Goal: Obtain resource: Download file/media

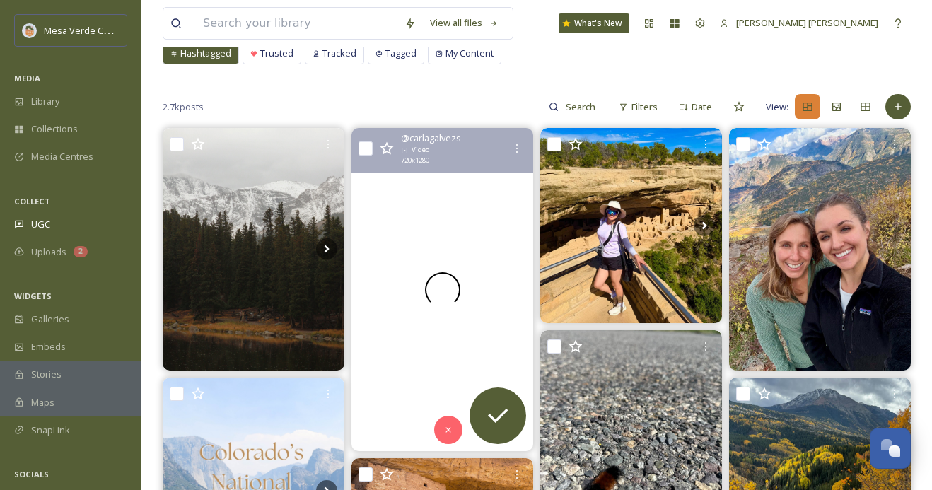
scroll to position [74, 0]
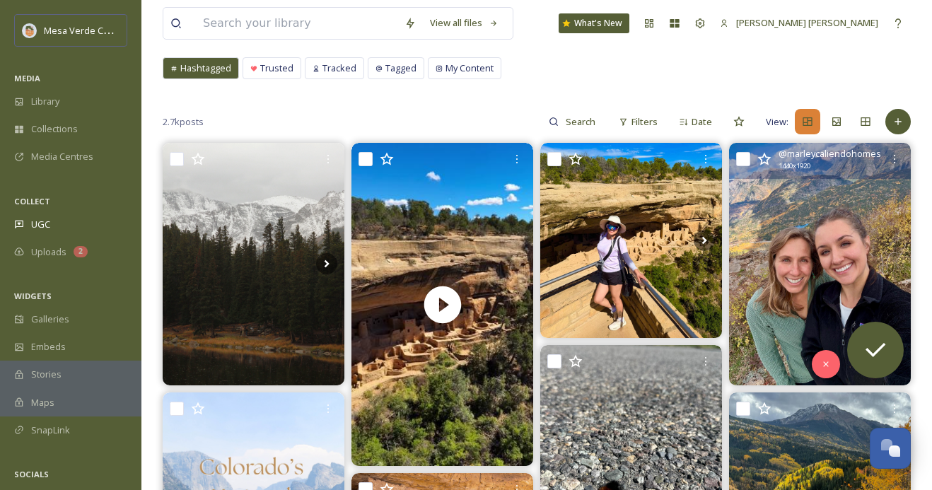
click at [819, 270] on img at bounding box center [820, 264] width 182 height 243
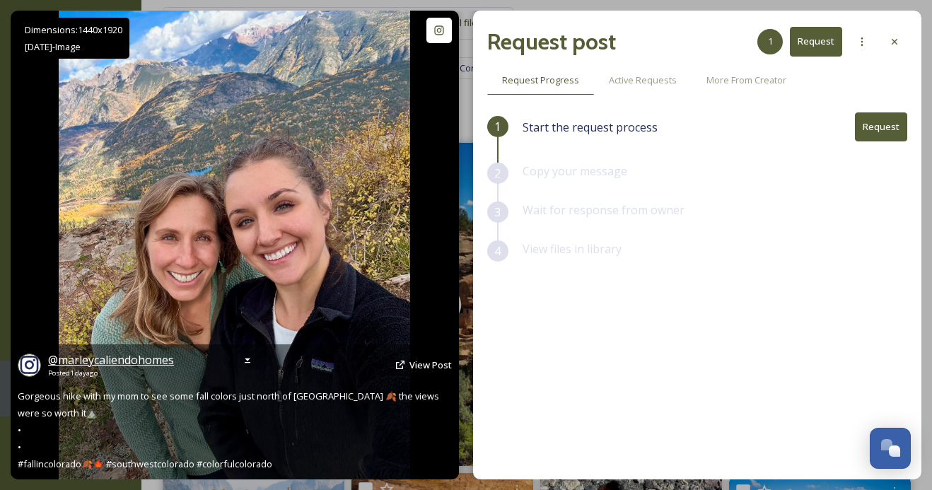
click at [132, 363] on span "@ marleycaliendohomes" at bounding box center [111, 360] width 126 height 16
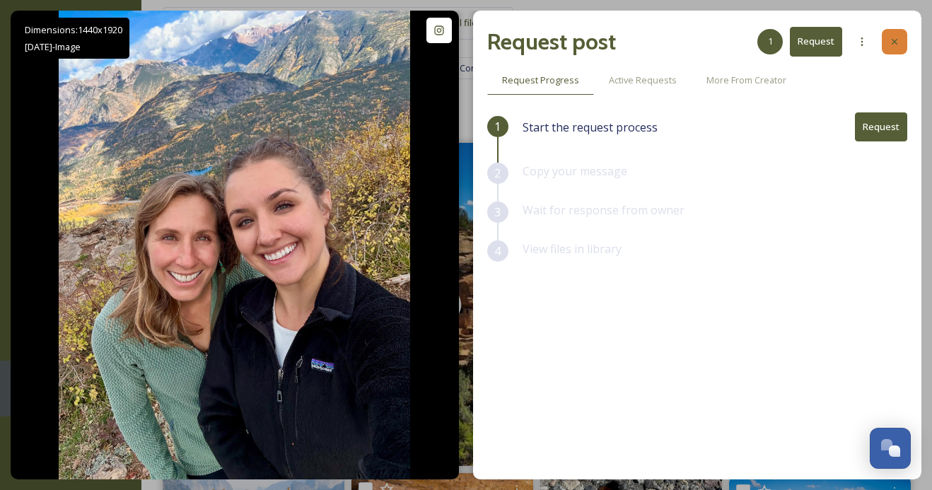
click at [887, 40] on div at bounding box center [894, 41] width 25 height 25
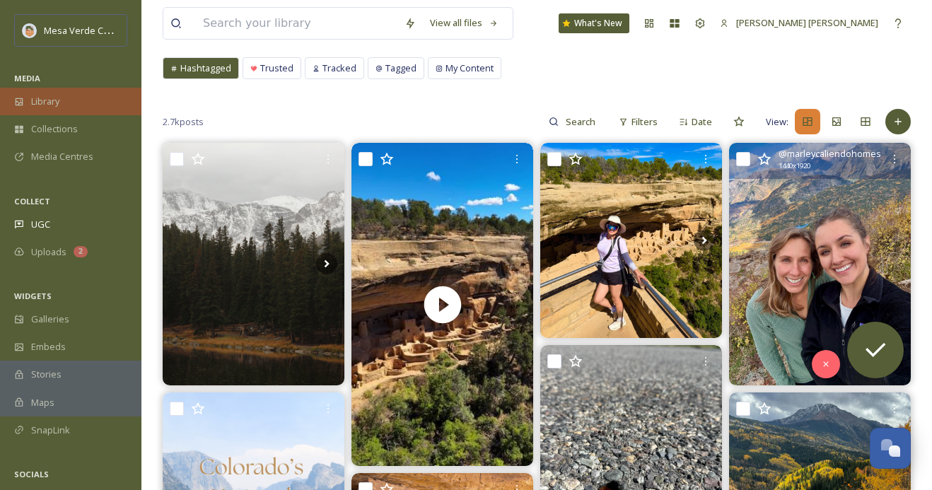
click at [59, 103] on span "Library" at bounding box center [45, 101] width 28 height 13
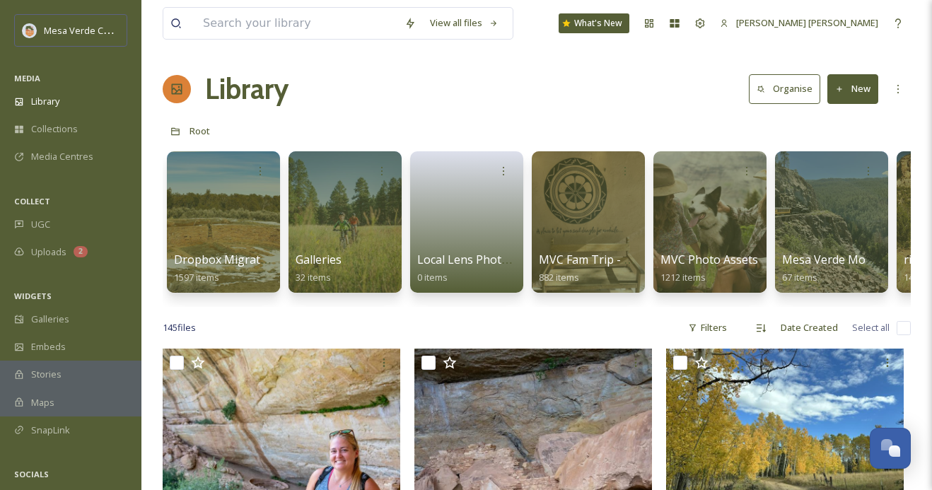
scroll to position [0, 225]
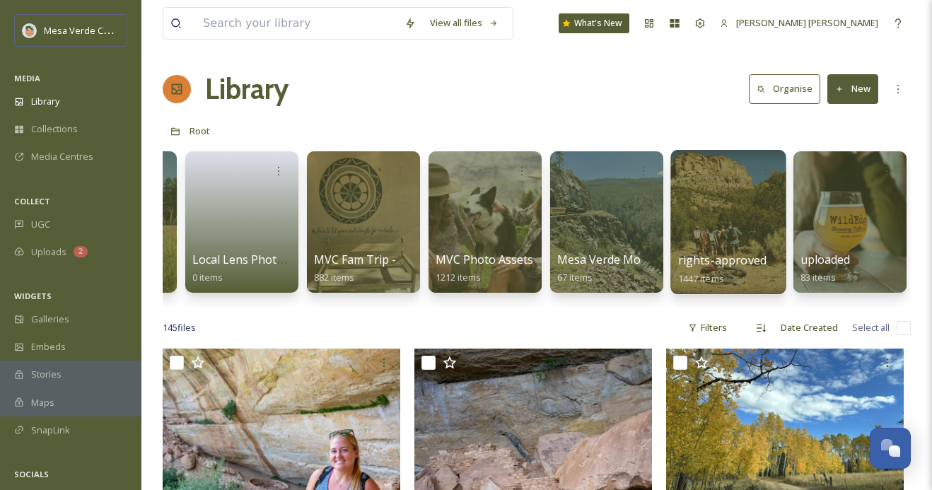
click at [728, 228] on div at bounding box center [727, 222] width 115 height 144
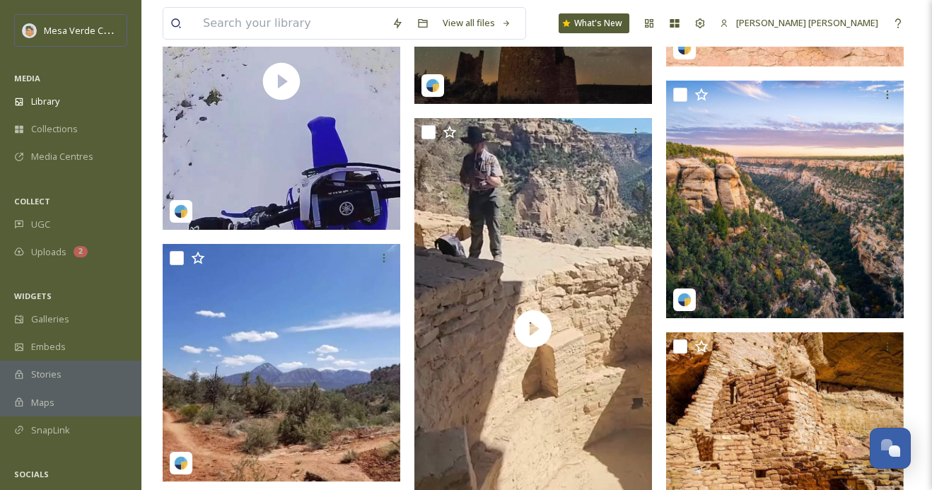
scroll to position [1279, 0]
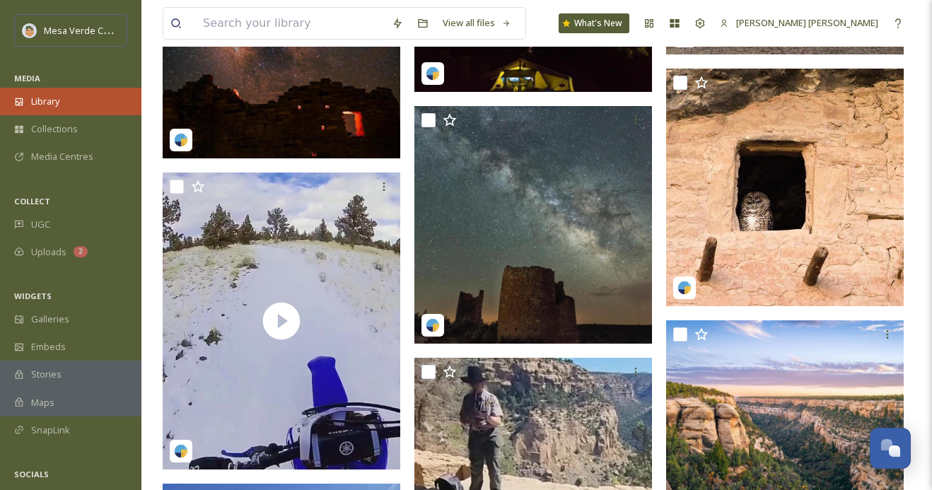
click at [54, 91] on div "Library" at bounding box center [70, 102] width 141 height 28
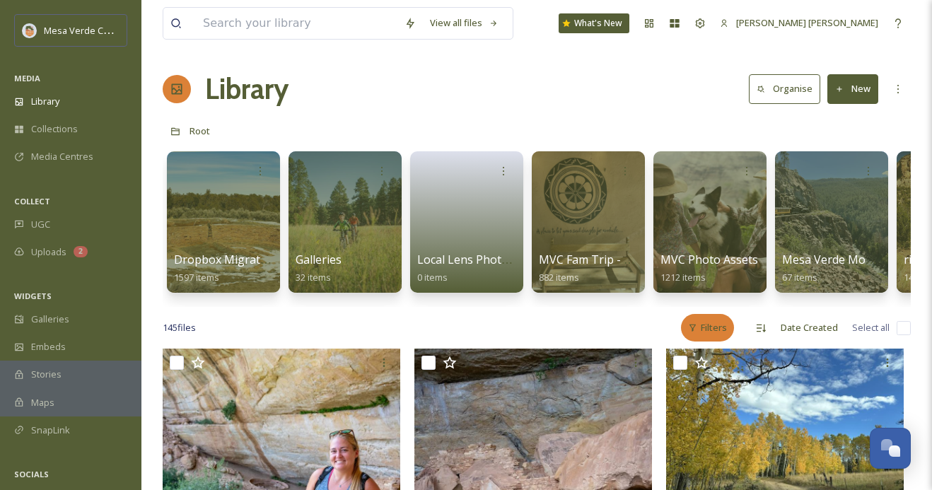
click at [719, 322] on div "Filters" at bounding box center [707, 328] width 53 height 28
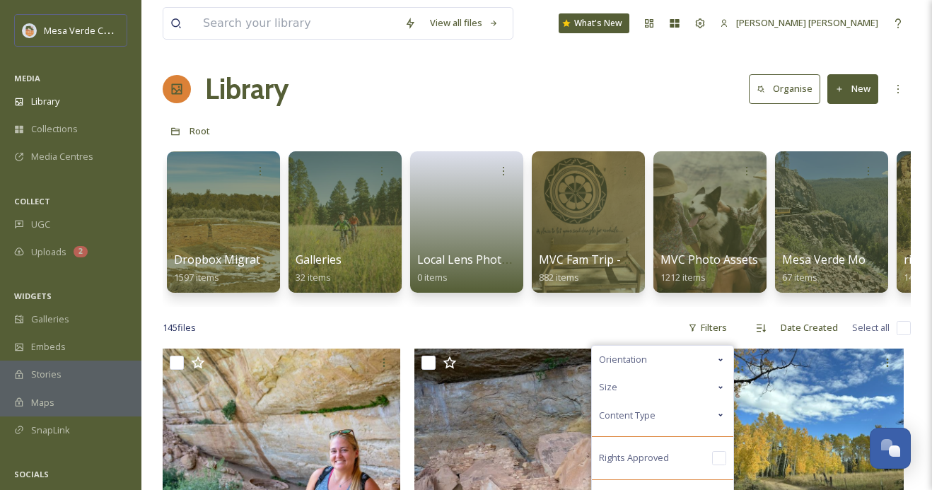
click at [669, 408] on div "Content Type" at bounding box center [662, 416] width 141 height 28
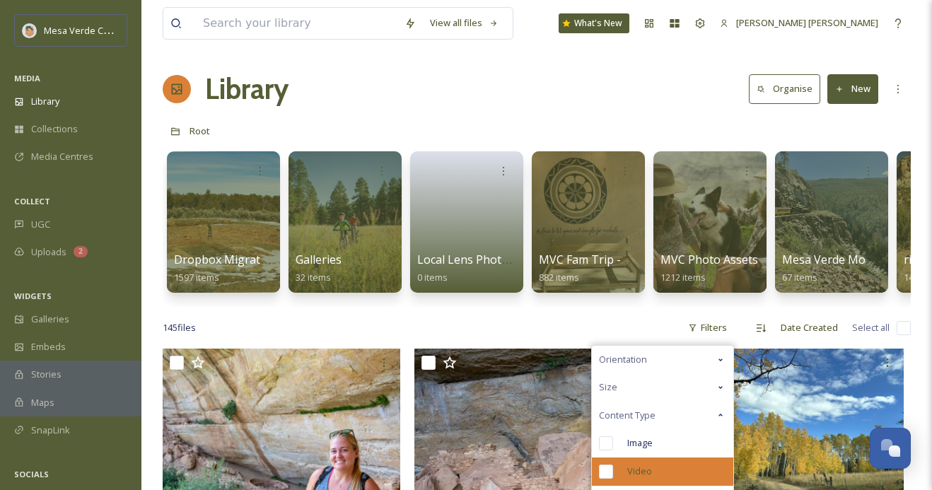
click at [608, 472] on input "checkbox" at bounding box center [606, 472] width 14 height 14
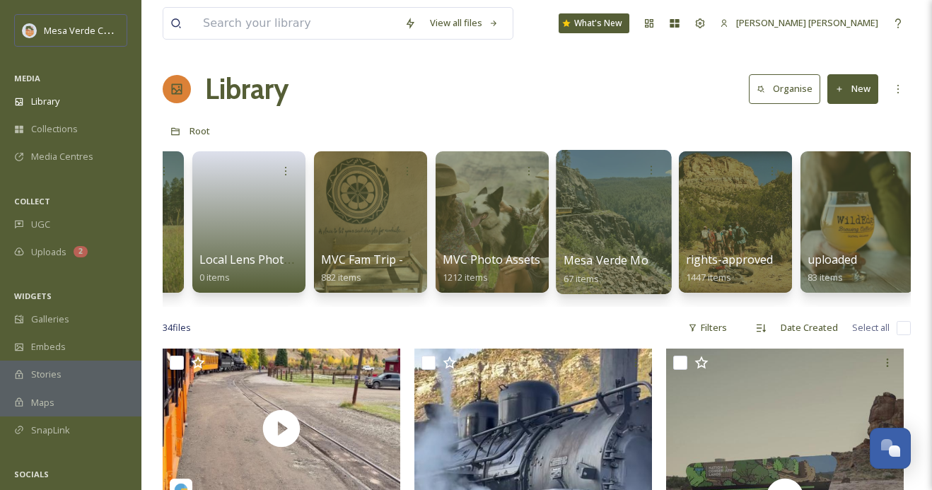
scroll to position [0, 225]
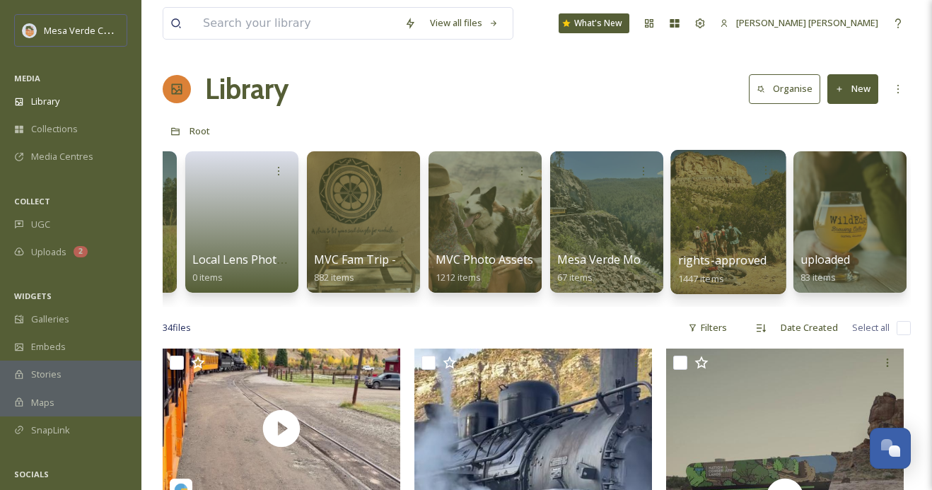
click at [712, 214] on div at bounding box center [727, 222] width 115 height 144
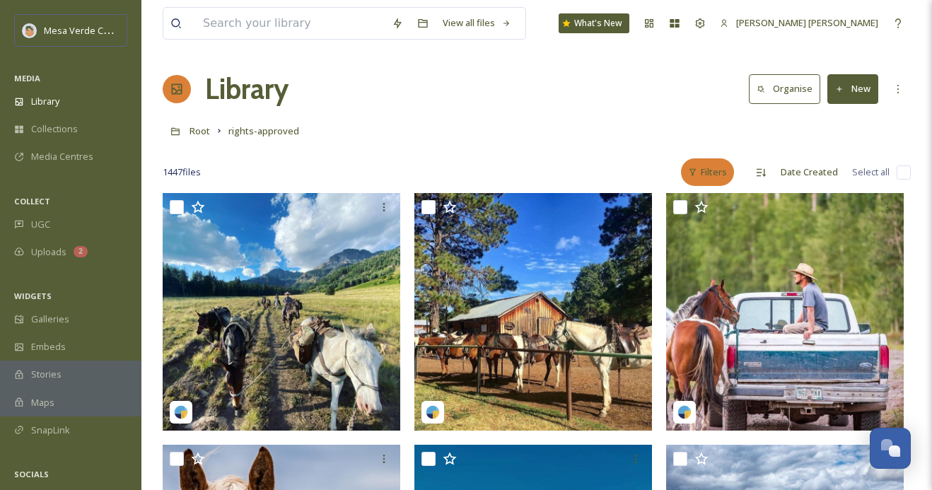
click at [713, 173] on div "Filters" at bounding box center [707, 172] width 53 height 28
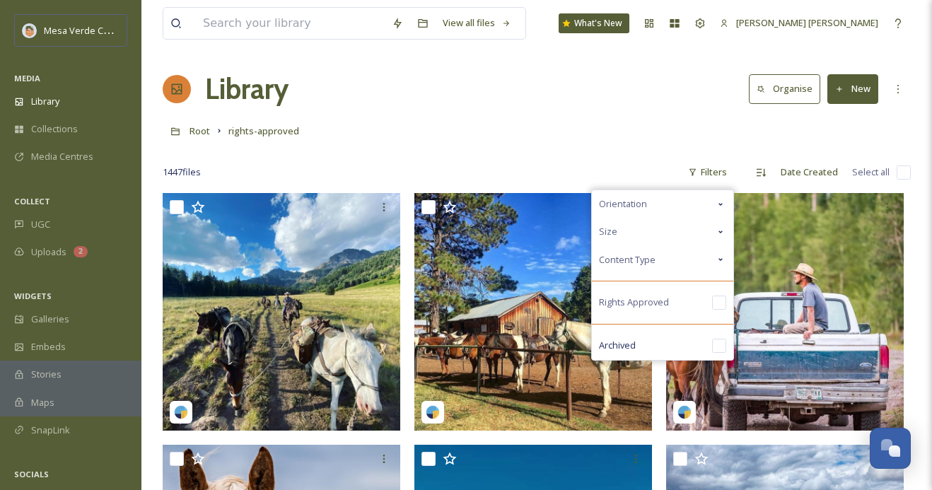
click at [637, 227] on div "Size" at bounding box center [662, 232] width 141 height 28
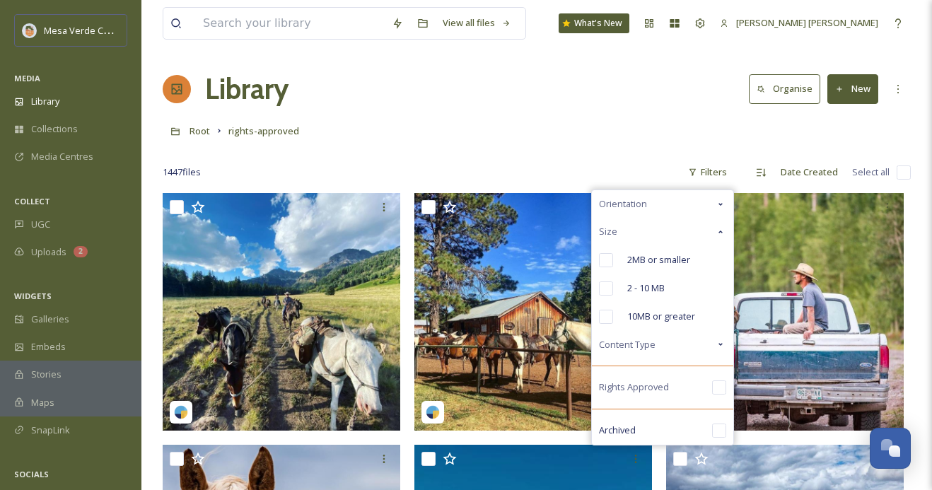
click at [640, 229] on div "Size" at bounding box center [662, 232] width 141 height 28
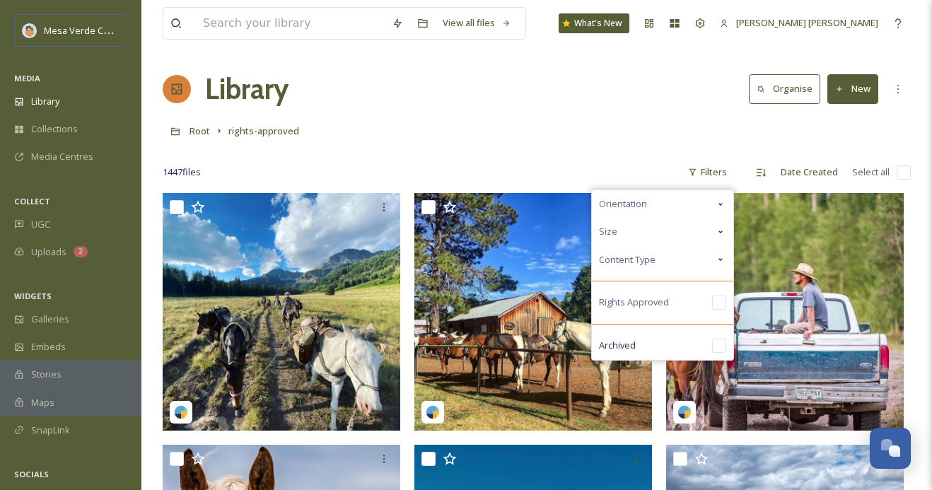
click at [640, 261] on span "Content Type" at bounding box center [627, 259] width 57 height 13
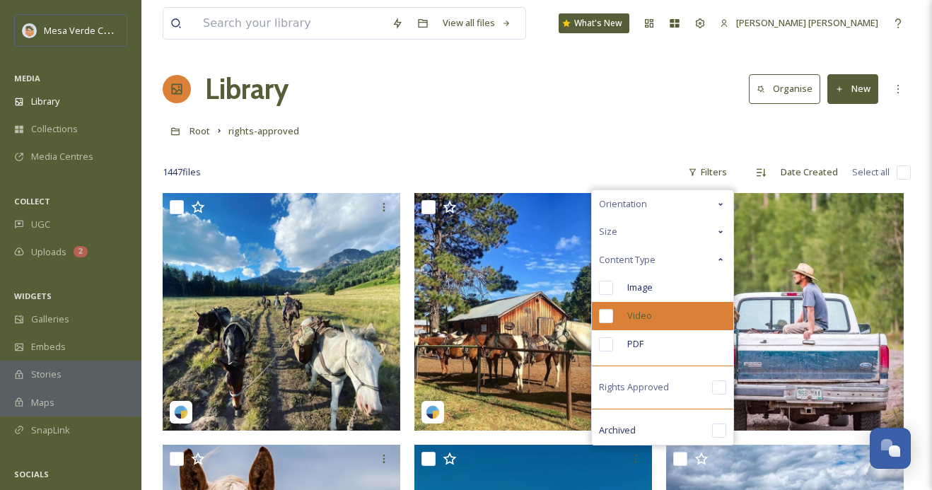
click at [612, 305] on div "Video" at bounding box center [662, 316] width 141 height 28
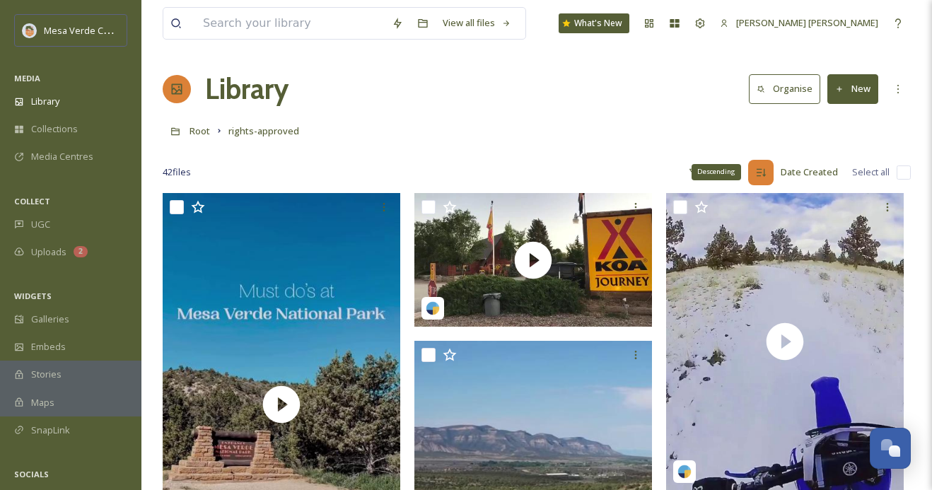
click at [762, 168] on icon at bounding box center [761, 172] width 9 height 8
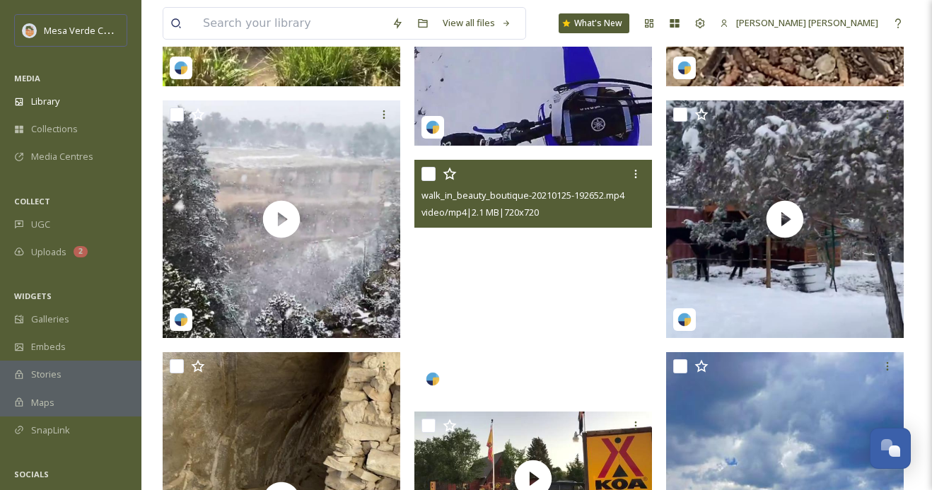
scroll to position [352, 0]
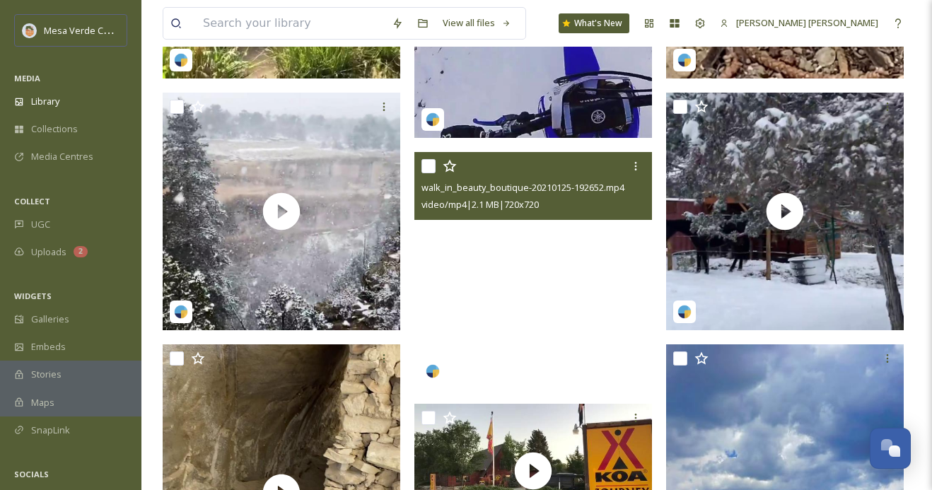
click at [559, 332] on video "walk_in_beauty_boutique-20210125-192652.mp4" at bounding box center [533, 271] width 238 height 238
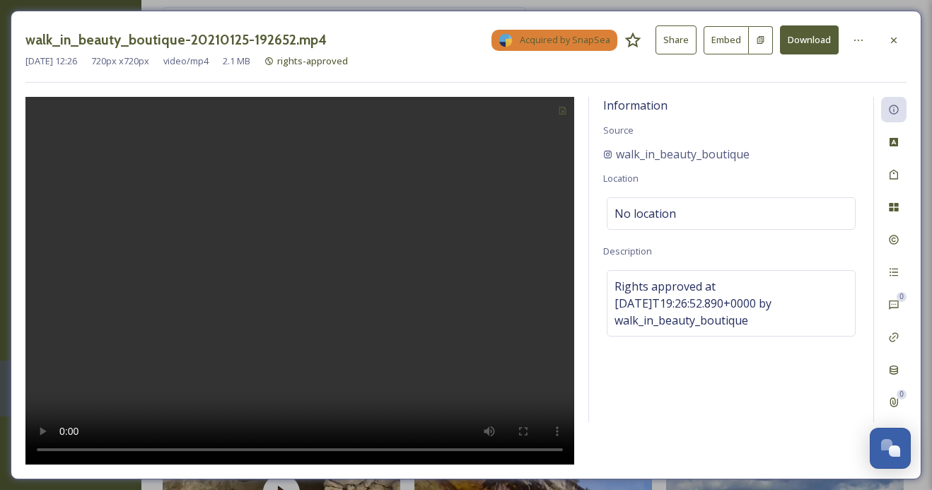
click at [819, 44] on button "Download" at bounding box center [809, 39] width 59 height 29
click at [892, 40] on icon at bounding box center [893, 40] width 11 height 11
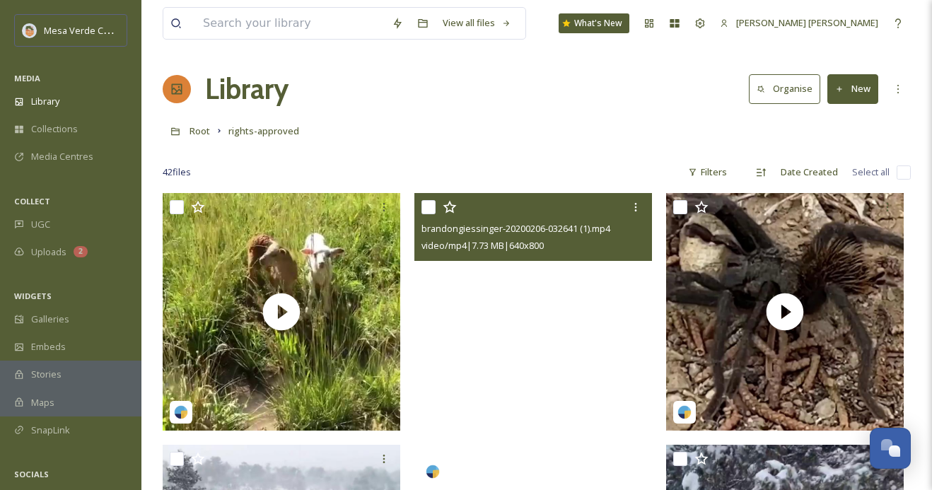
click at [594, 305] on video "brandongiessinger-20200206-032641 (1).mp4" at bounding box center [533, 341] width 238 height 297
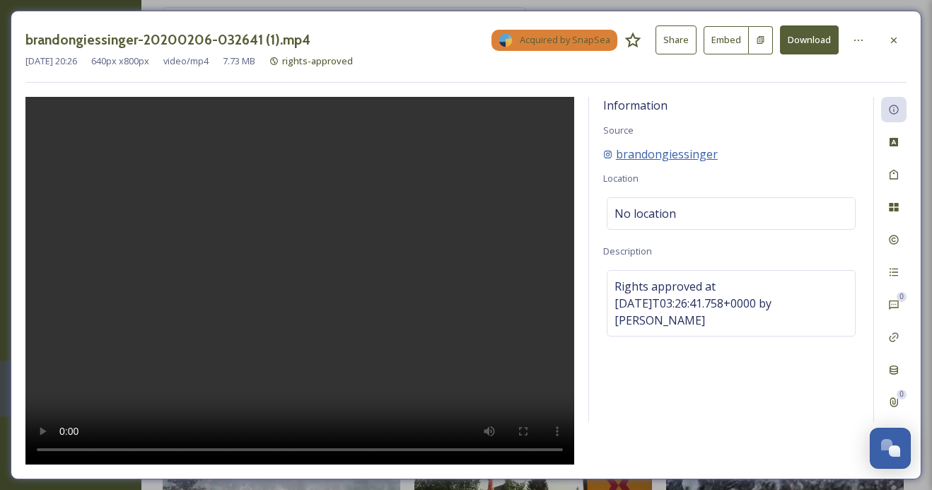
click at [643, 158] on span "brandongiessinger" at bounding box center [667, 154] width 102 height 17
click at [669, 44] on button "Share" at bounding box center [675, 39] width 41 height 29
click at [807, 34] on button "Download" at bounding box center [809, 39] width 59 height 29
click at [891, 38] on icon at bounding box center [893, 40] width 11 height 11
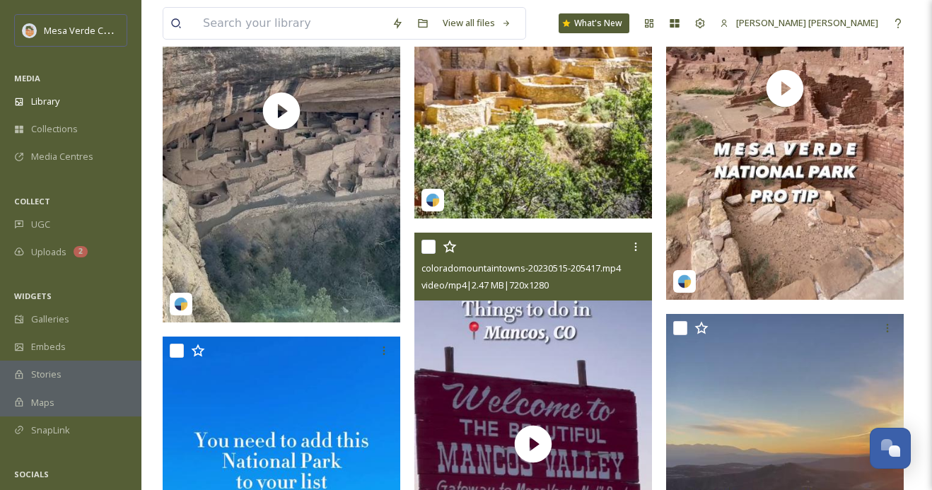
scroll to position [1267, 0]
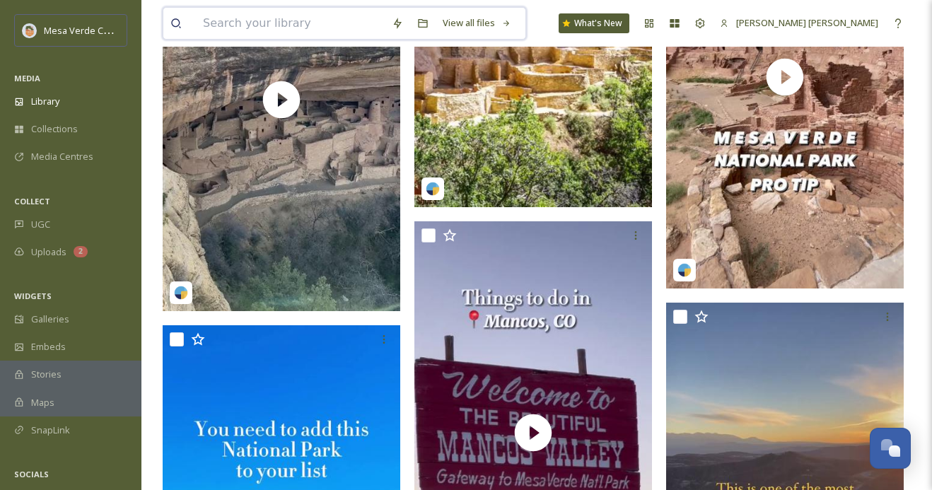
click at [329, 25] on input at bounding box center [290, 23] width 189 height 31
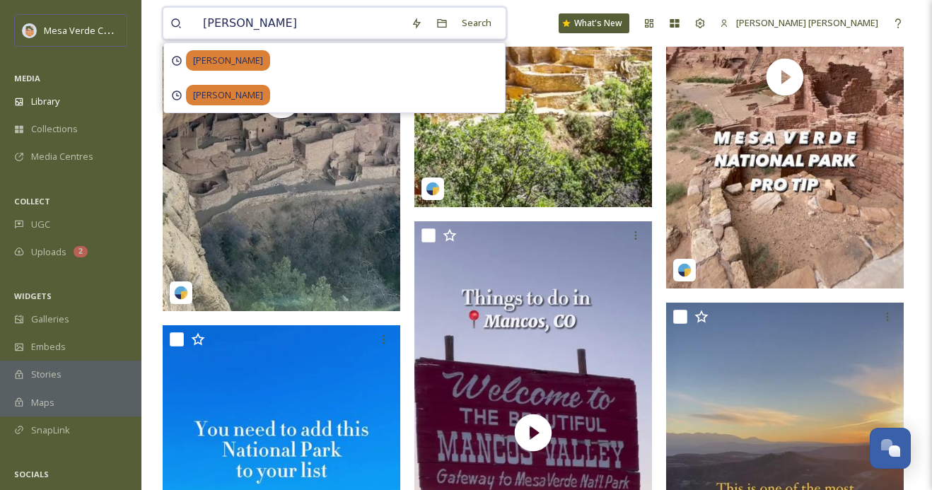
type input "[PERSON_NAME]"
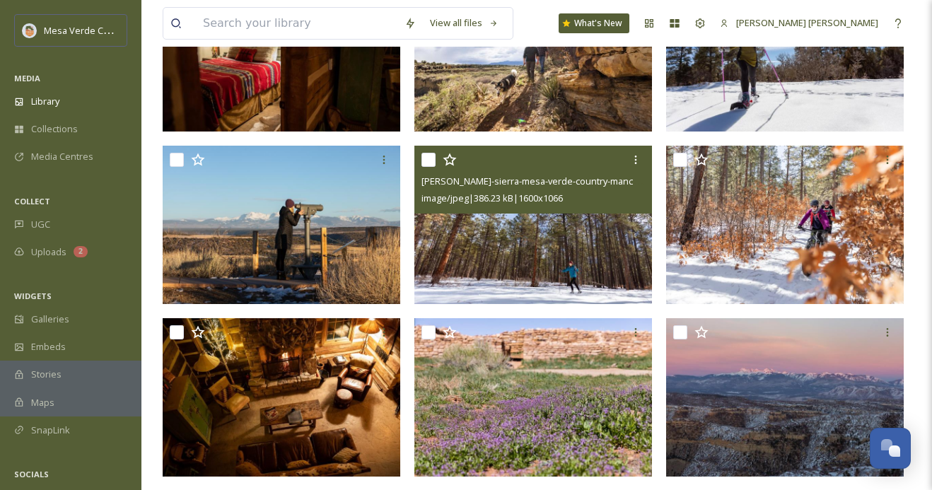
scroll to position [201, 0]
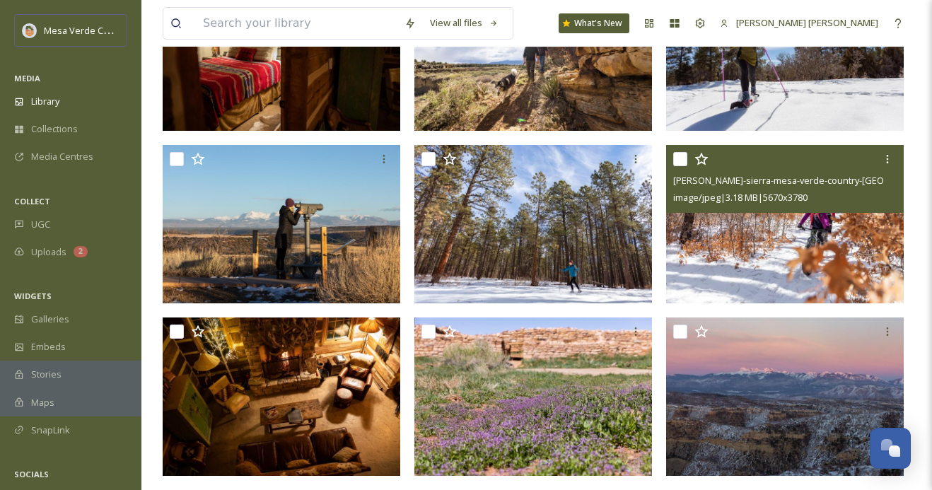
click at [679, 159] on input "checkbox" at bounding box center [680, 159] width 14 height 14
checkbox input "true"
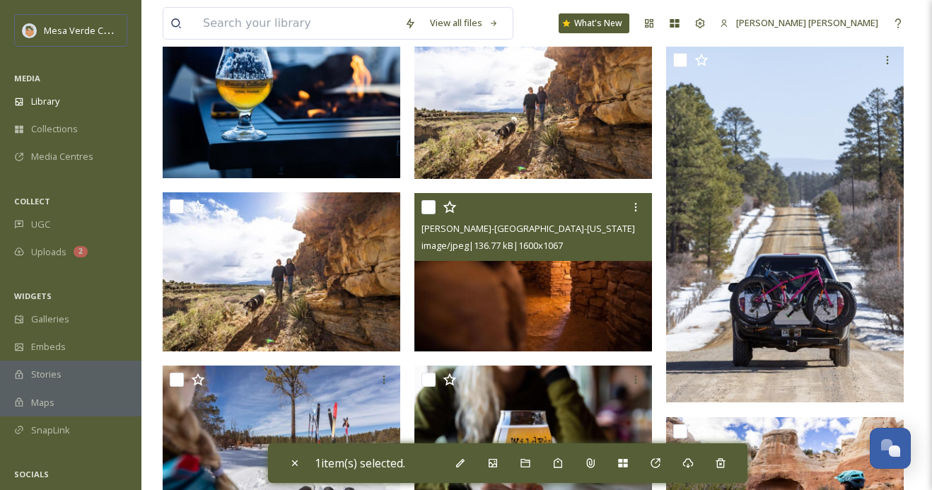
scroll to position [1172, 0]
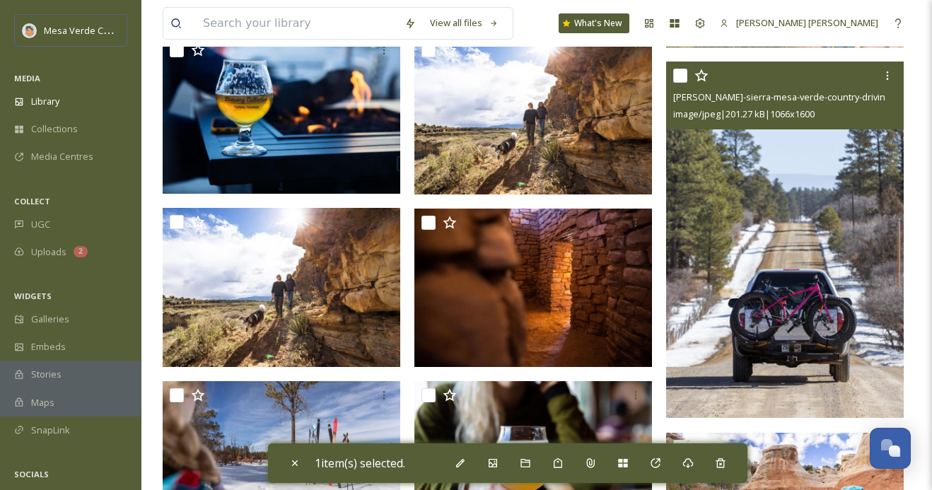
click at [680, 80] on input "checkbox" at bounding box center [680, 76] width 14 height 14
checkbox input "true"
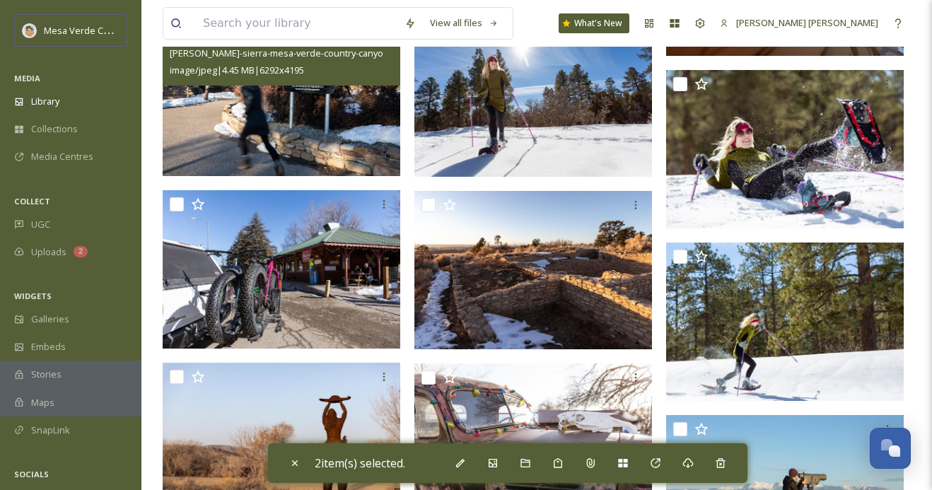
scroll to position [2048, 0]
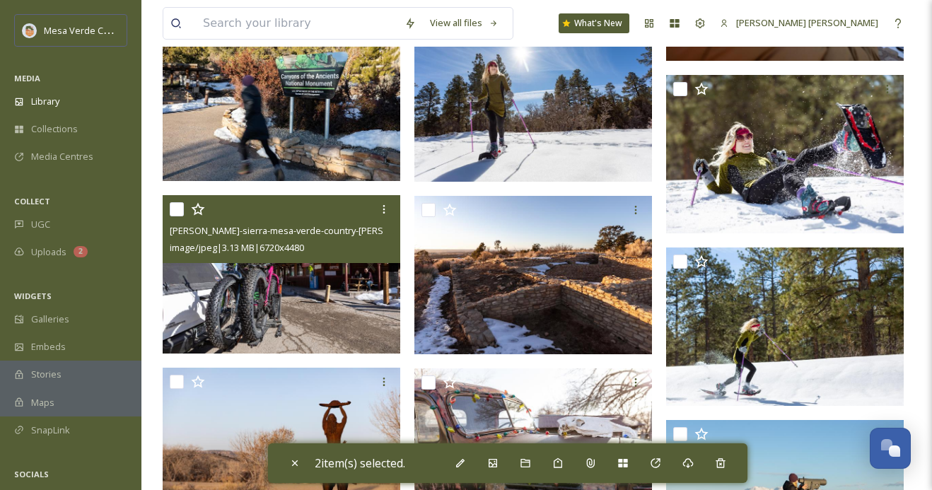
click at [176, 212] on input "checkbox" at bounding box center [177, 209] width 14 height 14
checkbox input "true"
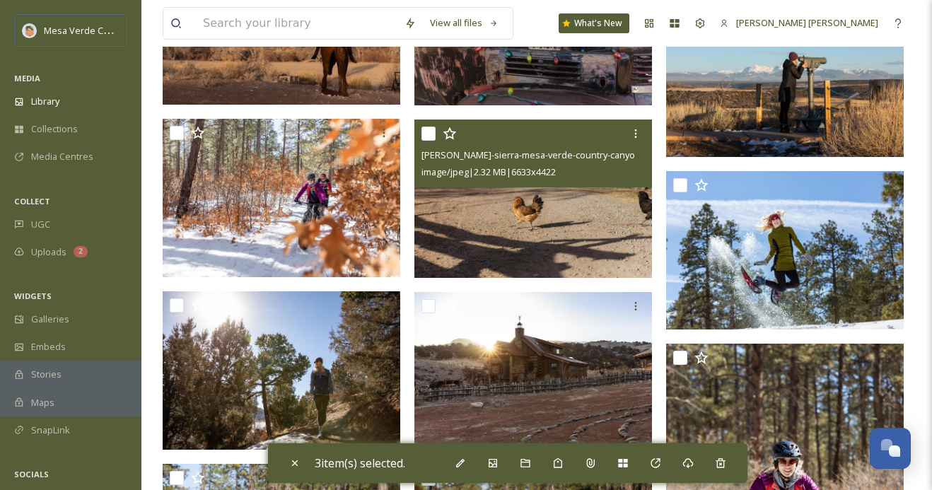
scroll to position [2468, 0]
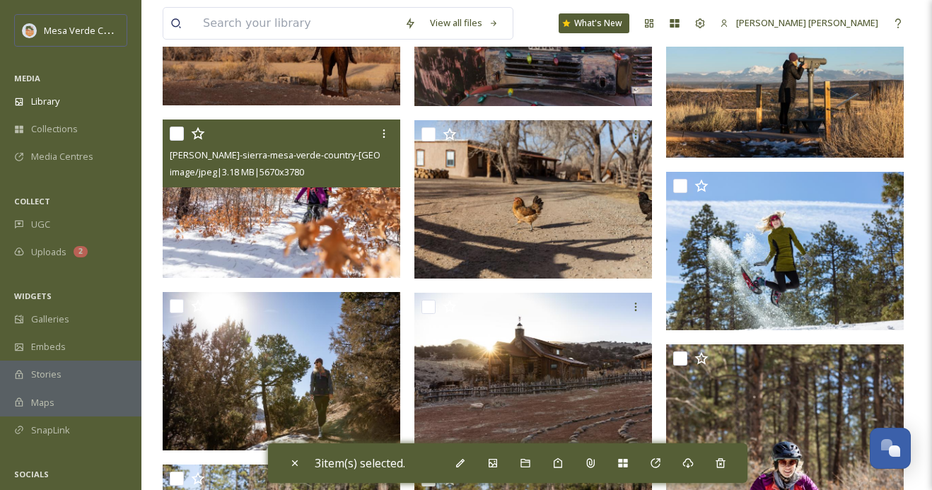
click at [176, 135] on input "checkbox" at bounding box center [177, 134] width 14 height 14
checkbox input "true"
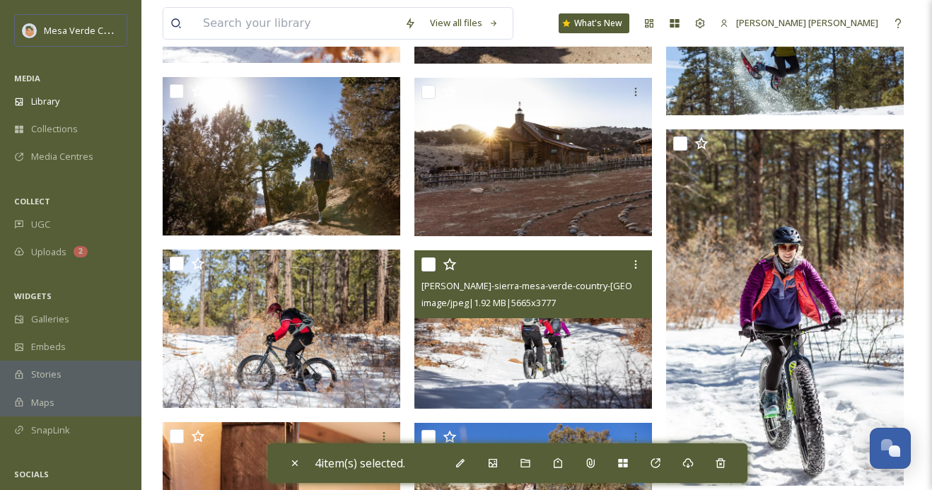
scroll to position [2688, 0]
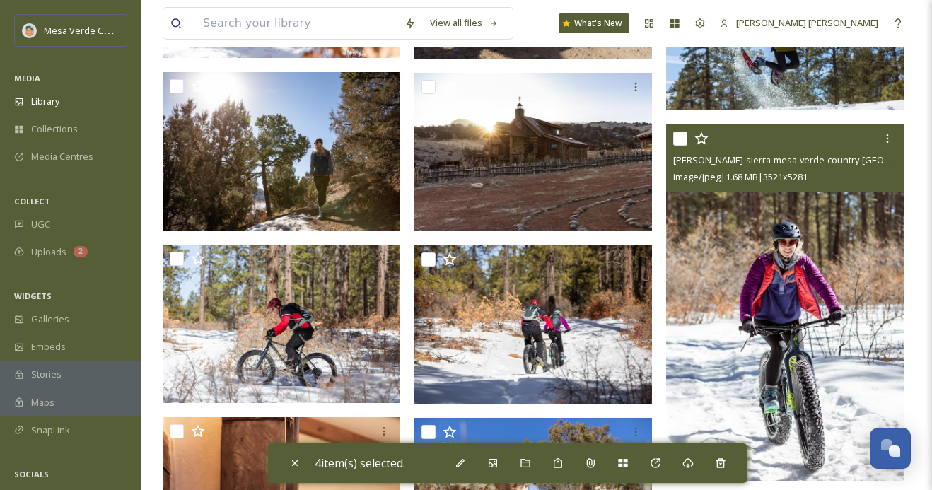
click at [679, 139] on input "checkbox" at bounding box center [680, 139] width 14 height 14
checkbox input "true"
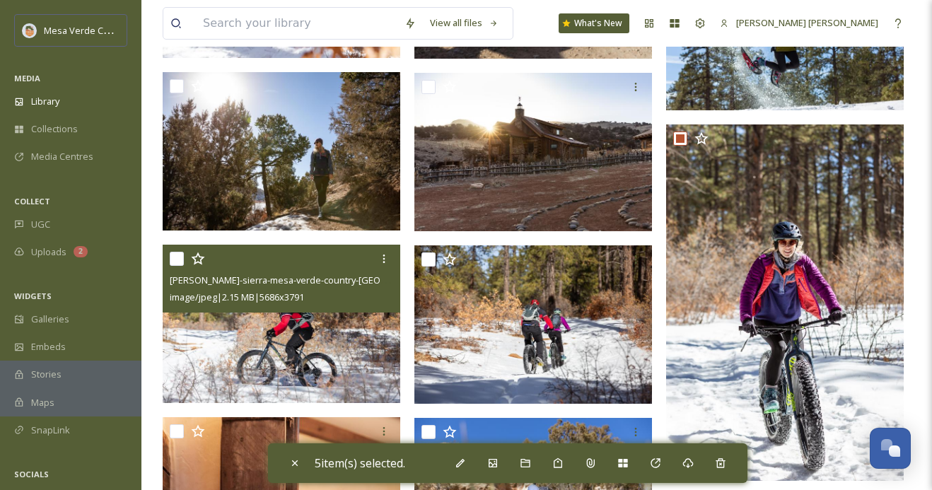
click at [175, 261] on input "checkbox" at bounding box center [177, 259] width 14 height 14
checkbox input "true"
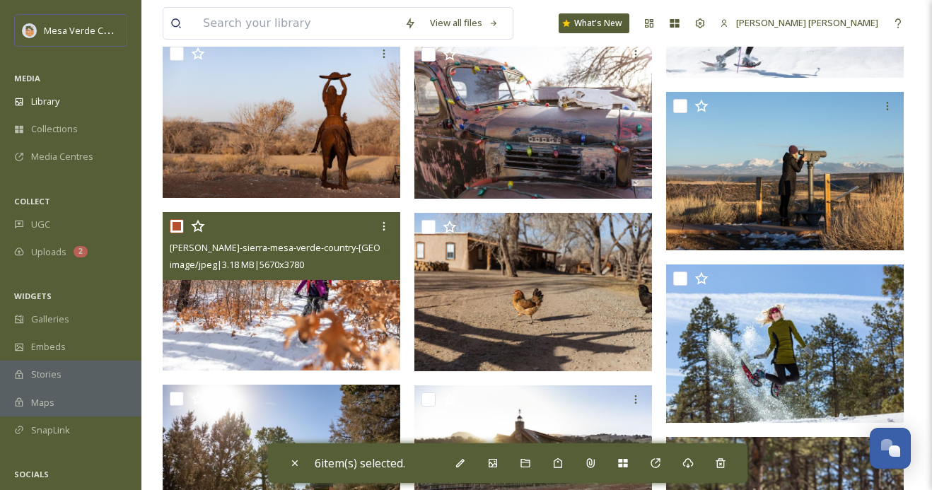
scroll to position [2392, 0]
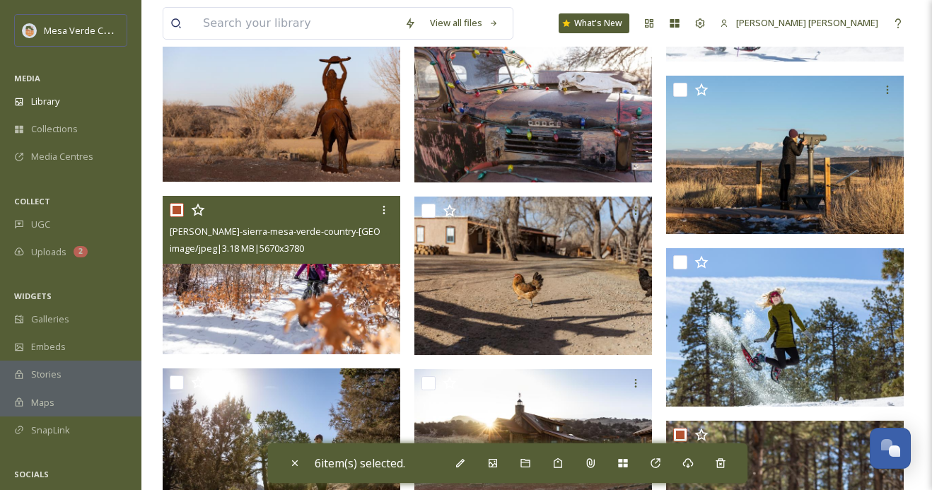
click at [173, 209] on input "checkbox" at bounding box center [177, 210] width 14 height 14
checkbox input "false"
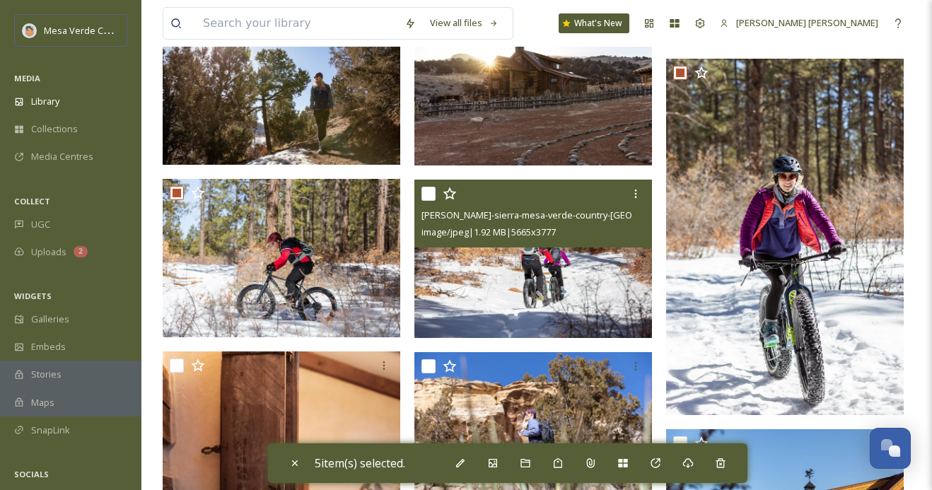
scroll to position [2760, 0]
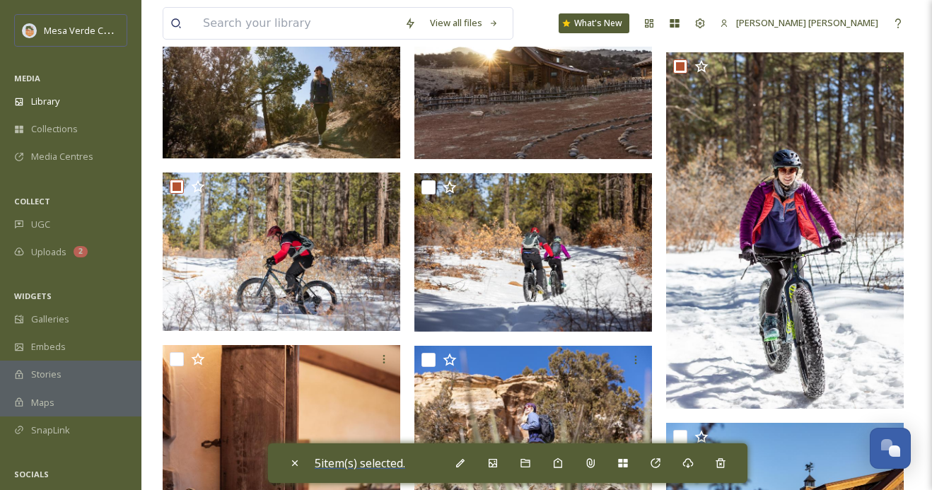
click at [374, 460] on span "5 item(s) selected." at bounding box center [360, 463] width 90 height 16
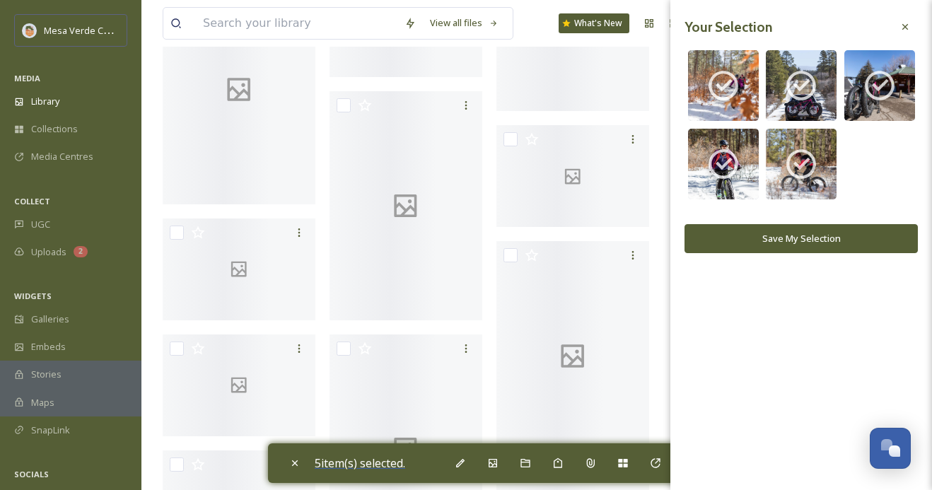
scroll to position [1912, 0]
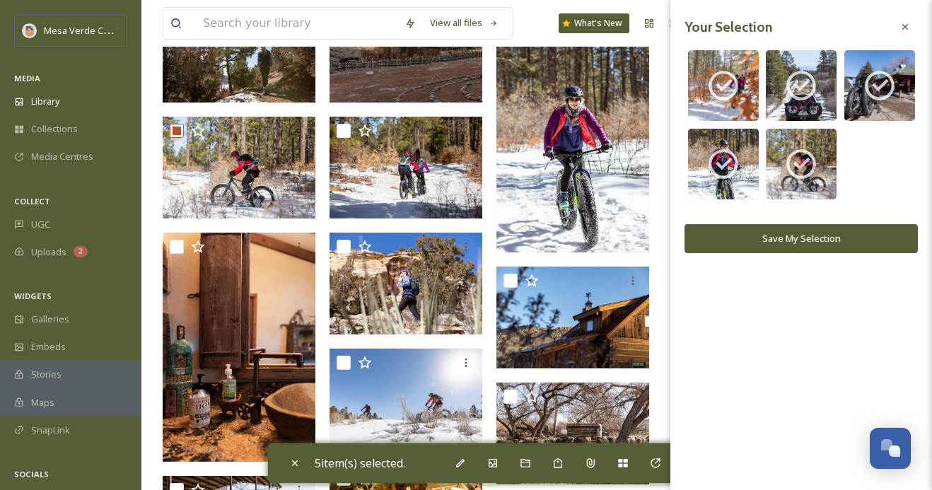
click at [769, 237] on button "Save My Selection" at bounding box center [800, 238] width 233 height 29
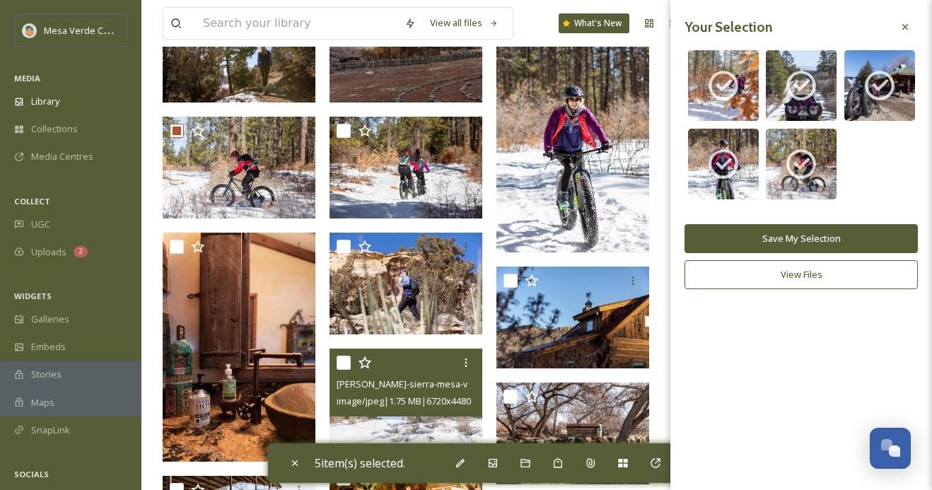
click at [337, 364] on input "checkbox" at bounding box center [344, 363] width 14 height 14
checkbox input "true"
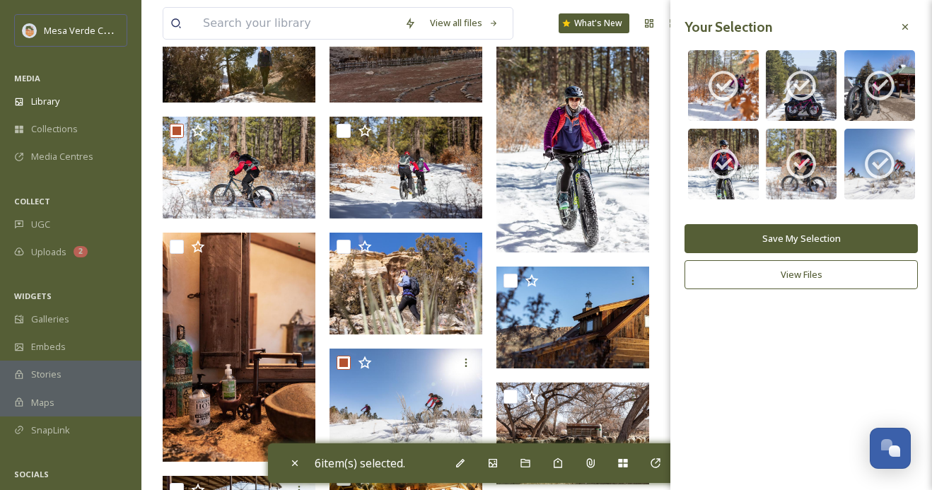
click at [809, 236] on button "Save My Selection" at bounding box center [800, 238] width 233 height 29
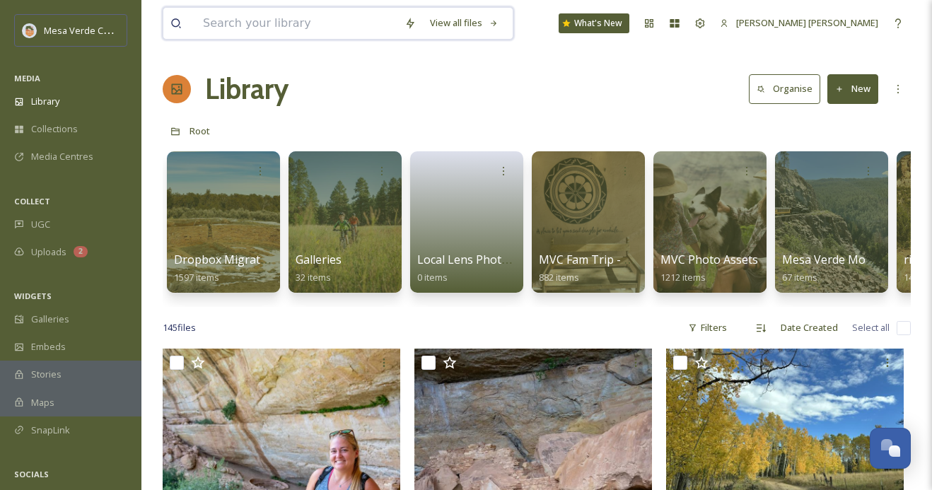
click at [278, 18] on input at bounding box center [297, 23] width 202 height 31
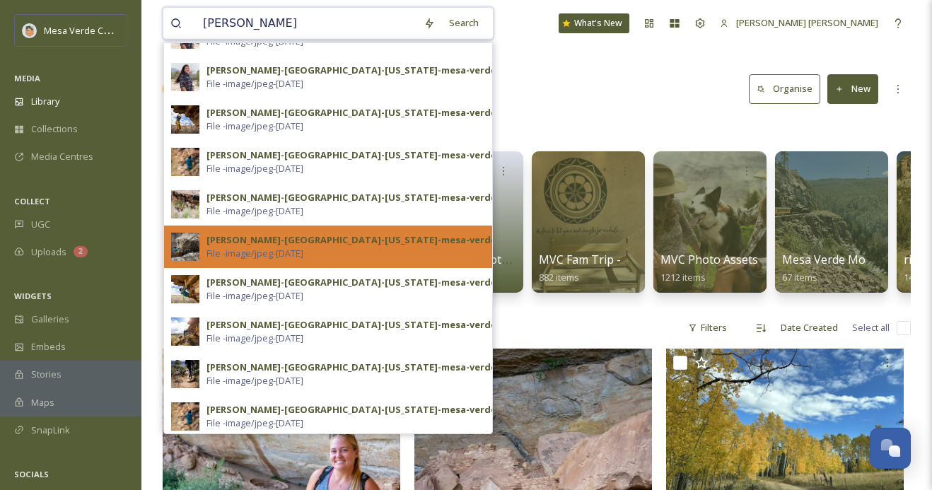
scroll to position [201, 0]
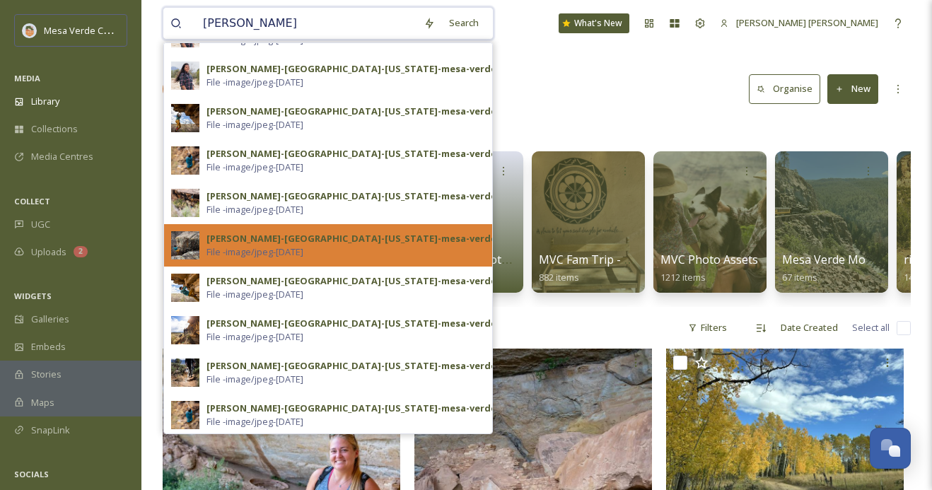
type input "[PERSON_NAME]"
click at [395, 250] on div "[PERSON_NAME]-[GEOGRAPHIC_DATA]-[US_STATE]-mesa-verde-country-[PERSON_NAME]-pre…" at bounding box center [345, 245] width 279 height 27
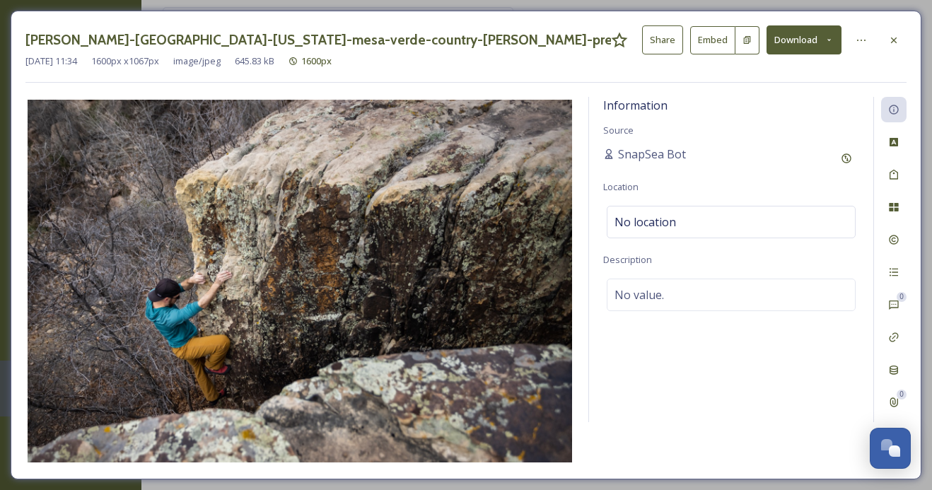
click at [663, 45] on button "Share" at bounding box center [662, 39] width 41 height 29
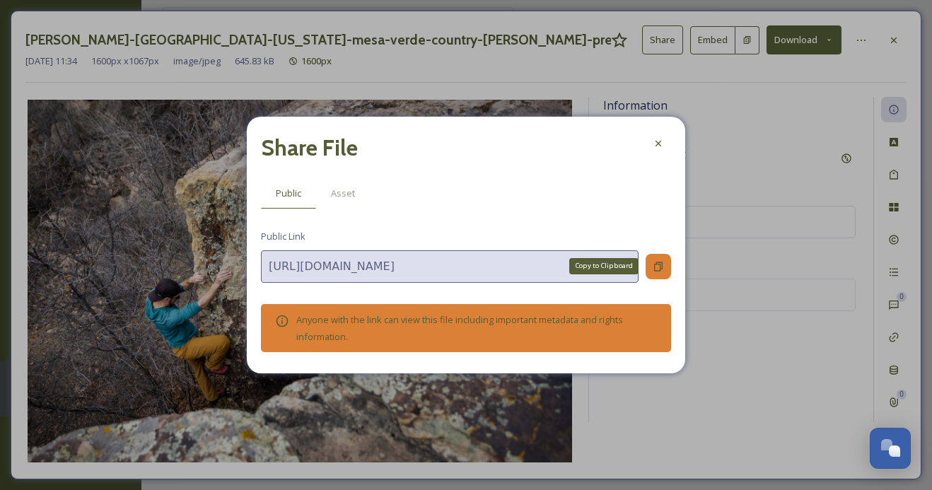
click at [662, 264] on icon at bounding box center [658, 266] width 11 height 11
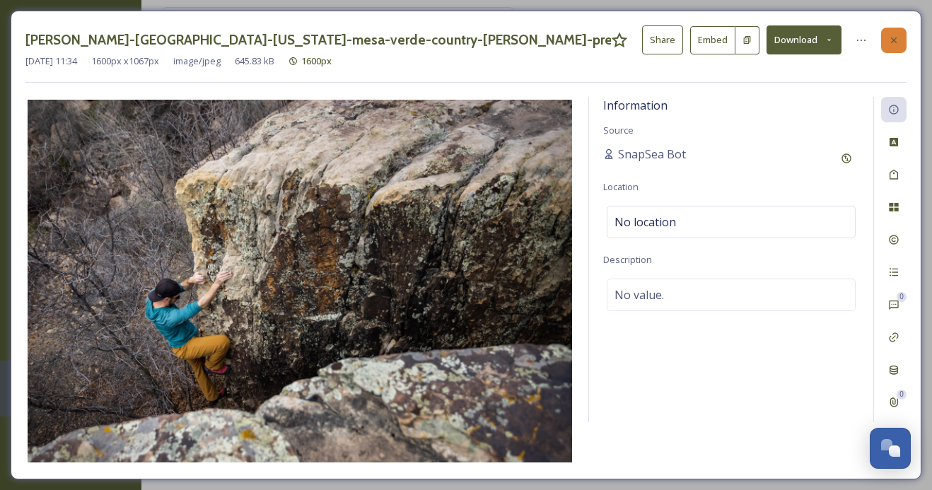
click at [892, 42] on icon at bounding box center [893, 40] width 11 height 11
click at [895, 38] on icon at bounding box center [893, 40] width 11 height 11
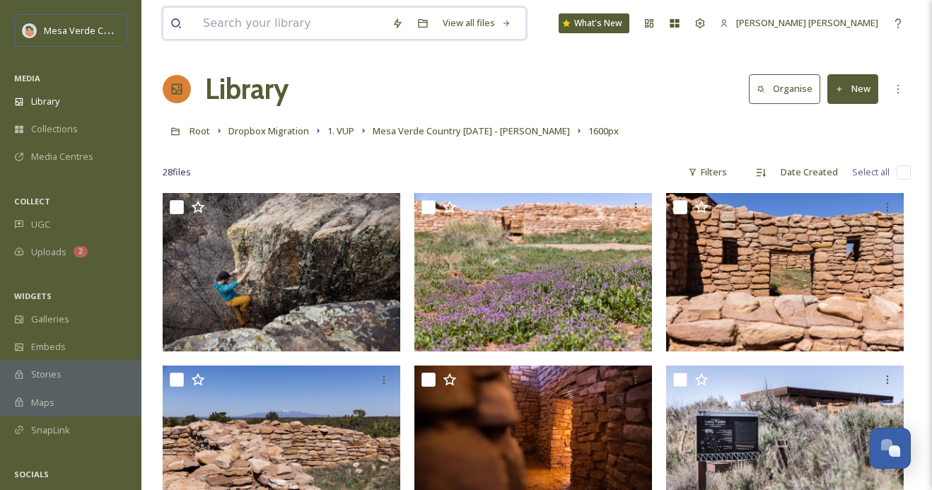
click at [287, 27] on input at bounding box center [290, 23] width 189 height 31
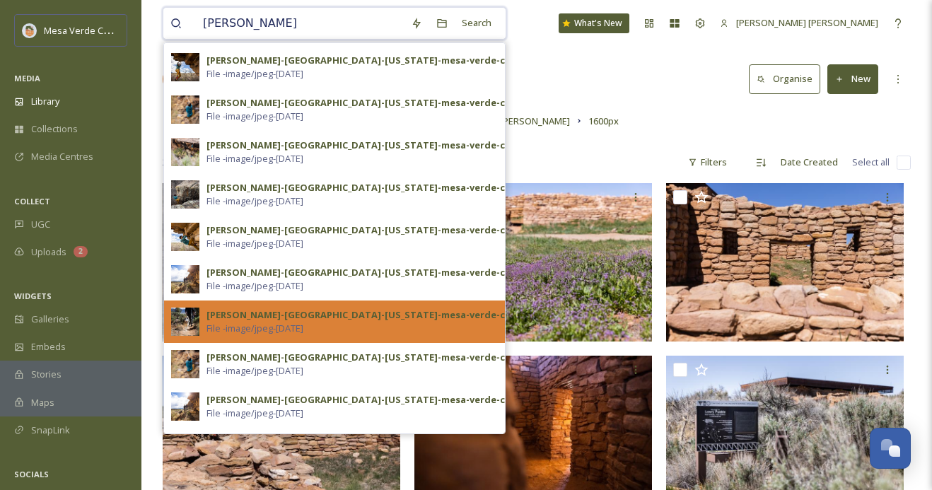
scroll to position [103, 0]
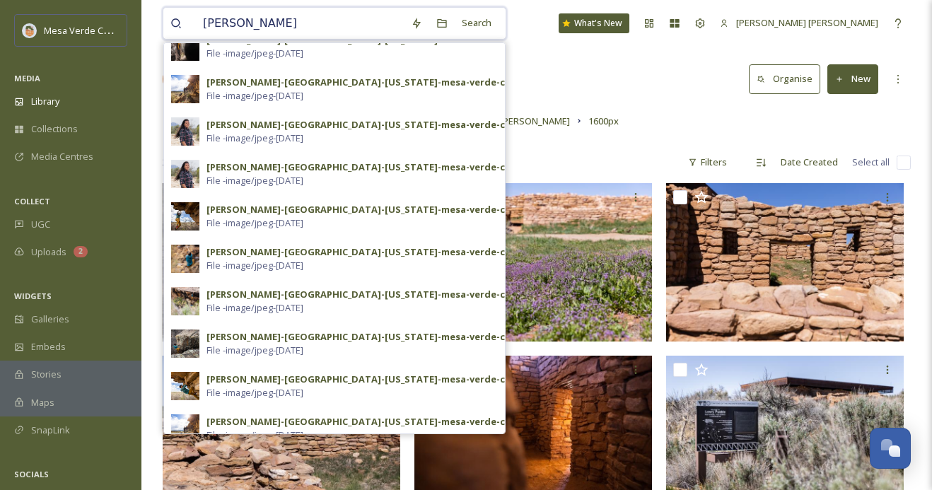
drag, startPoint x: 272, startPoint y: 19, endPoint x: 142, endPoint y: 18, distance: 130.1
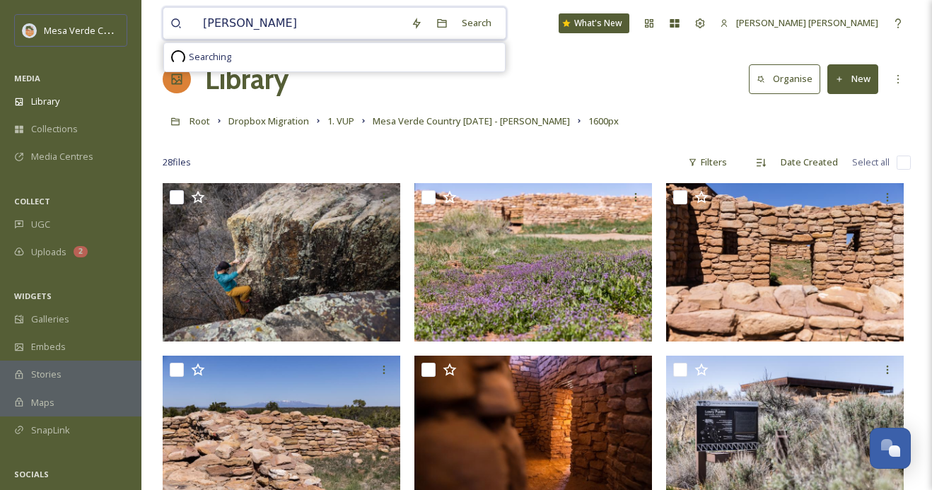
scroll to position [0, 0]
type input "[PERSON_NAME]"
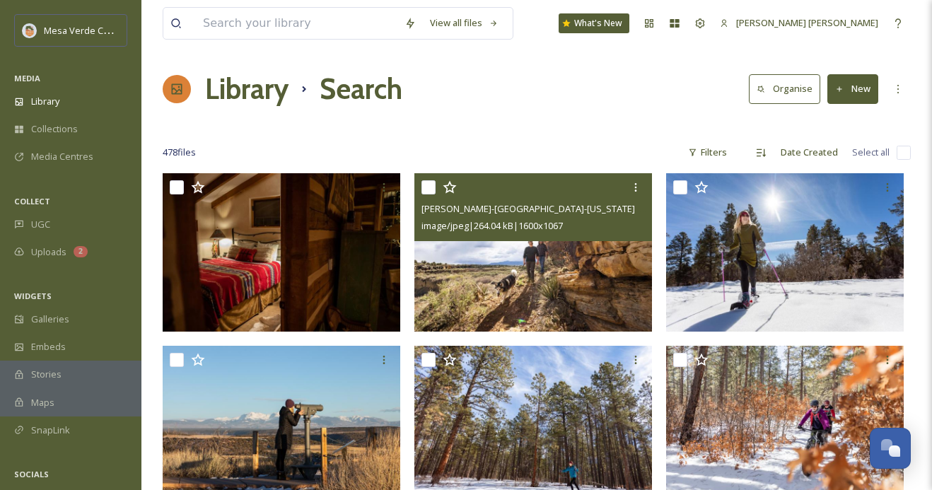
click at [430, 186] on input "checkbox" at bounding box center [428, 187] width 14 height 14
checkbox input "true"
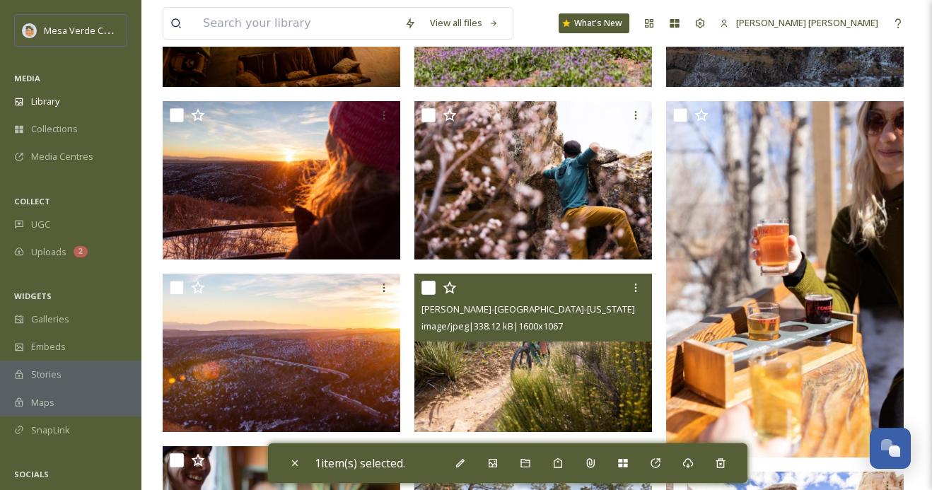
scroll to position [556, 0]
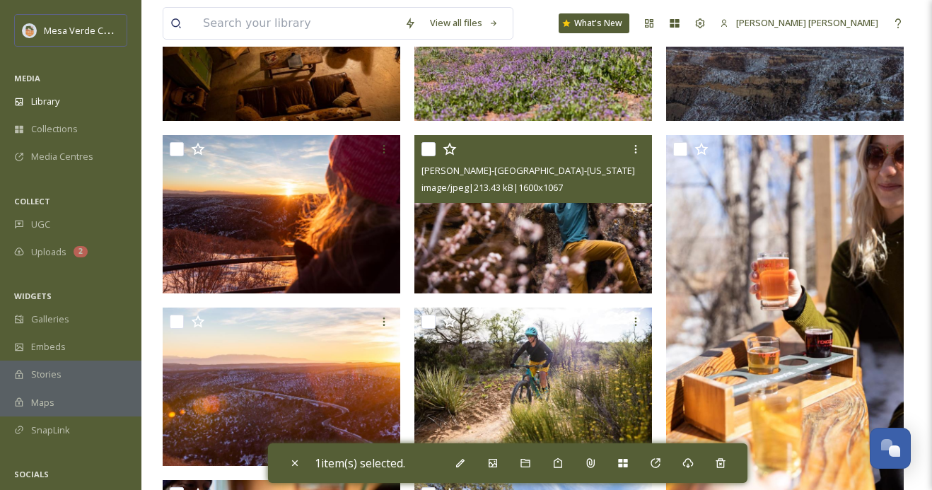
click at [429, 148] on input "checkbox" at bounding box center [428, 149] width 14 height 14
checkbox input "true"
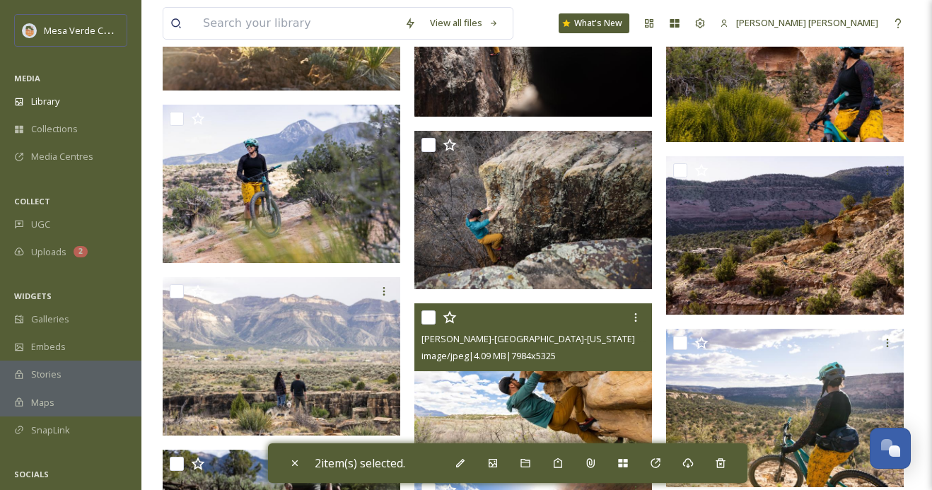
scroll to position [8510, 0]
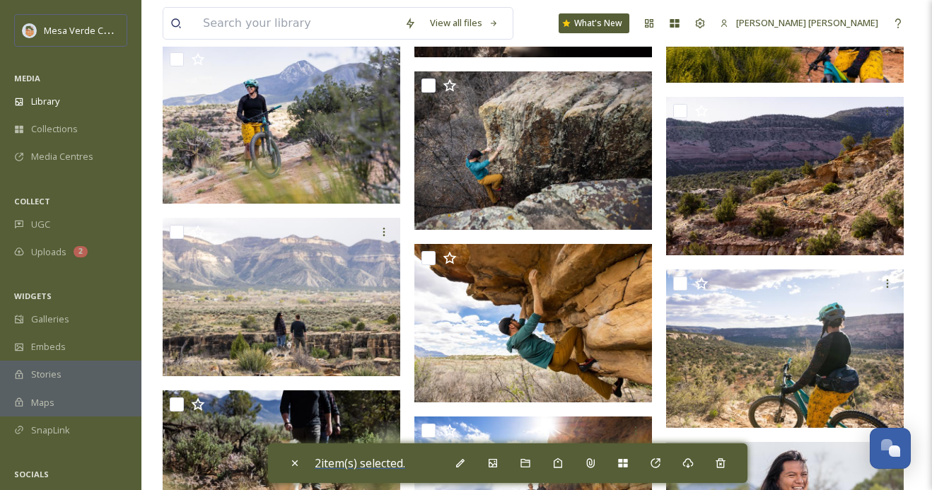
click at [385, 463] on span "2 item(s) selected." at bounding box center [360, 463] width 90 height 16
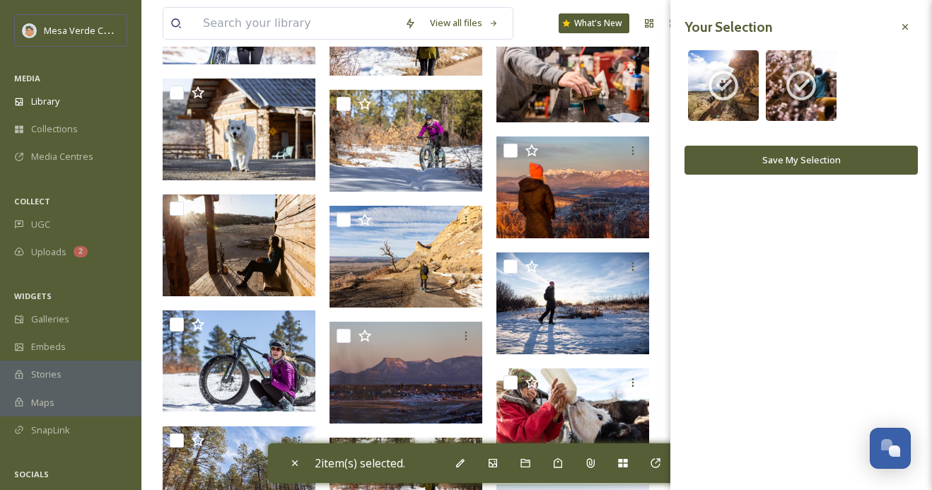
click at [764, 162] on button "Save My Selection" at bounding box center [800, 160] width 233 height 29
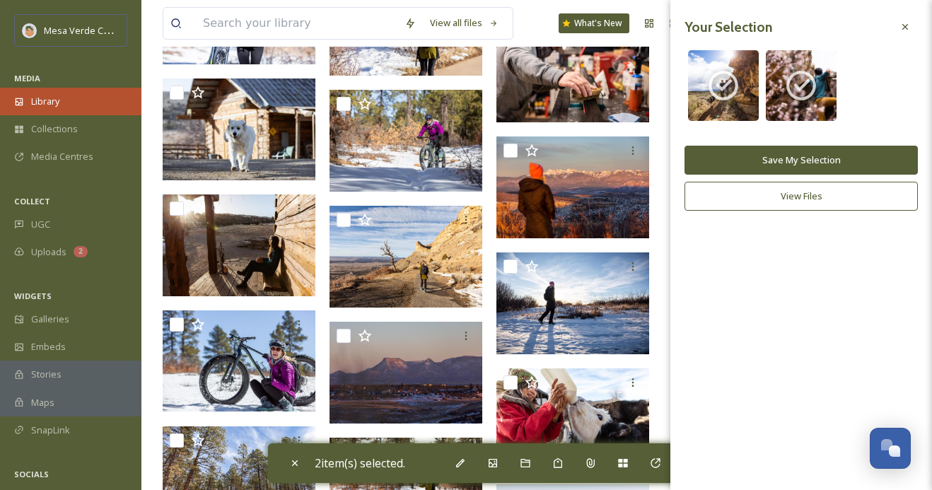
click at [80, 101] on div "Library" at bounding box center [70, 102] width 141 height 28
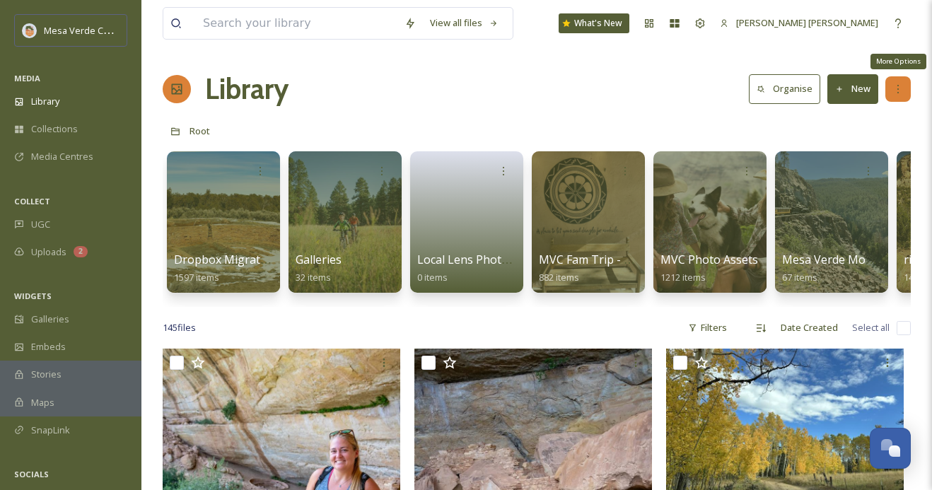
click at [906, 87] on div "More Options" at bounding box center [897, 88] width 25 height 25
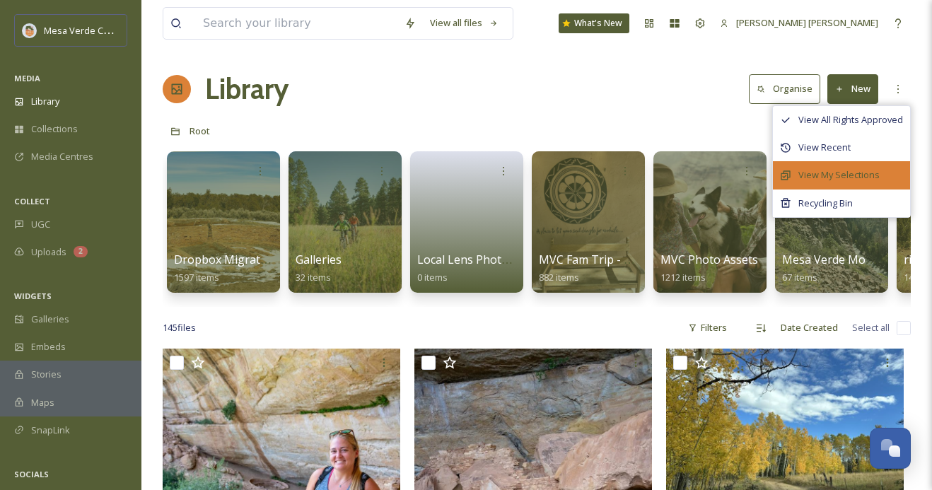
click at [841, 172] on span "View My Selections" at bounding box center [838, 174] width 81 height 13
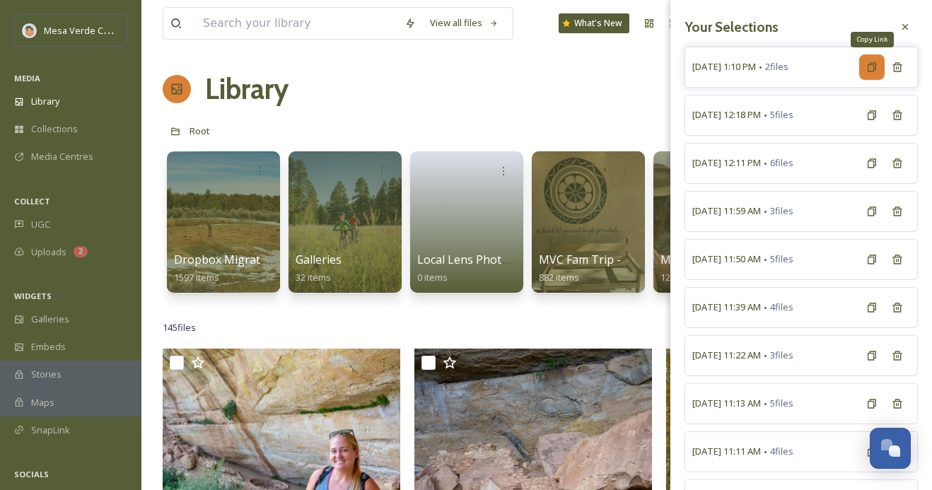
click at [868, 71] on icon at bounding box center [872, 66] width 8 height 9
click at [559, 121] on div "Root" at bounding box center [537, 130] width 748 height 27
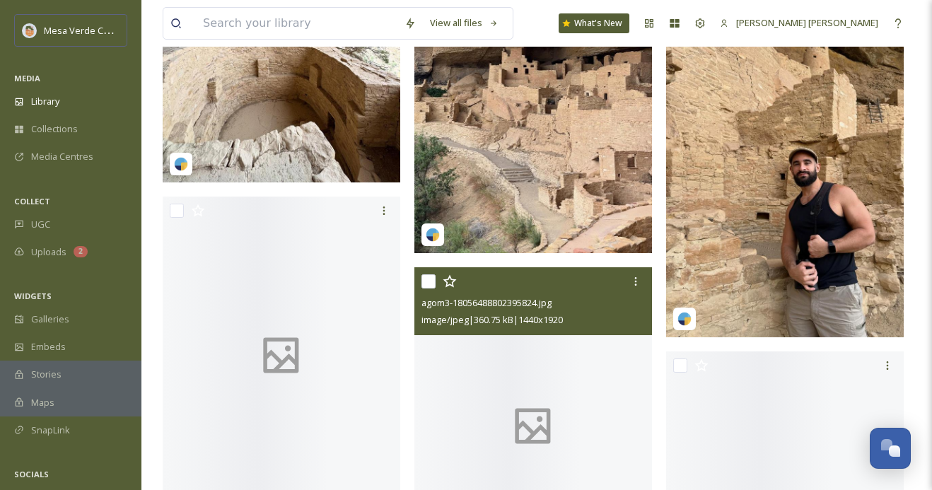
scroll to position [6085, 0]
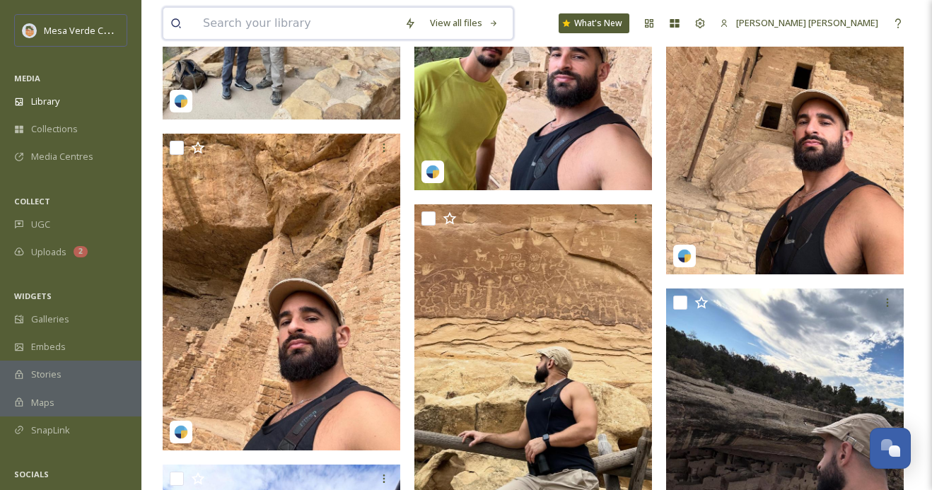
click at [259, 34] on input at bounding box center [297, 23] width 202 height 31
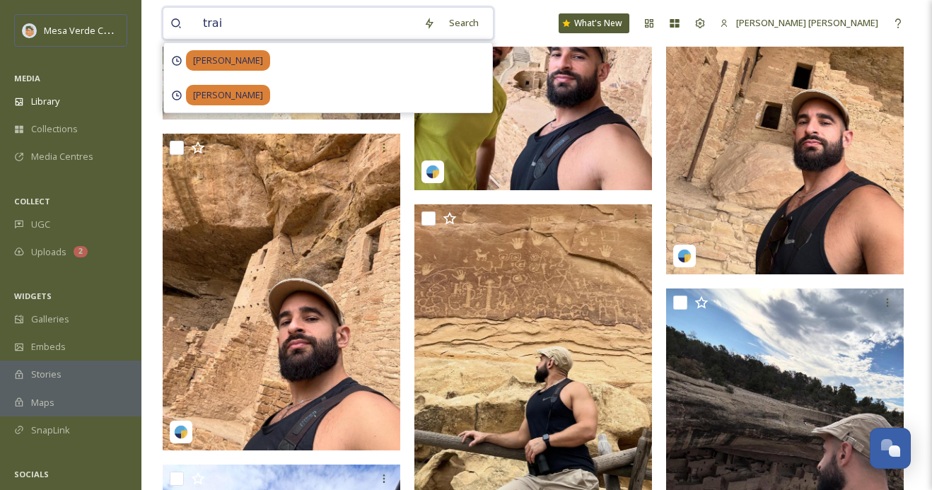
type input "train"
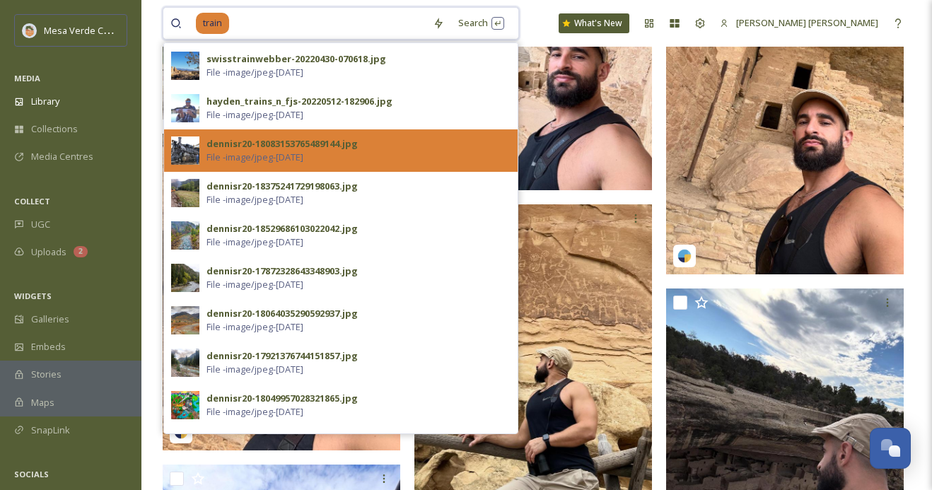
scroll to position [378, 0]
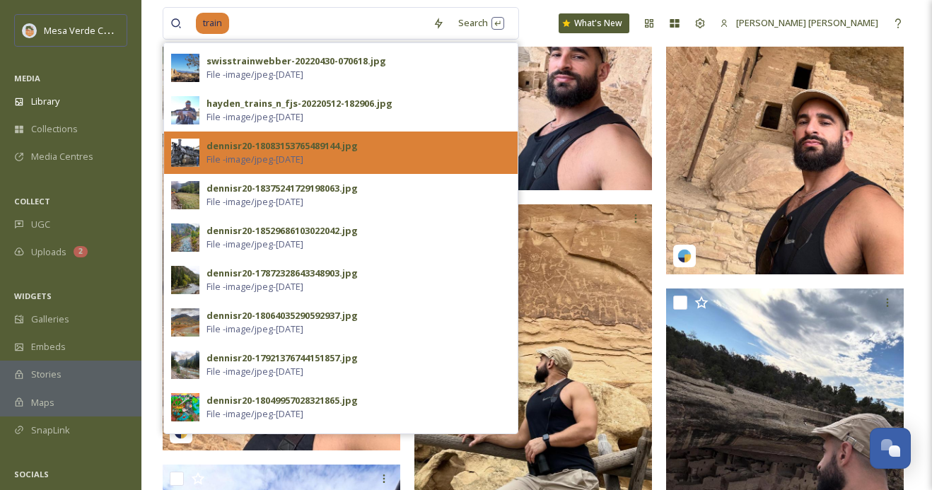
click at [303, 160] on span "File - image/jpeg - [DATE]" at bounding box center [254, 159] width 97 height 13
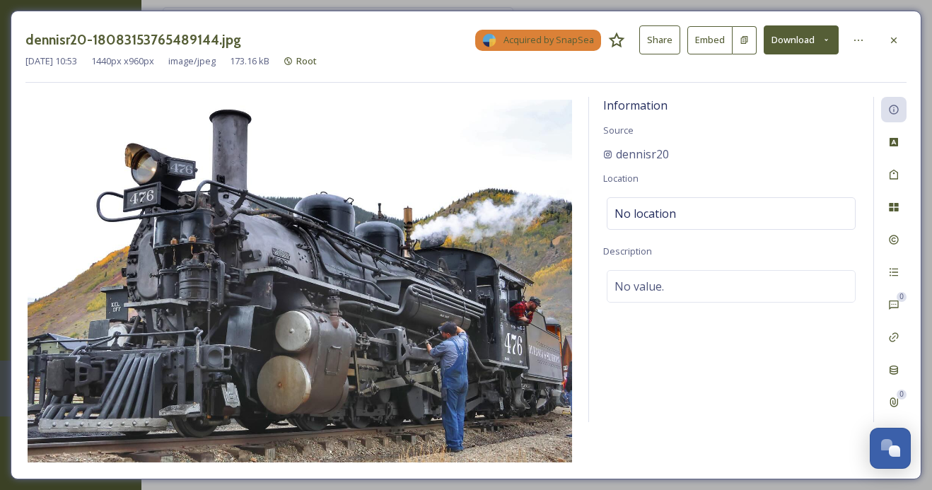
click at [892, 52] on div "dennisr20-18083153765489144.jpg Acquired by SnapSea Share Embed Download" at bounding box center [465, 39] width 881 height 29
click at [892, 42] on icon at bounding box center [893, 40] width 11 height 11
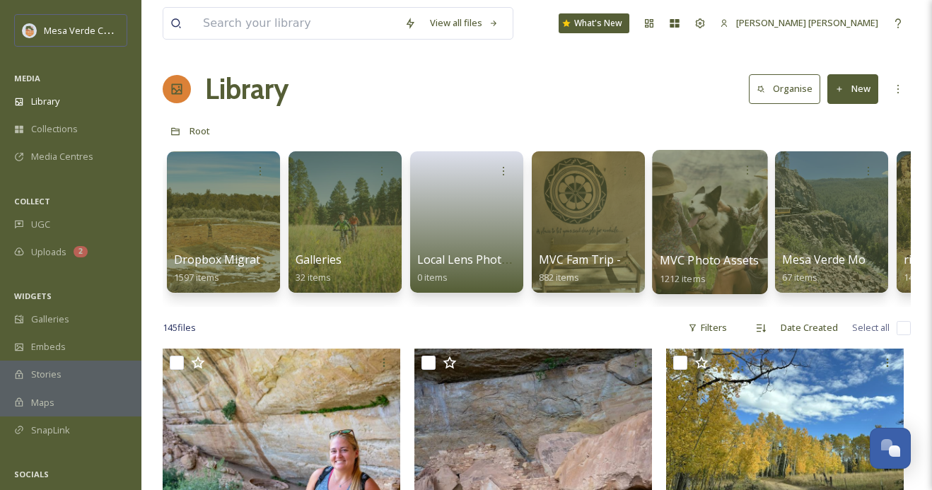
scroll to position [0, 146]
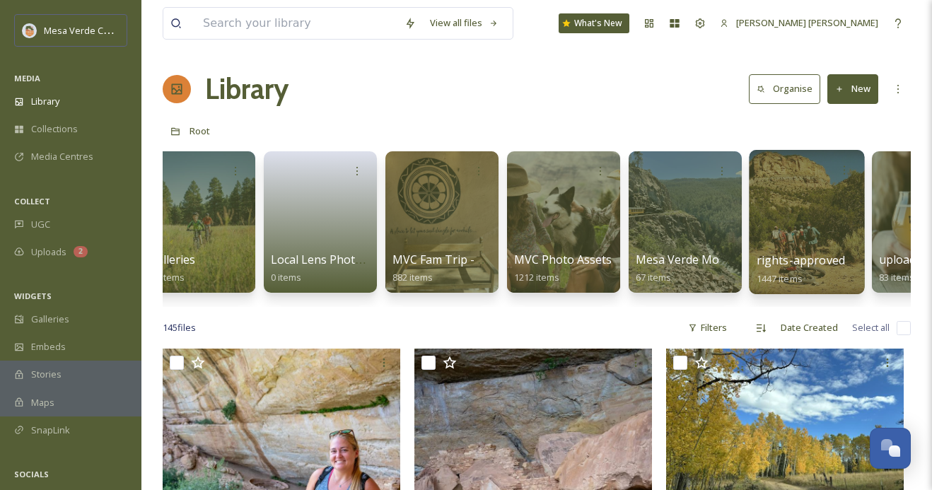
click at [785, 212] on div at bounding box center [806, 222] width 115 height 144
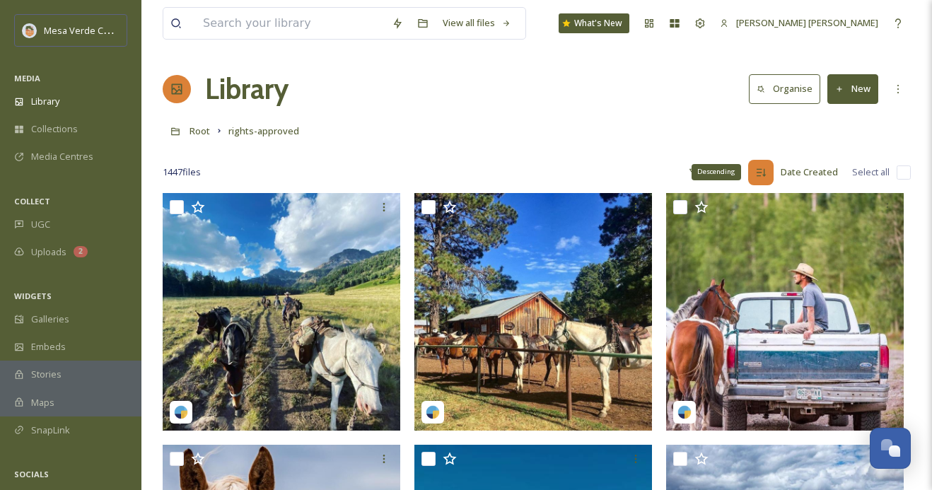
click at [773, 174] on div "Descending" at bounding box center [760, 172] width 25 height 25
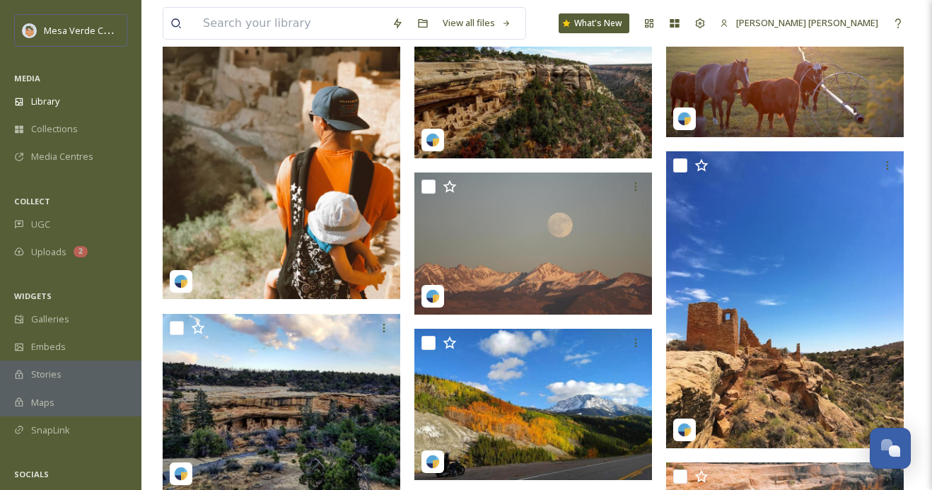
scroll to position [6804, 0]
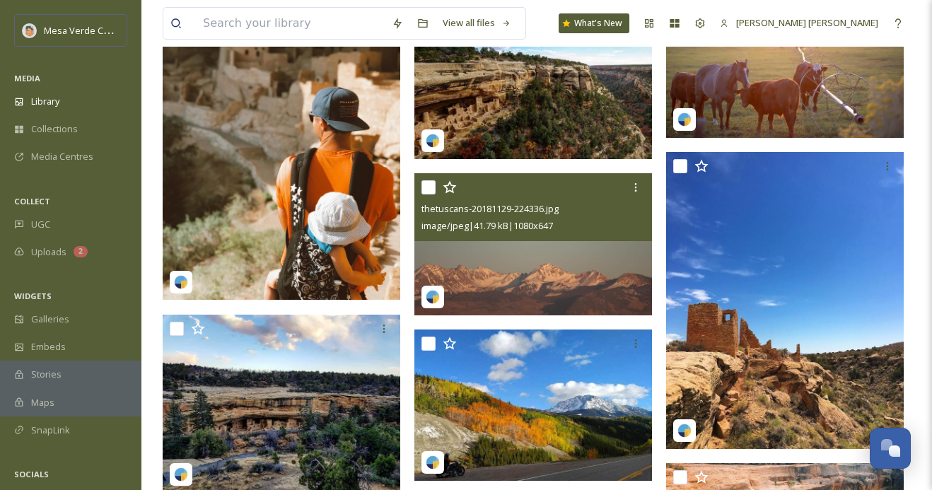
click at [426, 185] on input "checkbox" at bounding box center [428, 187] width 14 height 14
checkbox input "true"
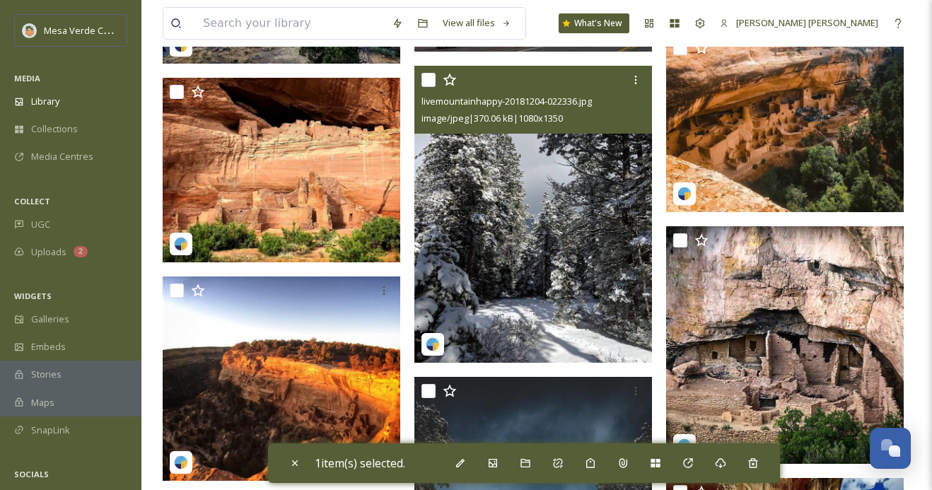
scroll to position [7230, 0]
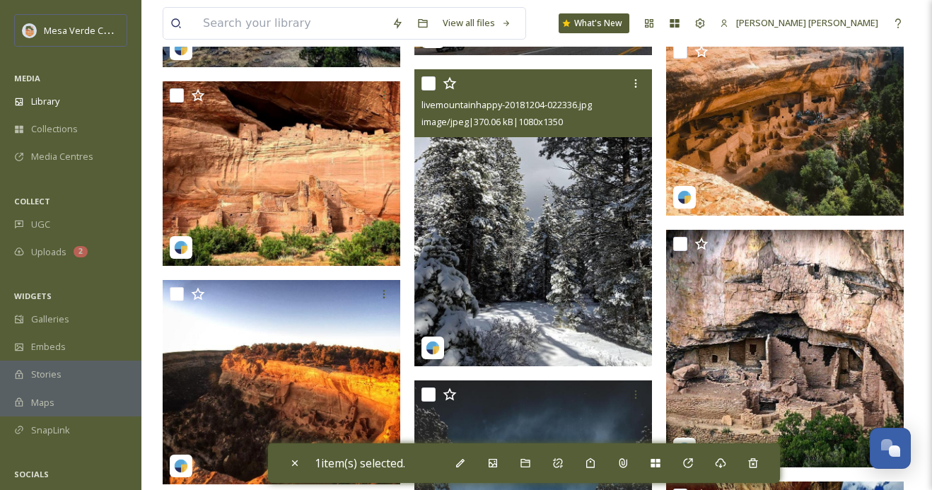
click at [428, 81] on input "checkbox" at bounding box center [428, 83] width 14 height 14
checkbox input "true"
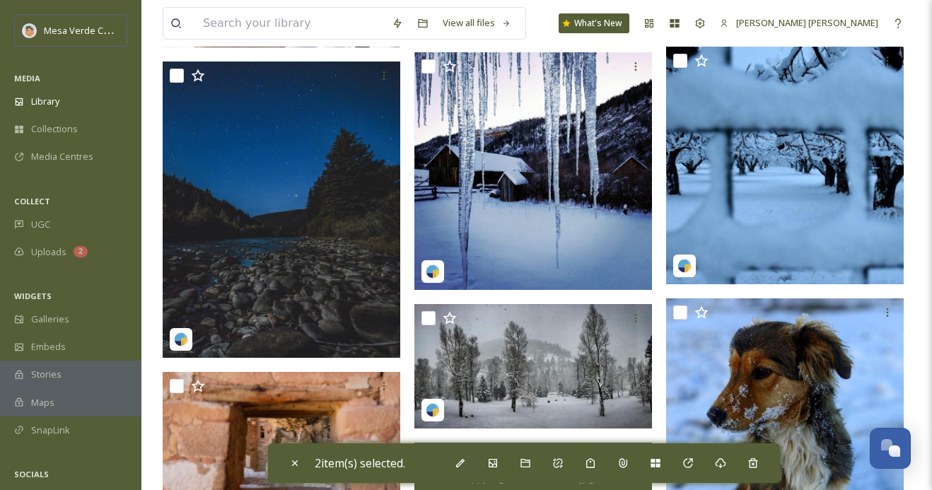
scroll to position [8388, 0]
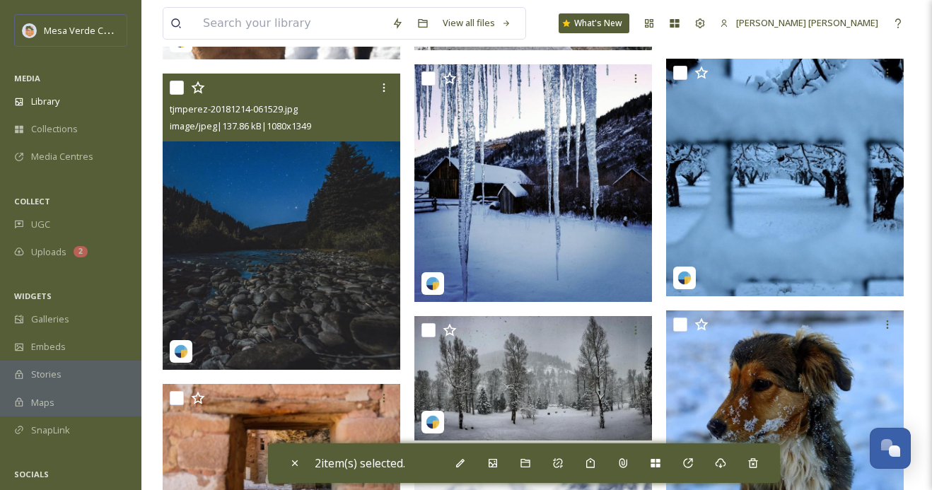
click at [177, 88] on input "checkbox" at bounding box center [177, 88] width 14 height 14
checkbox input "true"
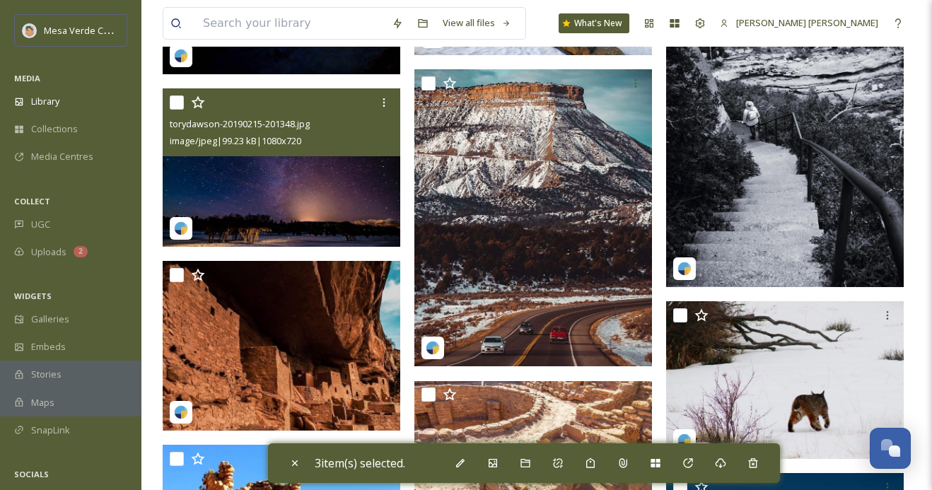
scroll to position [10455, 0]
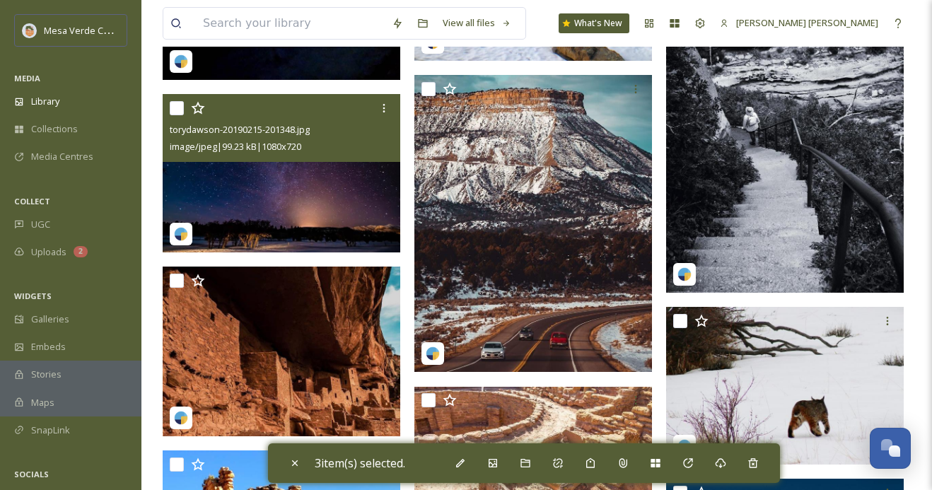
click at [175, 110] on input "checkbox" at bounding box center [177, 108] width 14 height 14
checkbox input "true"
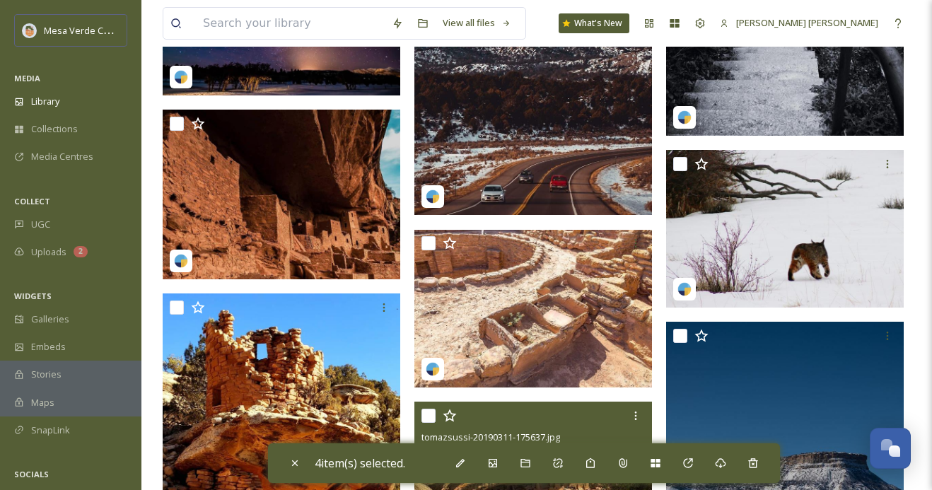
scroll to position [10609, 0]
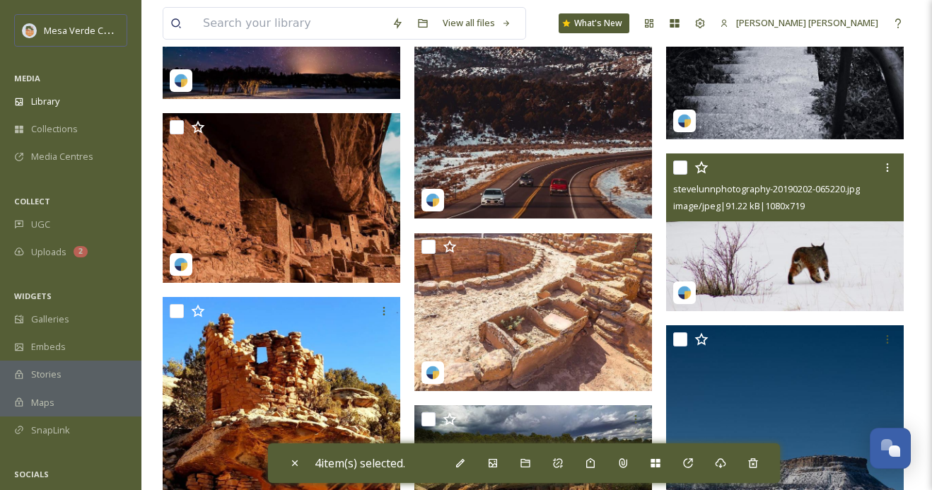
click at [677, 171] on input "checkbox" at bounding box center [680, 167] width 14 height 14
checkbox input "true"
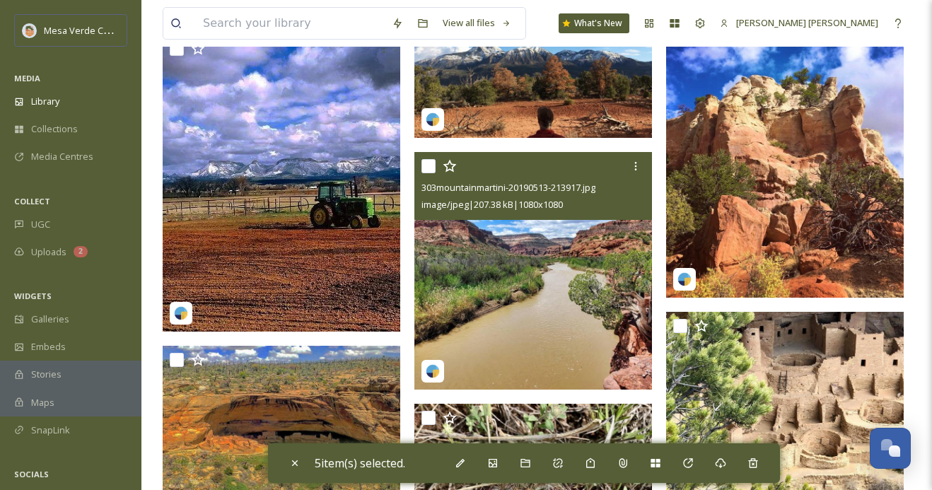
scroll to position [12409, 0]
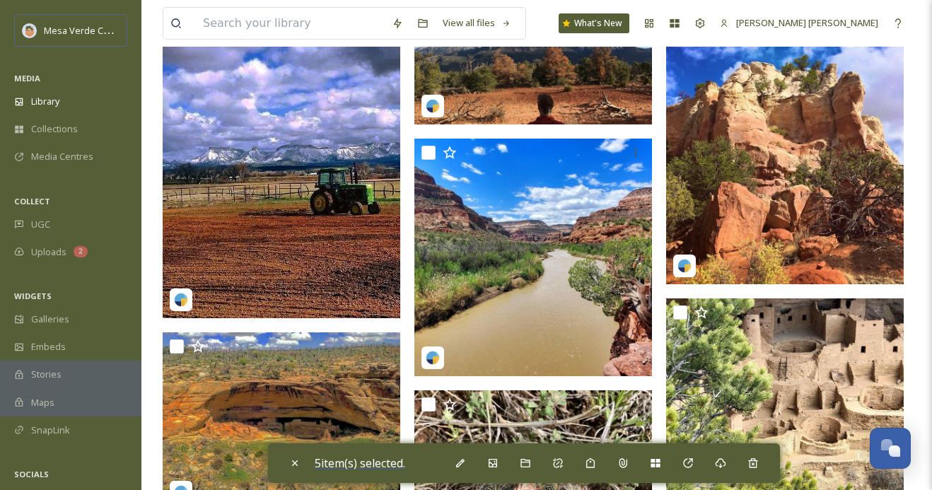
click at [386, 460] on span "5 item(s) selected." at bounding box center [360, 463] width 90 height 16
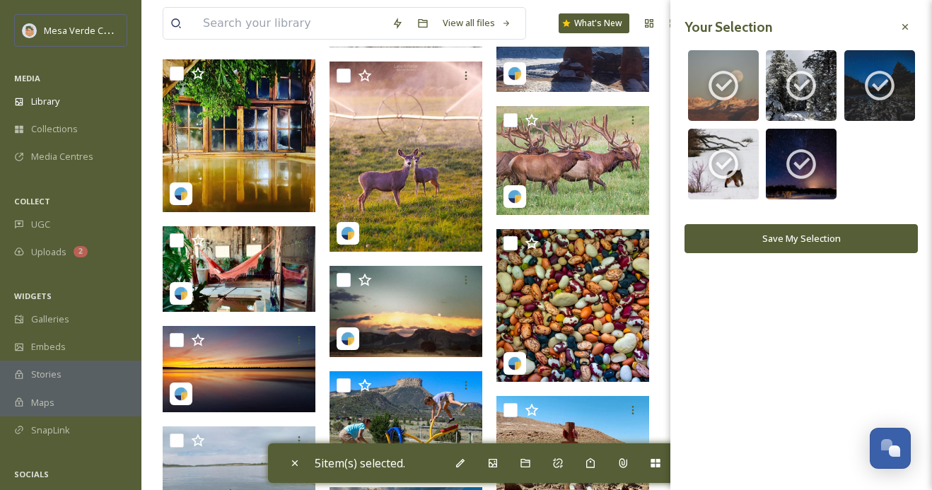
click at [795, 240] on button "Save My Selection" at bounding box center [800, 238] width 233 height 29
click at [737, 245] on button "Save My Selection" at bounding box center [800, 238] width 233 height 29
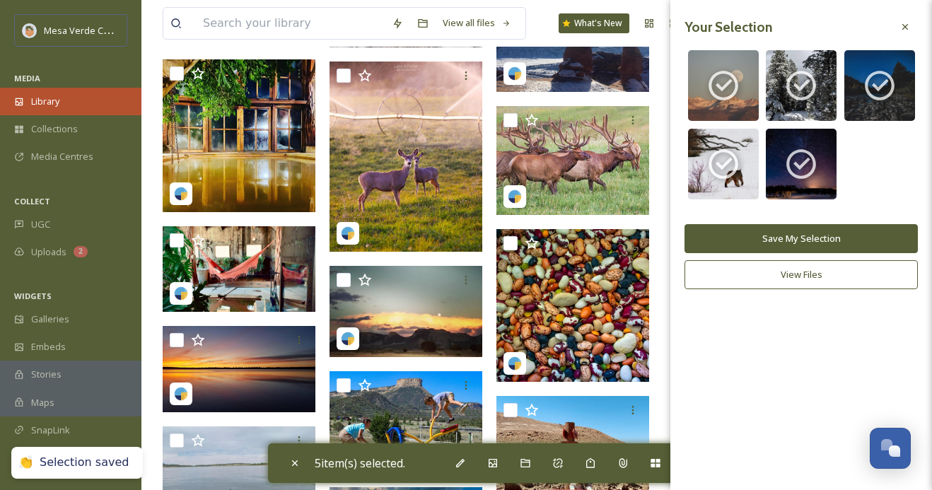
click at [56, 98] on span "Library" at bounding box center [45, 101] width 28 height 13
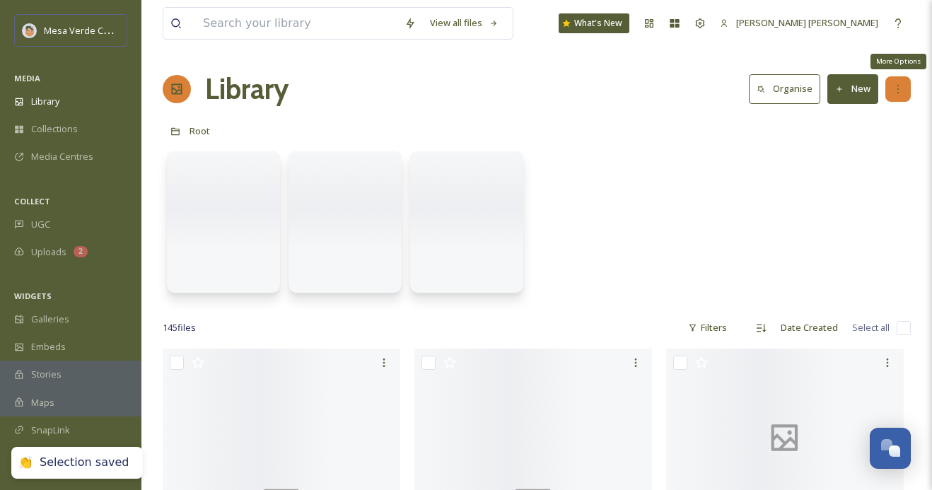
click at [897, 96] on div "More Options" at bounding box center [897, 88] width 25 height 25
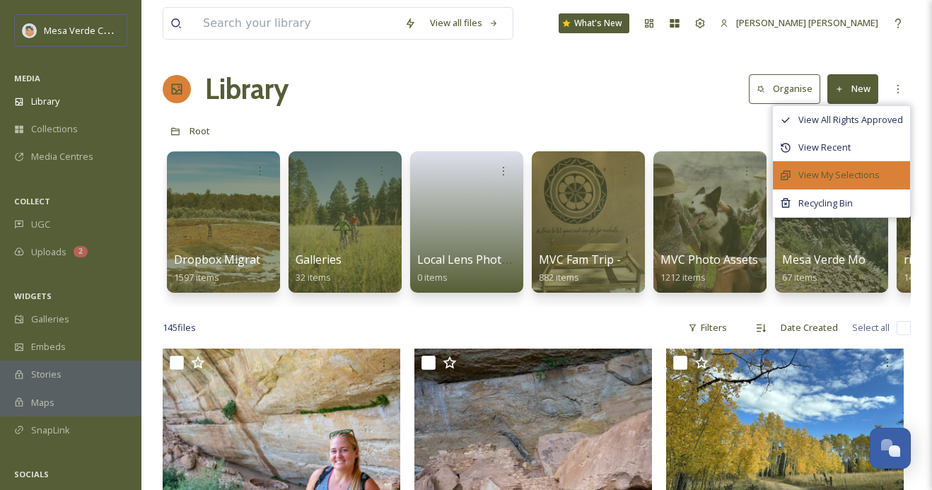
click at [825, 177] on span "View My Selections" at bounding box center [838, 174] width 81 height 13
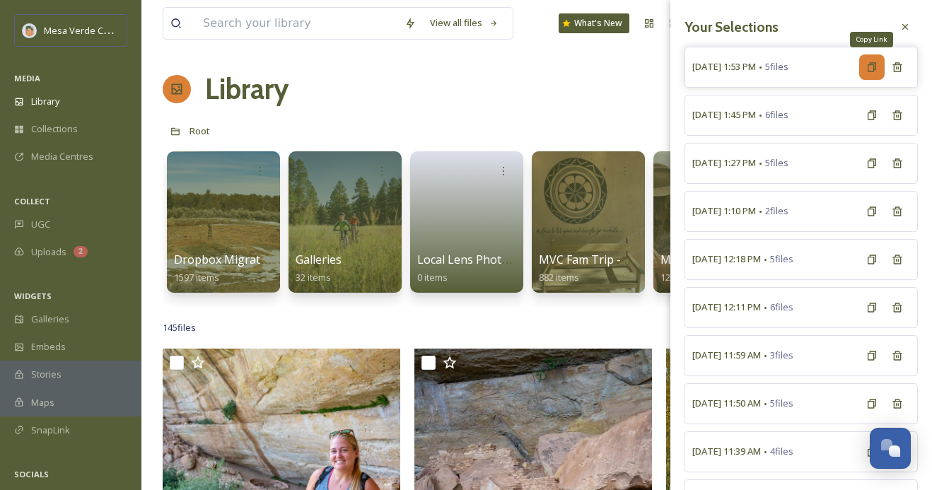
click at [868, 69] on icon at bounding box center [872, 66] width 8 height 9
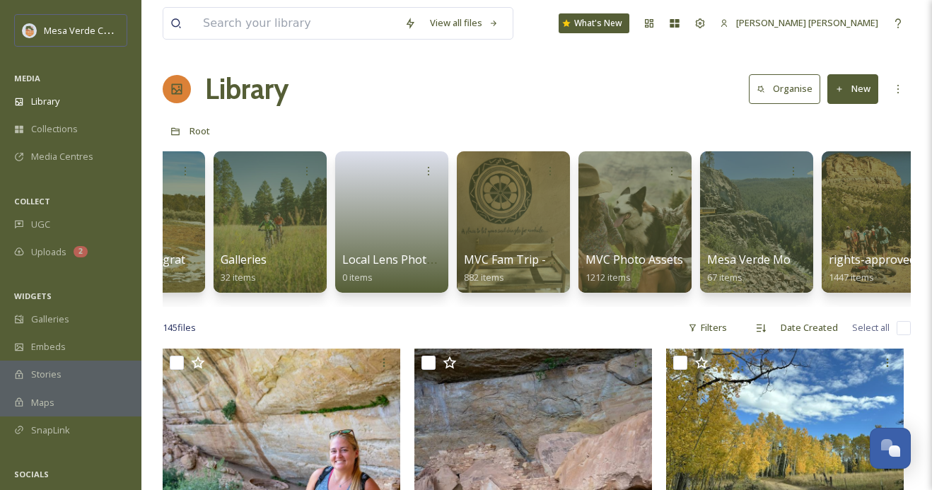
scroll to position [0, 225]
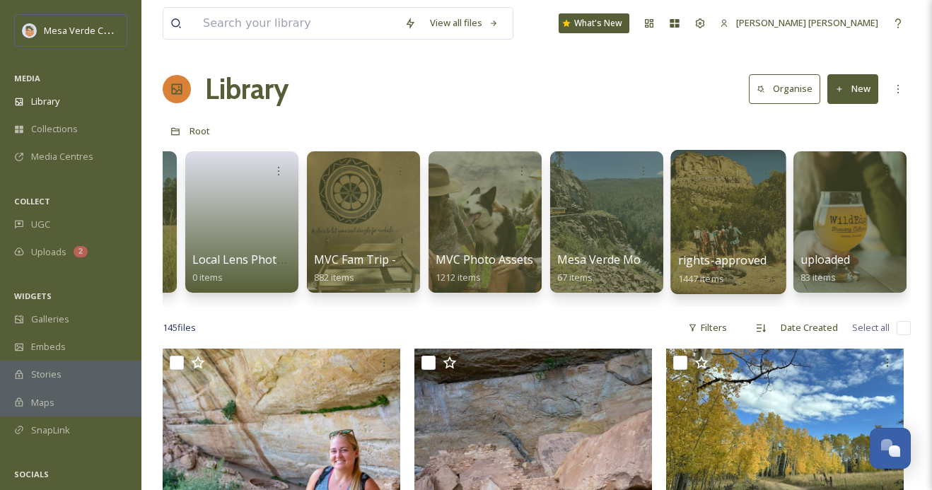
click at [688, 227] on div at bounding box center [727, 222] width 115 height 144
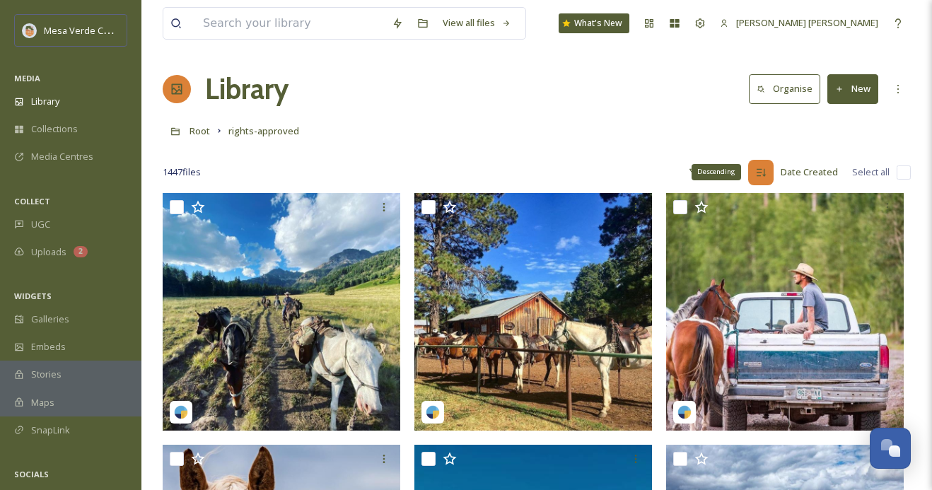
click at [761, 176] on icon at bounding box center [760, 172] width 11 height 11
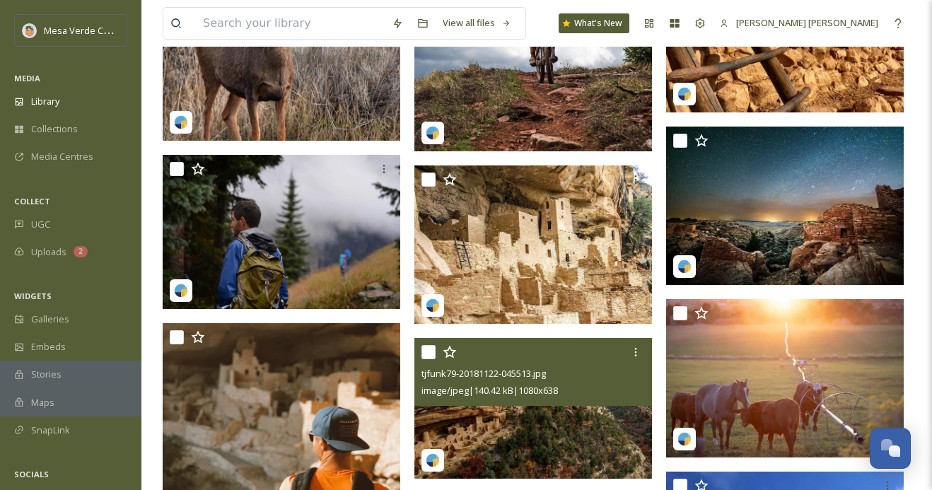
scroll to position [6460, 0]
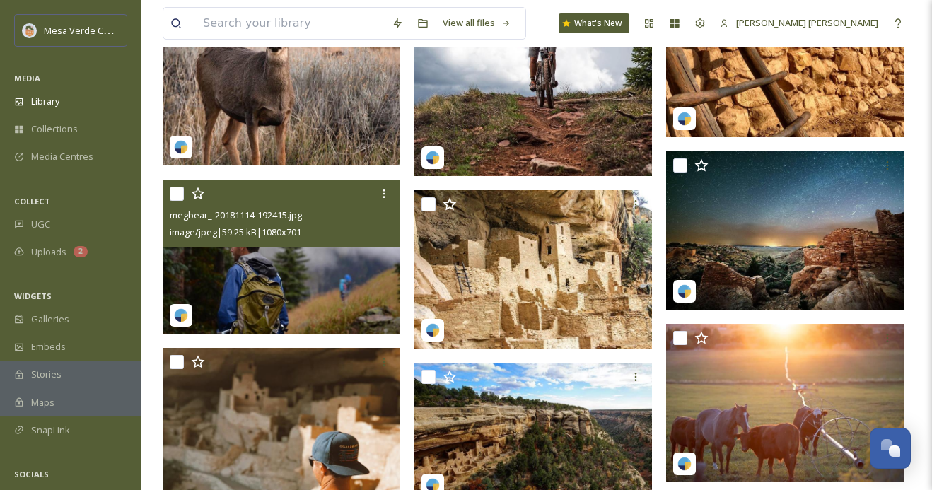
click at [173, 191] on input "checkbox" at bounding box center [177, 194] width 14 height 14
checkbox input "true"
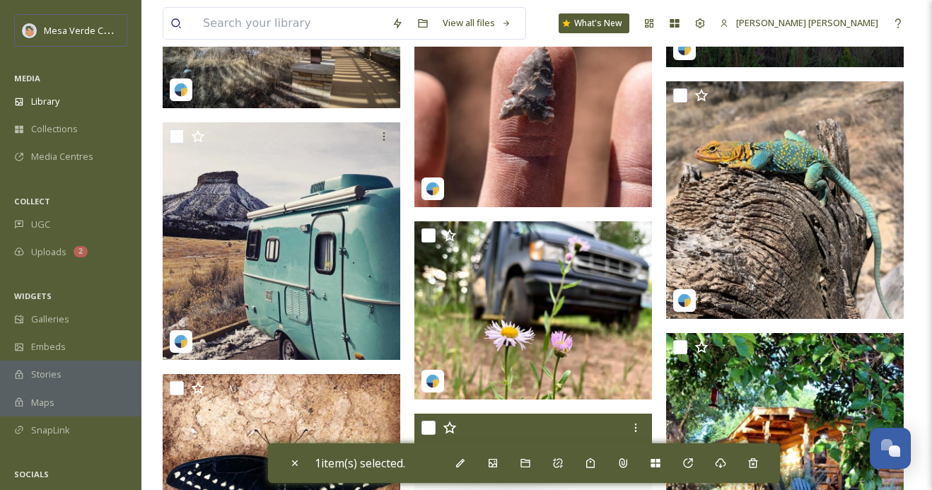
scroll to position [20180, 0]
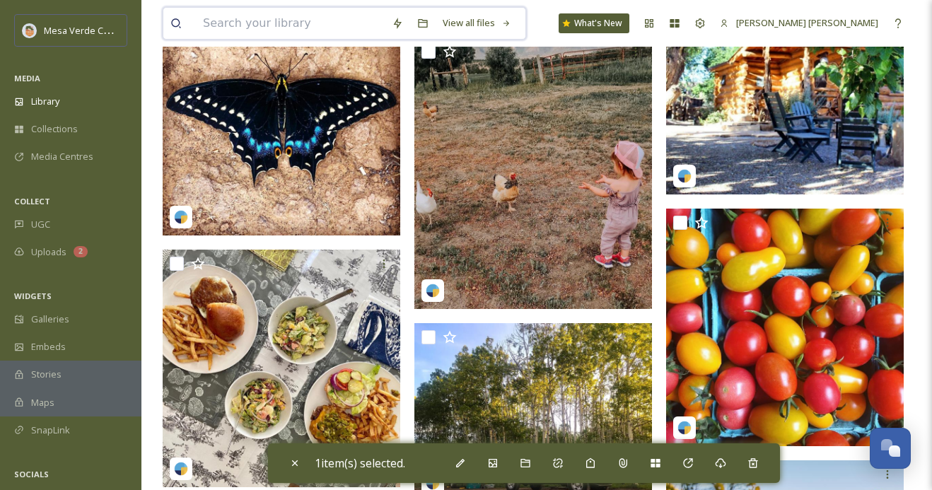
click at [322, 26] on input at bounding box center [290, 23] width 189 height 31
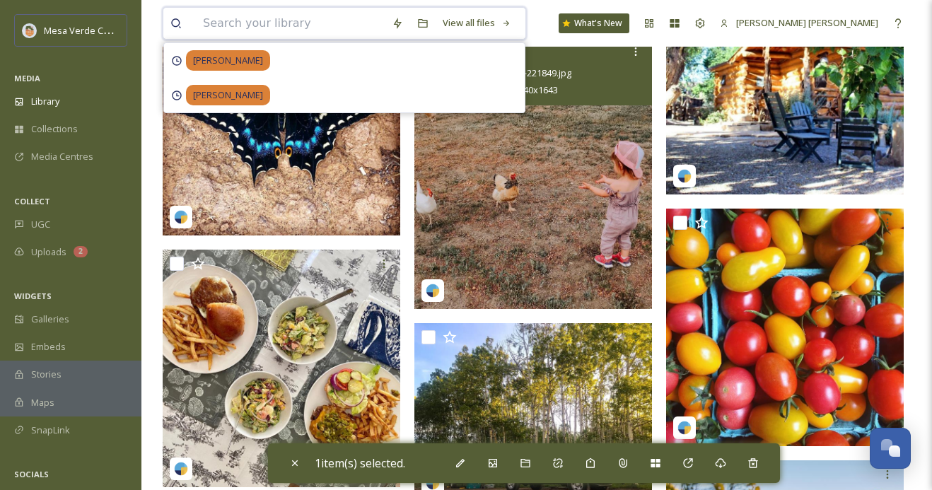
scroll to position [19349, 0]
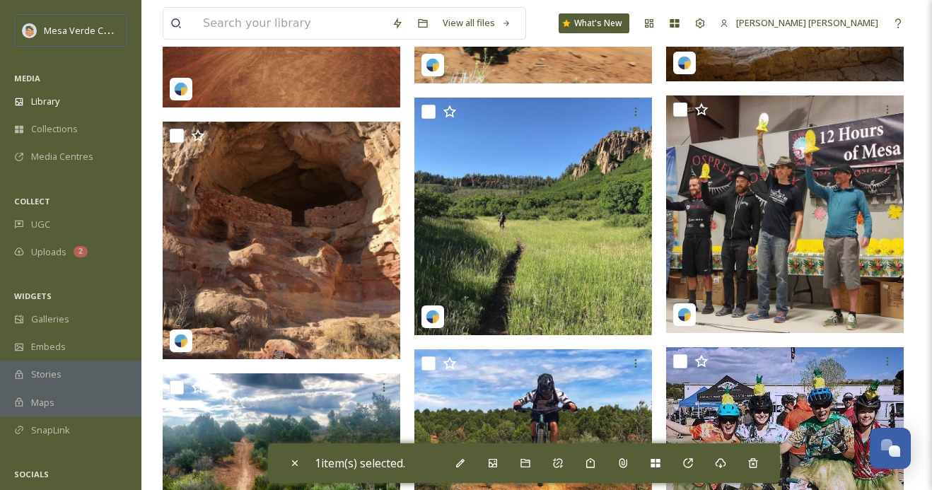
scroll to position [15261, 0]
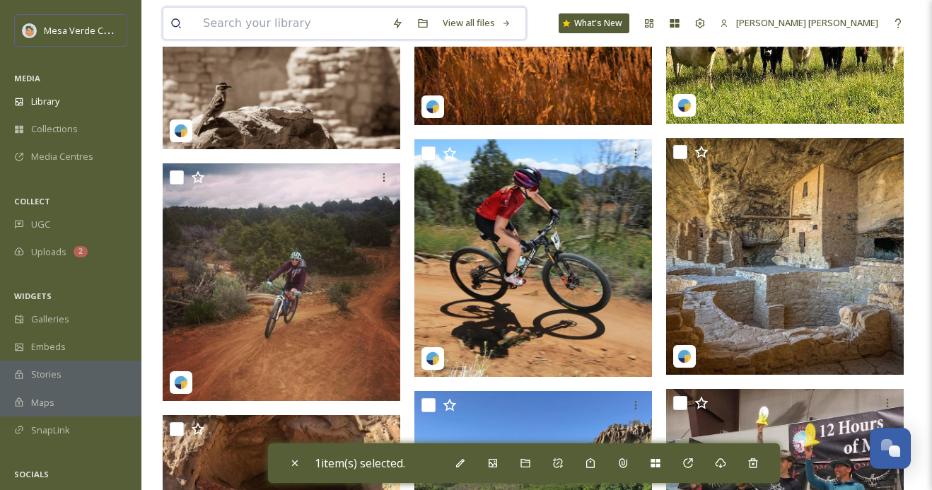
click at [298, 21] on input at bounding box center [290, 23] width 189 height 31
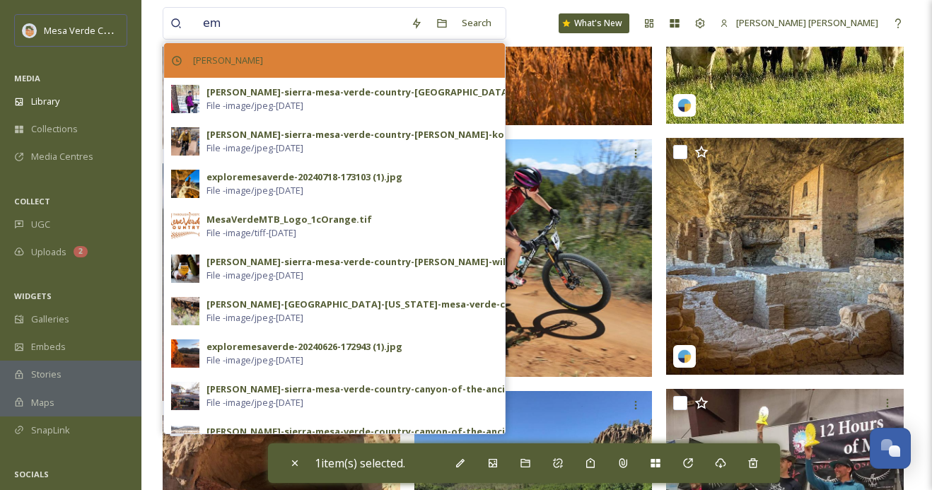
click at [310, 57] on div "[PERSON_NAME]" at bounding box center [334, 60] width 341 height 35
click at [285, 66] on div "[PERSON_NAME]" at bounding box center [334, 60] width 341 height 35
click at [226, 59] on span "[PERSON_NAME]" at bounding box center [228, 60] width 84 height 21
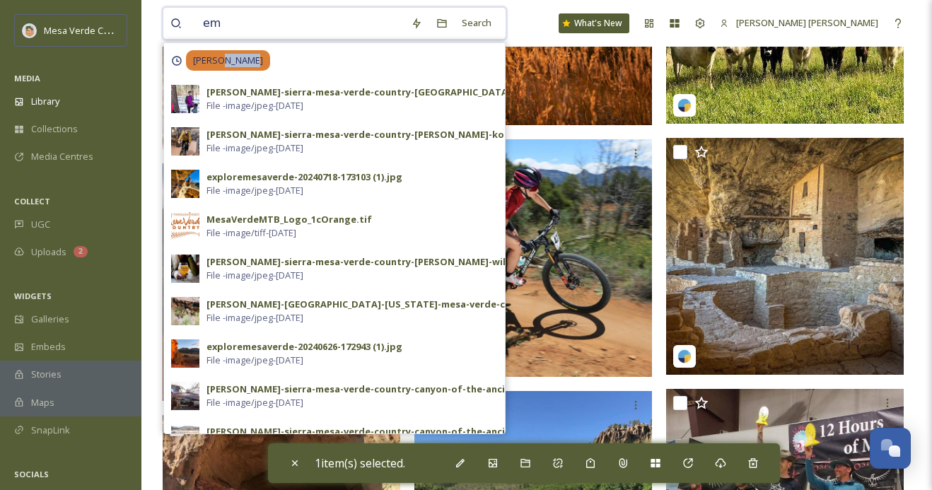
click at [225, 21] on input "em" at bounding box center [300, 23] width 208 height 31
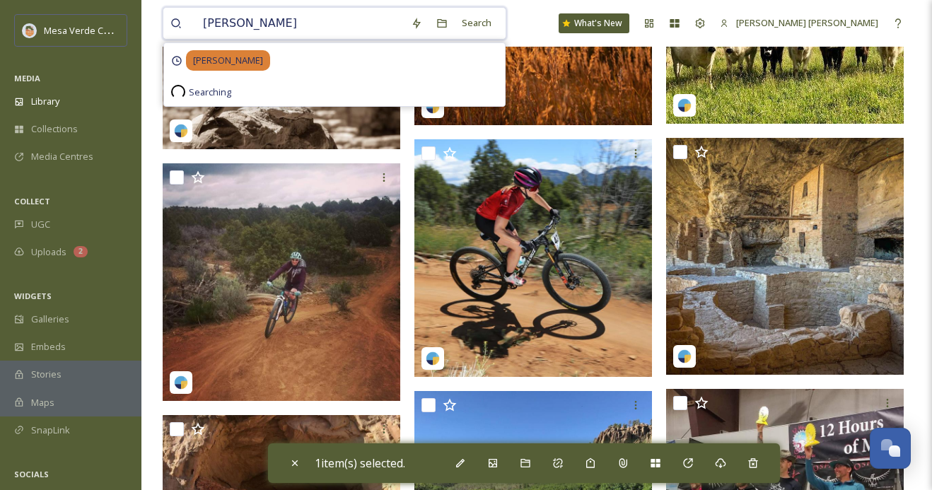
type input "[PERSON_NAME]"
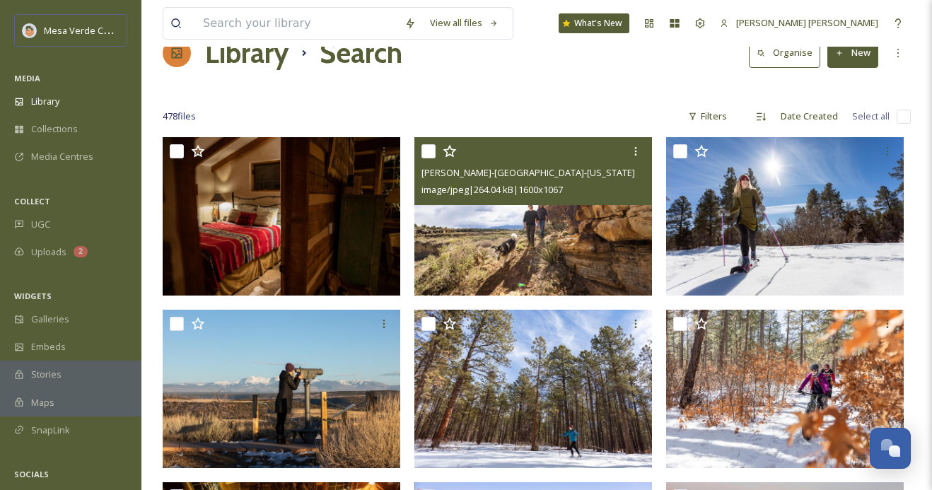
scroll to position [37, 0]
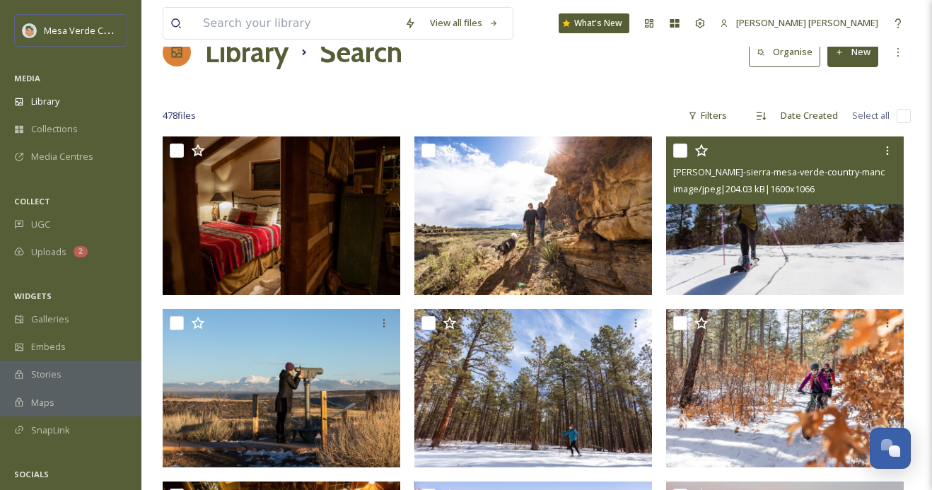
click at [682, 151] on input "checkbox" at bounding box center [680, 151] width 14 height 14
checkbox input "true"
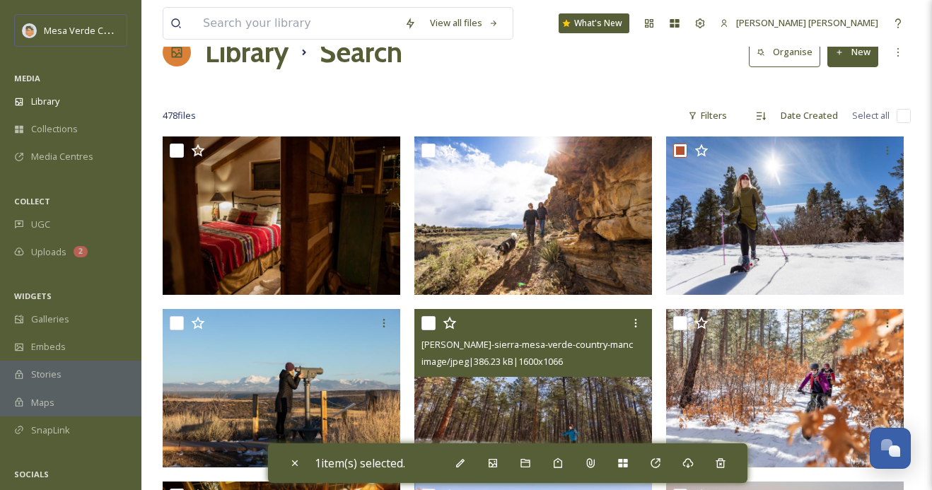
click at [426, 325] on input "checkbox" at bounding box center [428, 323] width 14 height 14
checkbox input "true"
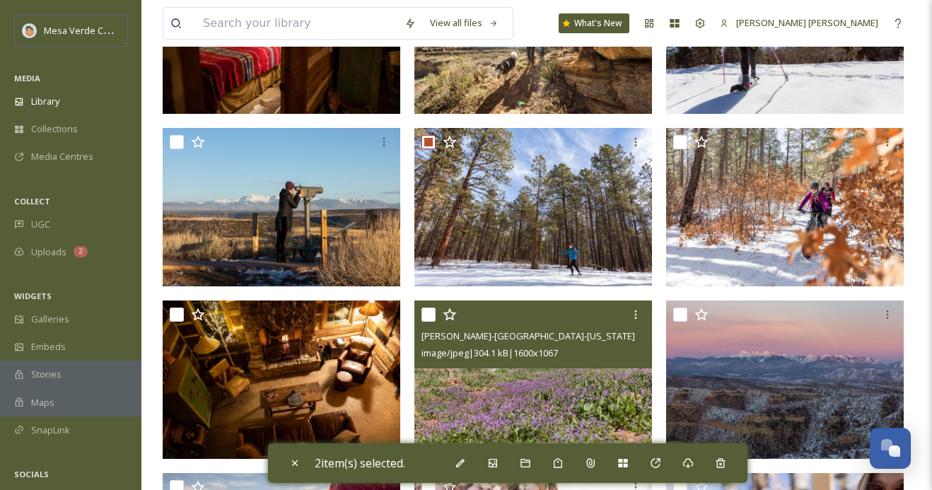
scroll to position [0, 0]
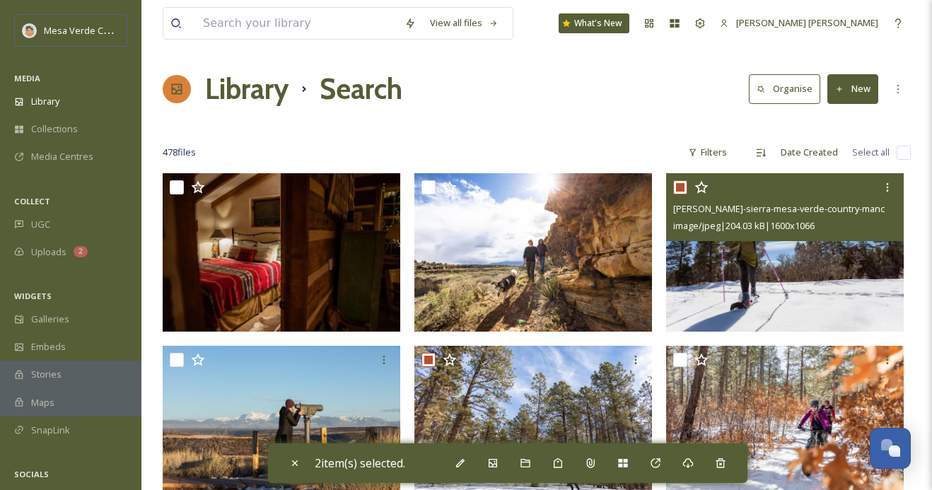
click at [681, 185] on input "checkbox" at bounding box center [680, 187] width 14 height 14
checkbox input "false"
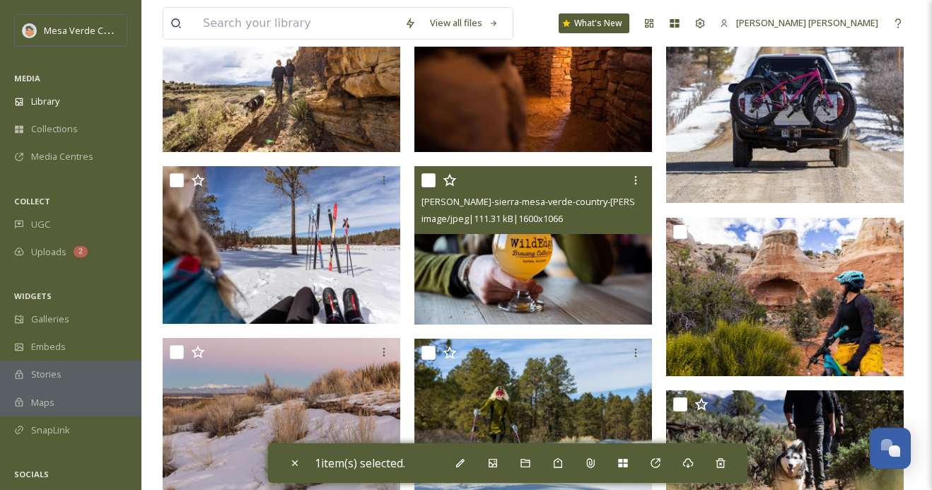
scroll to position [1388, 0]
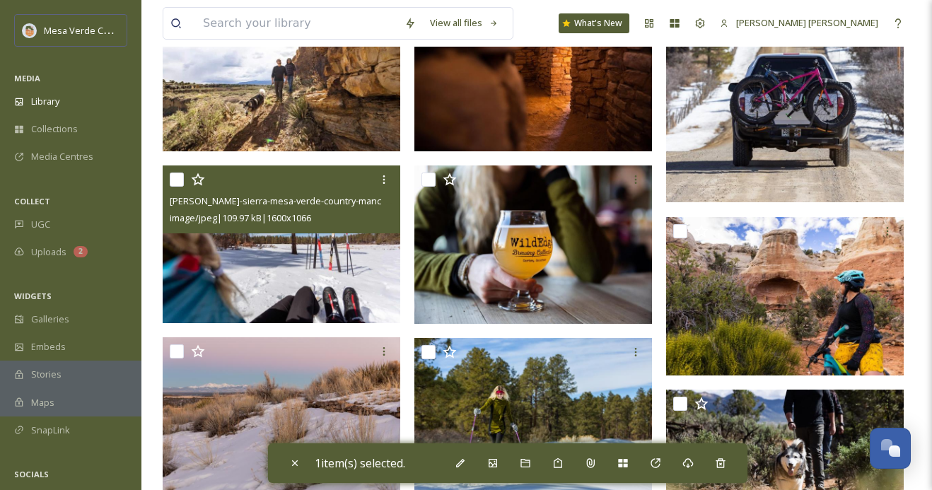
click at [179, 177] on input "checkbox" at bounding box center [177, 180] width 14 height 14
checkbox input "true"
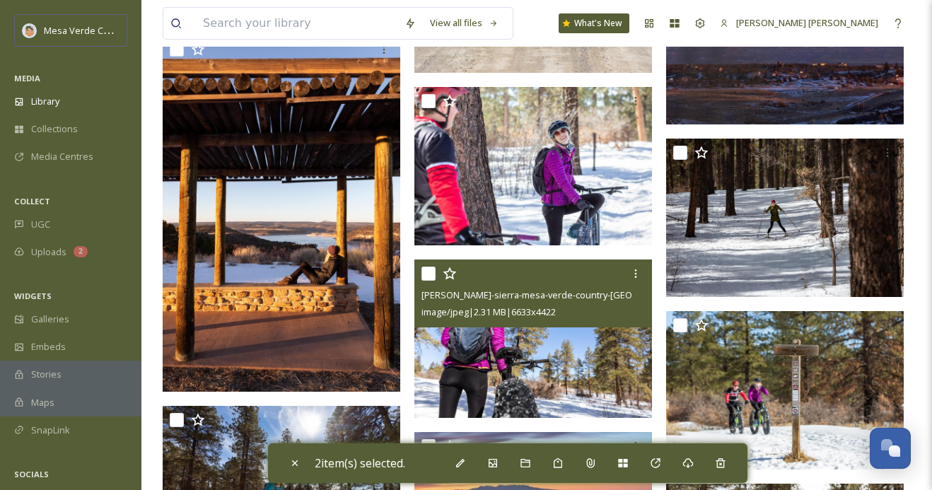
scroll to position [6415, 0]
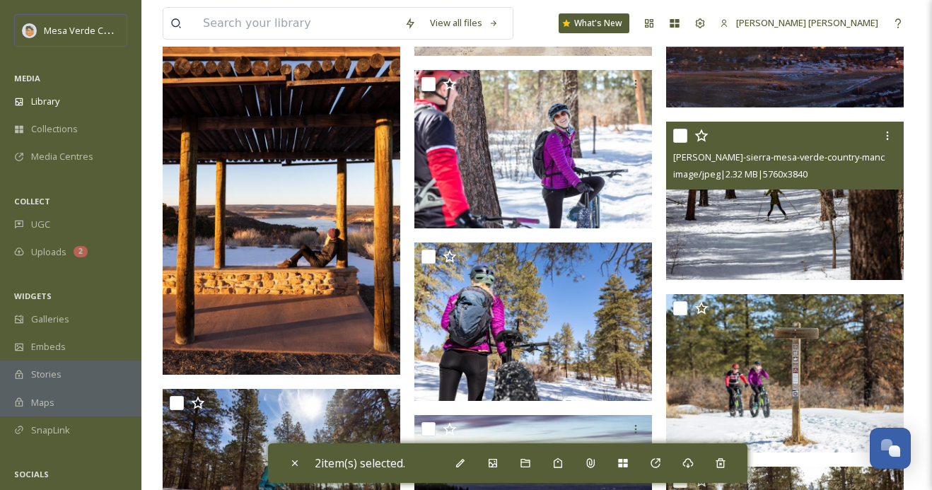
click at [677, 134] on input "checkbox" at bounding box center [680, 136] width 14 height 14
checkbox input "true"
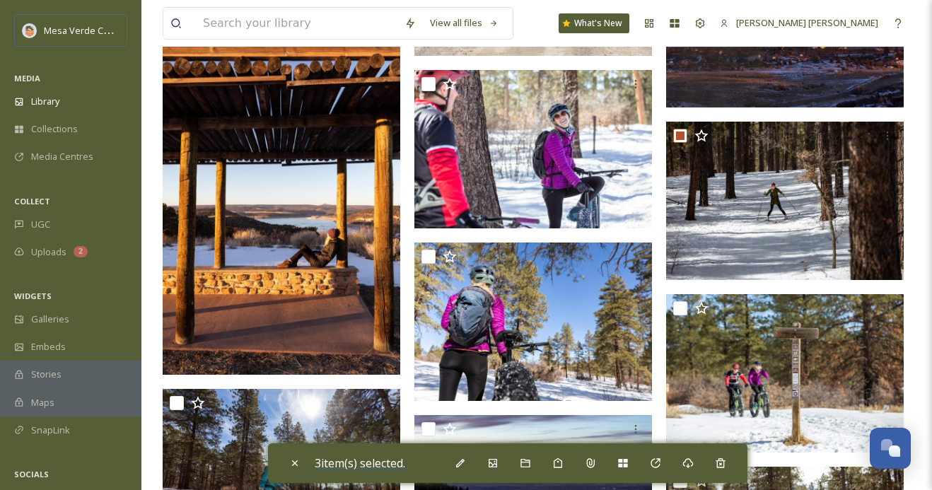
click at [395, 465] on span "3 item(s) selected." at bounding box center [360, 463] width 90 height 16
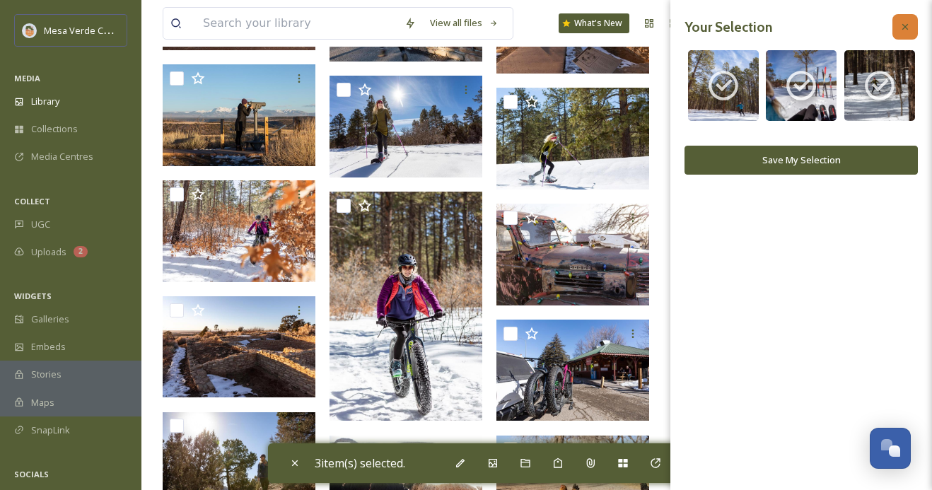
click at [903, 27] on icon at bounding box center [904, 26] width 11 height 11
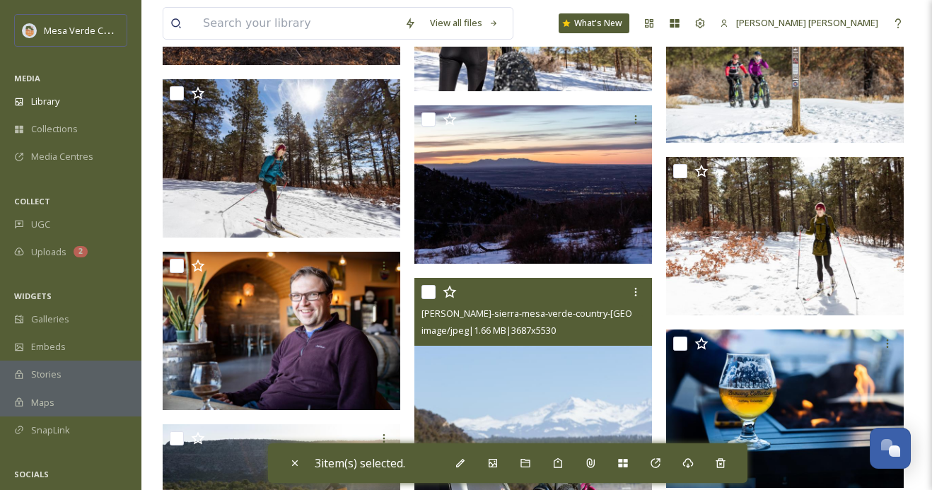
scroll to position [6734, 0]
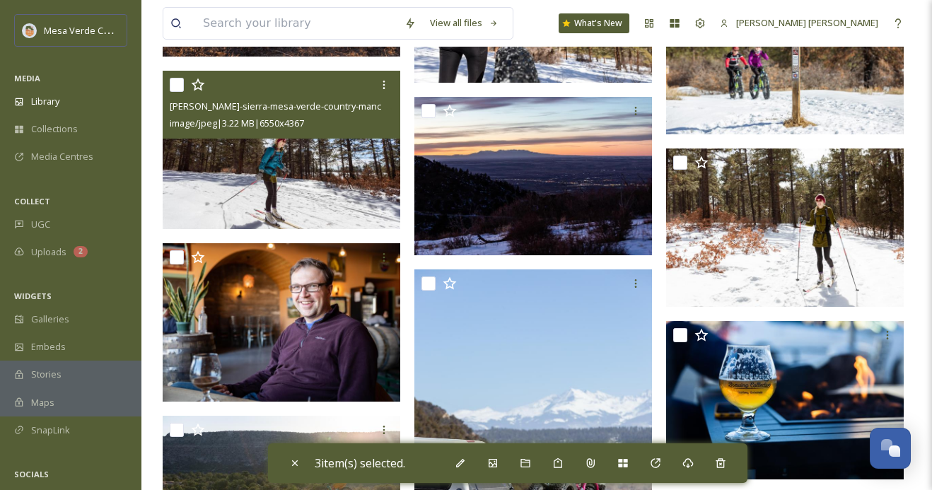
click at [174, 87] on input "checkbox" at bounding box center [177, 85] width 14 height 14
checkbox input "true"
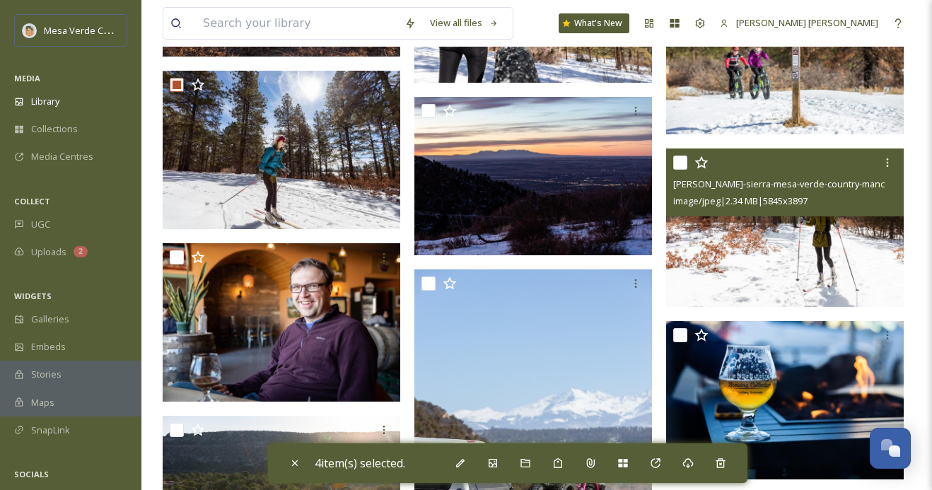
click at [679, 160] on input "checkbox" at bounding box center [680, 163] width 14 height 14
checkbox input "true"
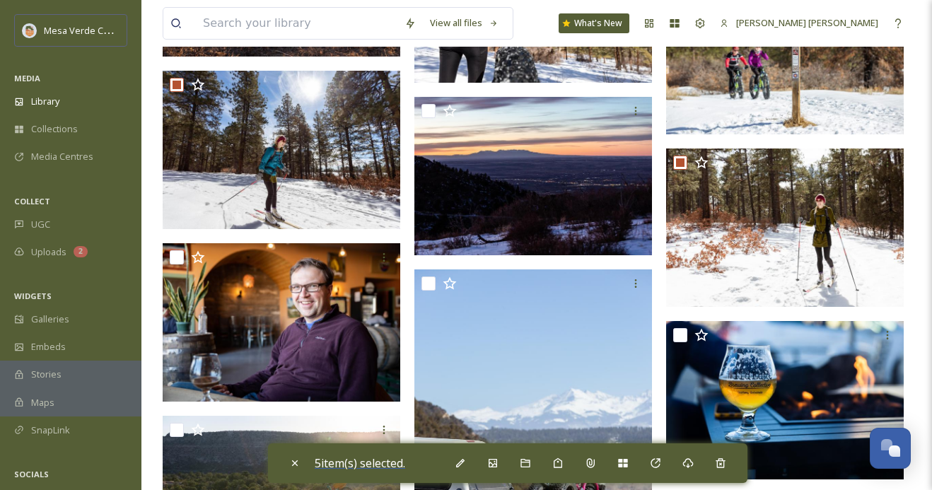
click at [370, 465] on span "5 item(s) selected." at bounding box center [360, 463] width 90 height 16
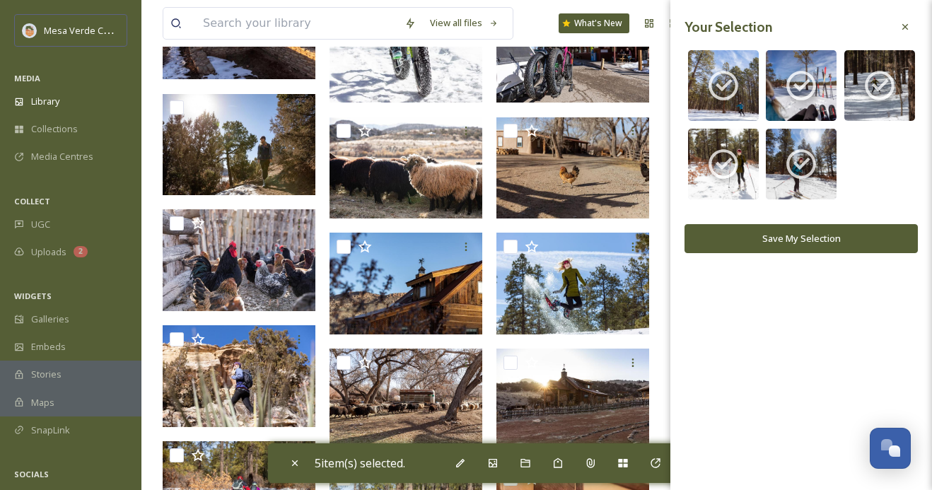
click at [731, 233] on button "Save My Selection" at bounding box center [800, 238] width 233 height 29
click at [744, 232] on button "Save My Selection" at bounding box center [800, 238] width 233 height 29
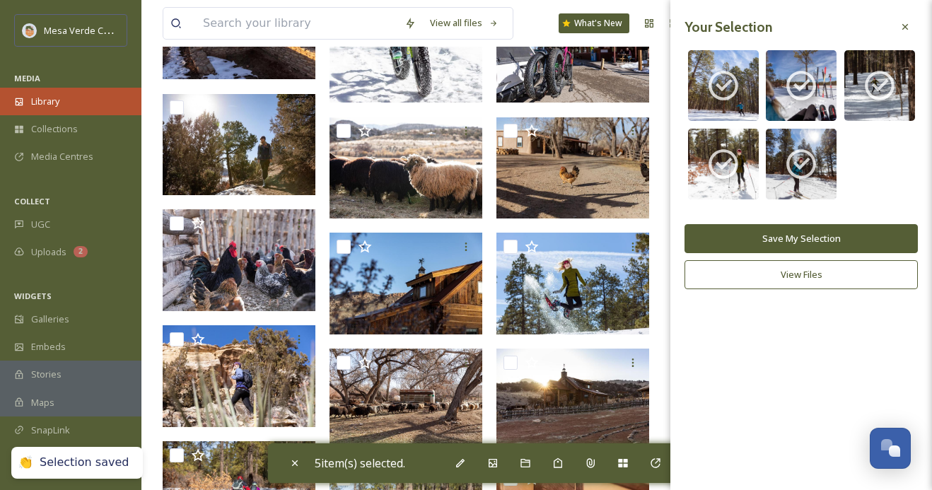
click at [59, 100] on span "Library" at bounding box center [45, 101] width 28 height 13
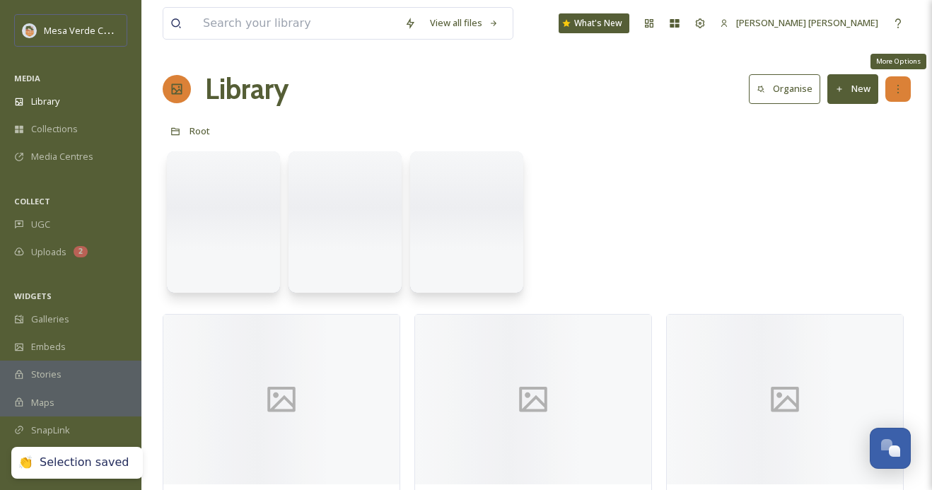
click at [897, 93] on icon at bounding box center [897, 89] width 1 height 8
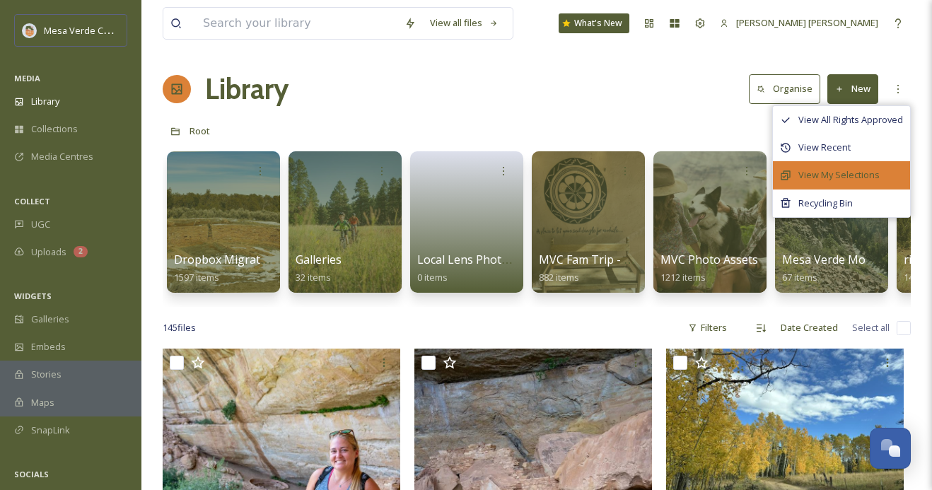
click at [845, 176] on span "View My Selections" at bounding box center [838, 174] width 81 height 13
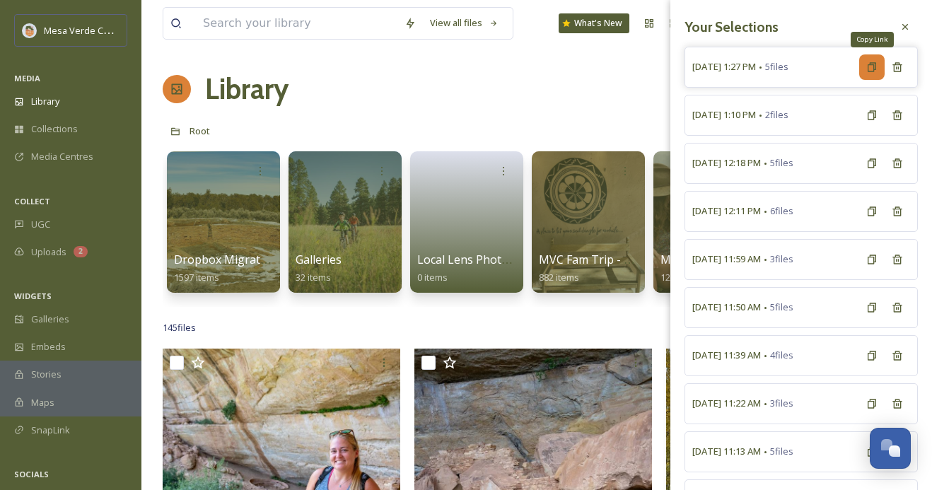
click at [871, 67] on icon at bounding box center [871, 67] width 11 height 11
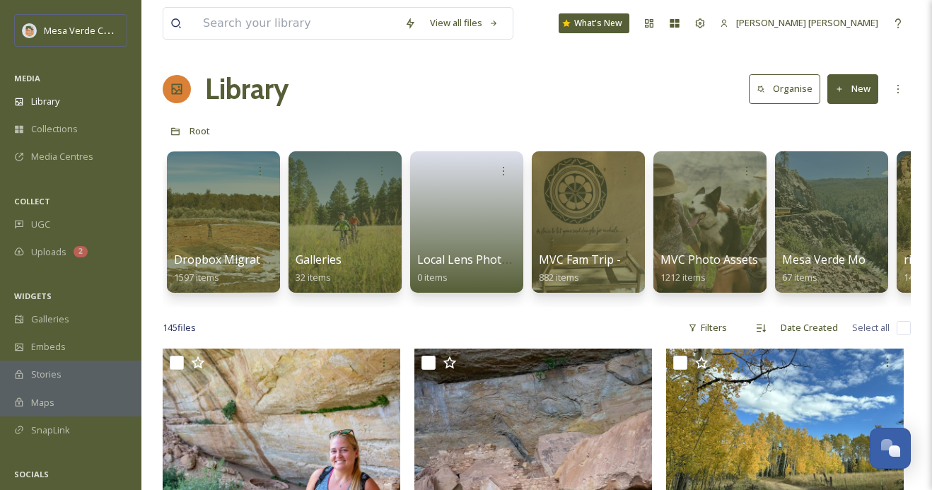
click at [413, 100] on div "Library Organise New" at bounding box center [537, 89] width 748 height 42
click at [310, 19] on input at bounding box center [297, 23] width 202 height 31
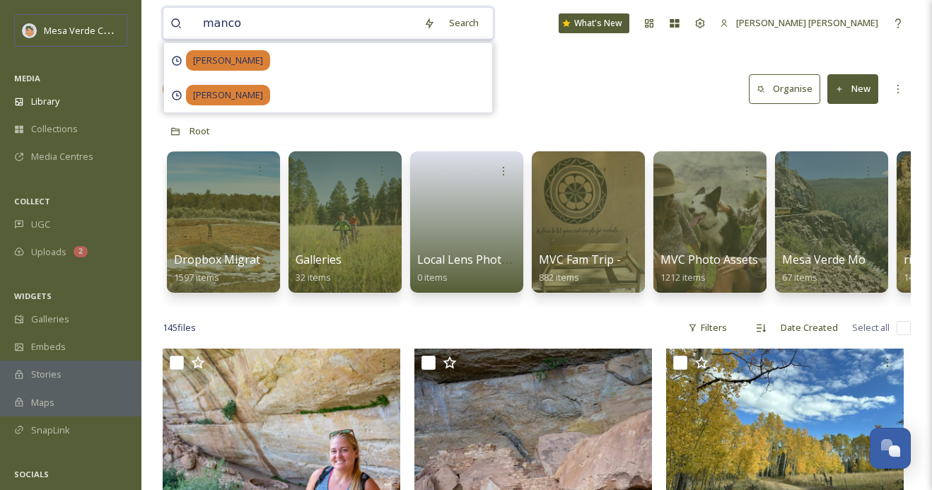
type input "mancos"
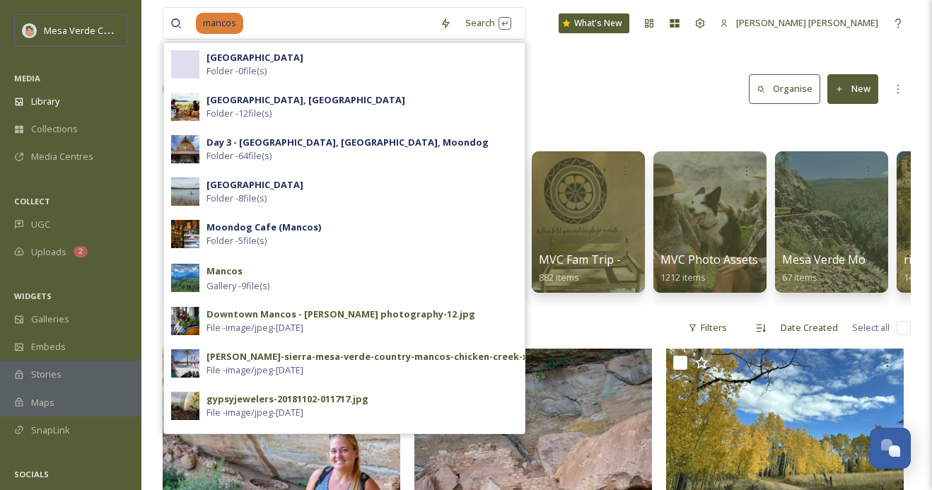
click at [654, 95] on div "Library Organise New" at bounding box center [537, 89] width 748 height 42
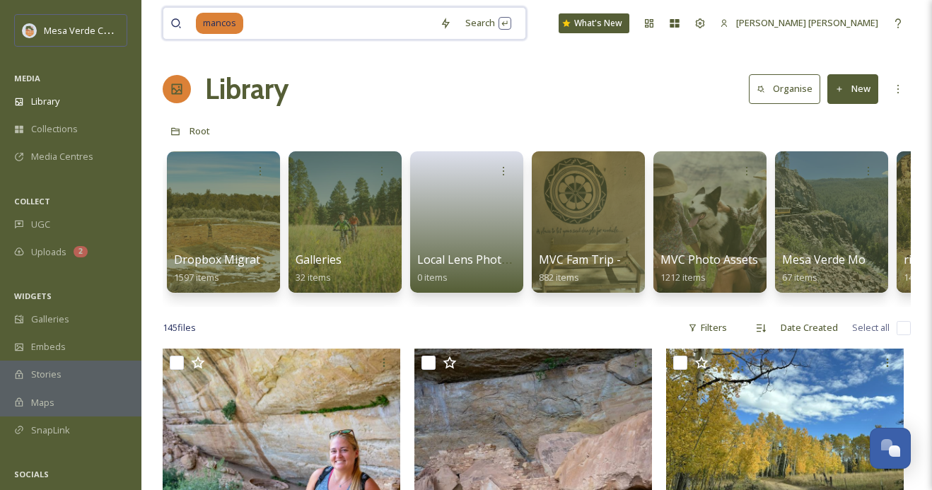
click at [263, 18] on input at bounding box center [339, 23] width 188 height 31
click at [244, 22] on div "mancos" at bounding box center [314, 23] width 237 height 31
click at [296, 45] on div "mancos Search What's New Wolf Johnson" at bounding box center [537, 23] width 748 height 47
click at [280, 27] on input at bounding box center [339, 23] width 188 height 31
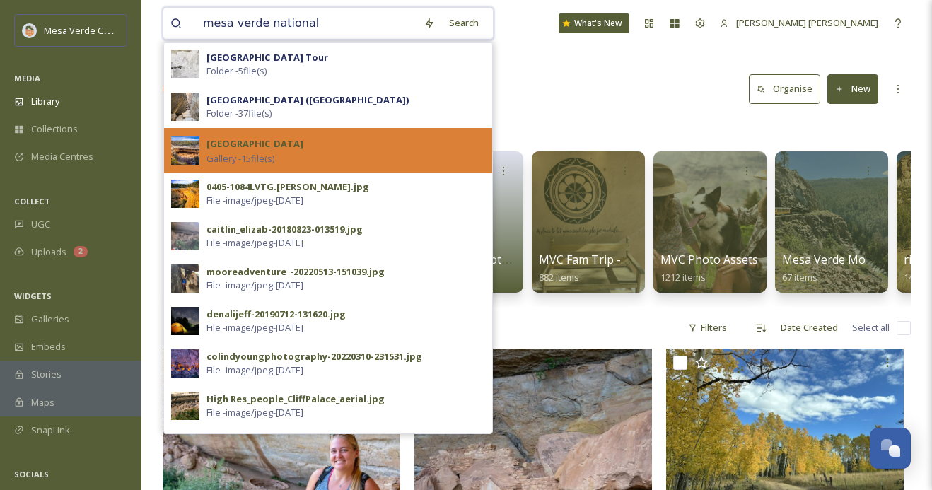
type input "mesa verde national"
click at [303, 146] on strong "Mesa Verde National Park" at bounding box center [254, 143] width 97 height 13
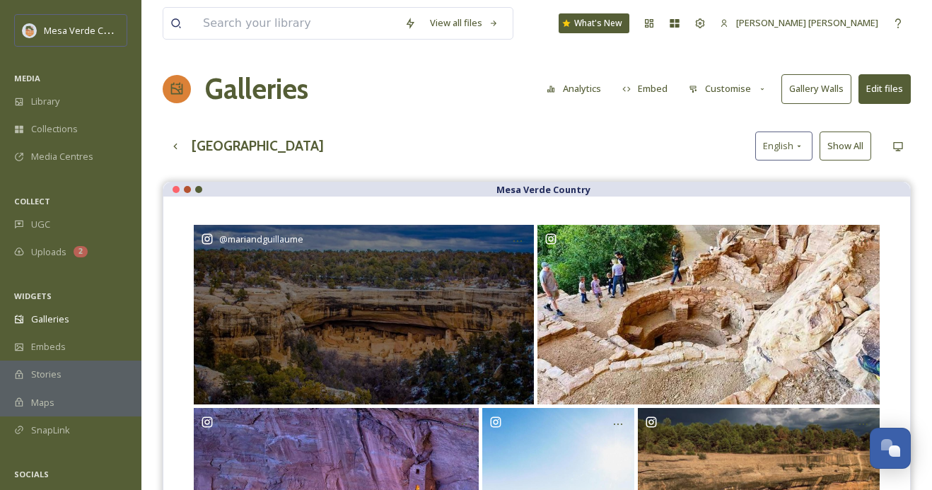
scroll to position [144, 0]
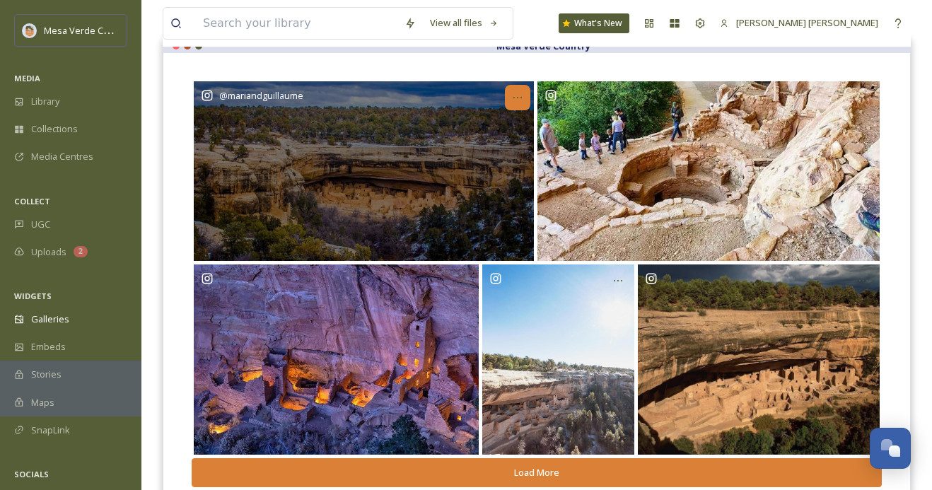
click at [516, 101] on icon "Opens media popup. Media description: Rights approved at 2022-03-18T22:19:51.26…" at bounding box center [517, 97] width 11 height 11
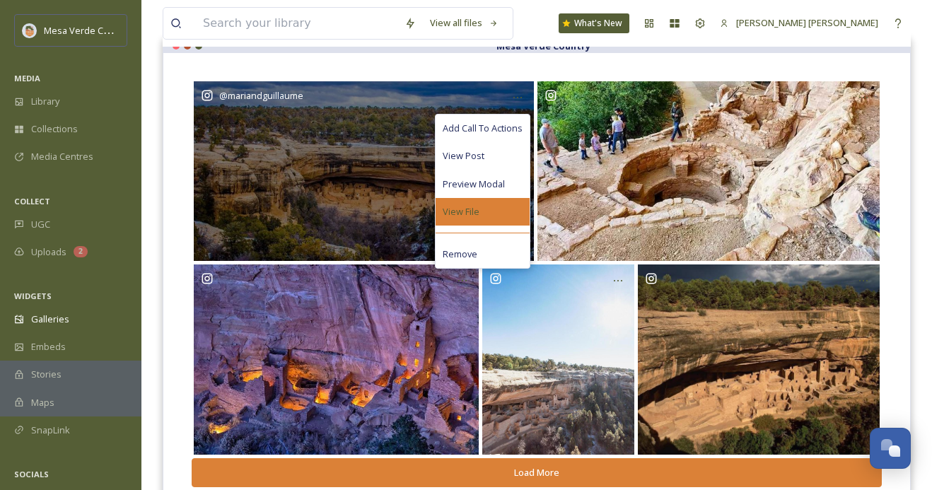
click at [487, 211] on div "View File" at bounding box center [483, 212] width 94 height 28
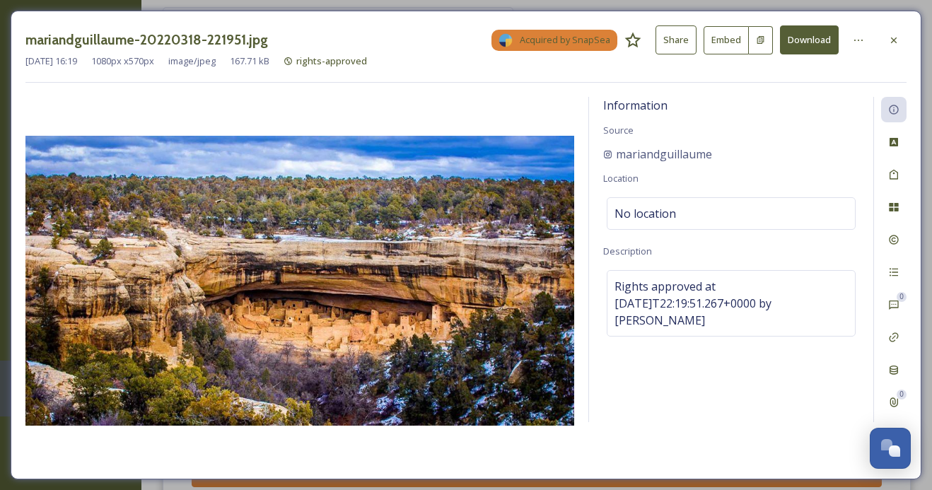
click at [677, 41] on button "Share" at bounding box center [675, 39] width 41 height 29
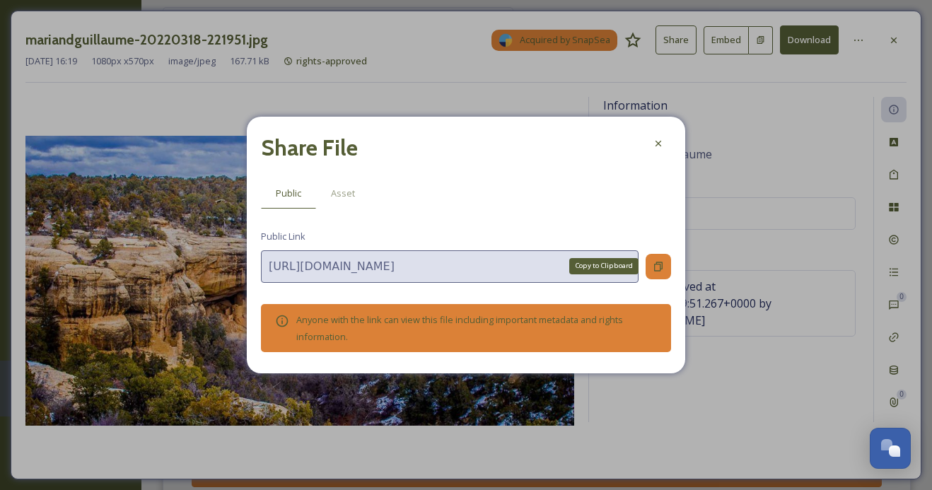
click at [665, 263] on div "Copy to Clipboard" at bounding box center [658, 266] width 25 height 25
click at [650, 141] on div at bounding box center [658, 143] width 25 height 25
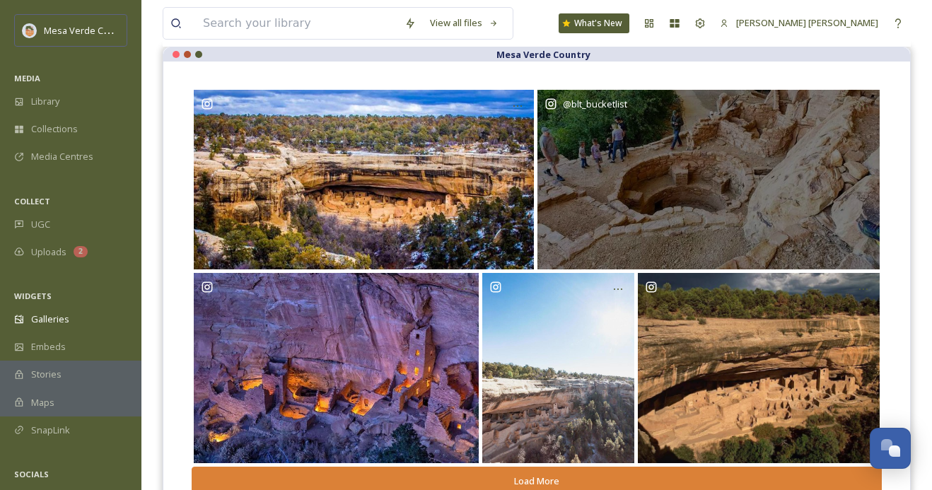
scroll to position [202, 0]
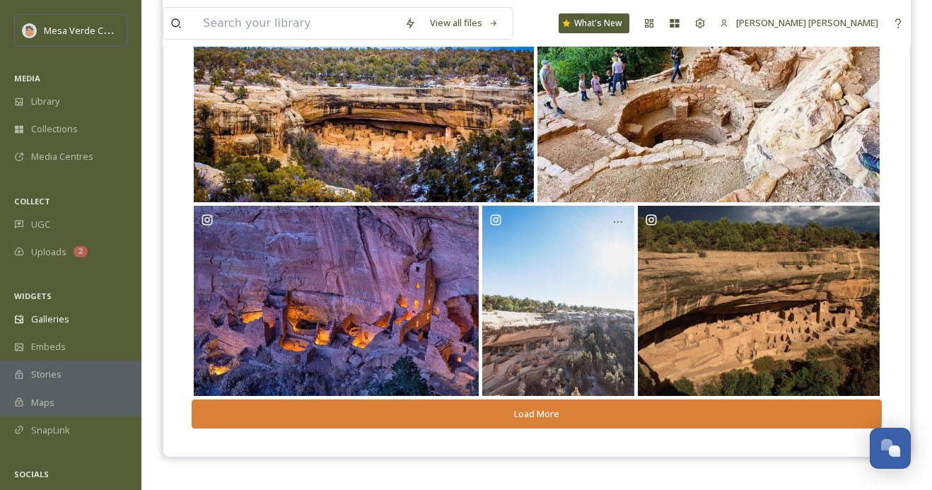
click at [594, 416] on button "Load More" at bounding box center [537, 413] width 690 height 29
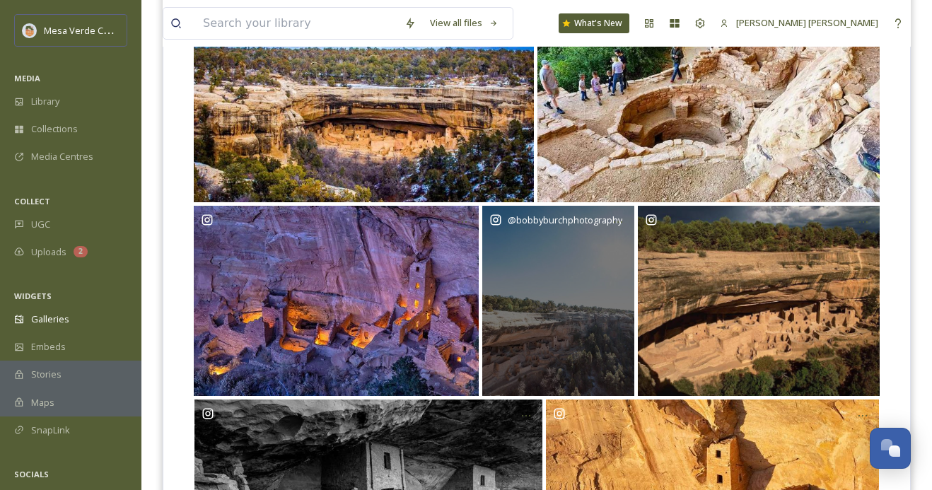
scroll to position [425, 0]
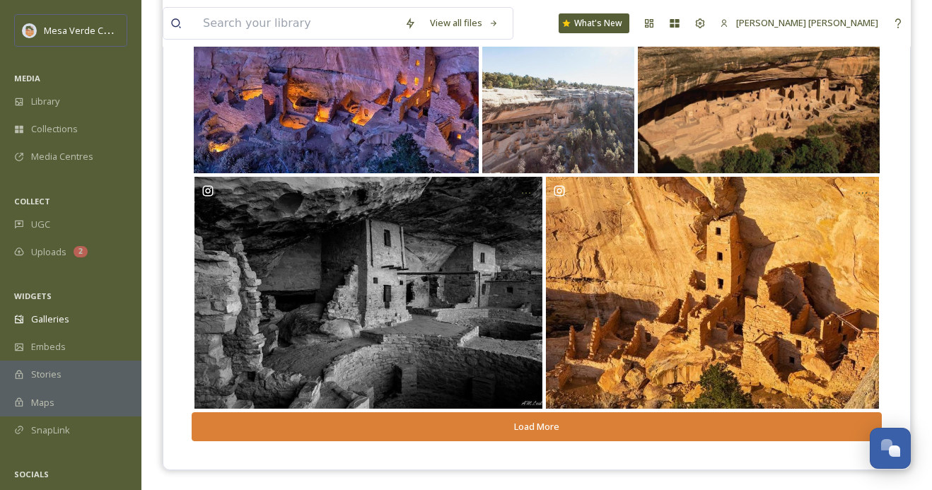
click at [551, 423] on button "Load More" at bounding box center [537, 426] width 690 height 29
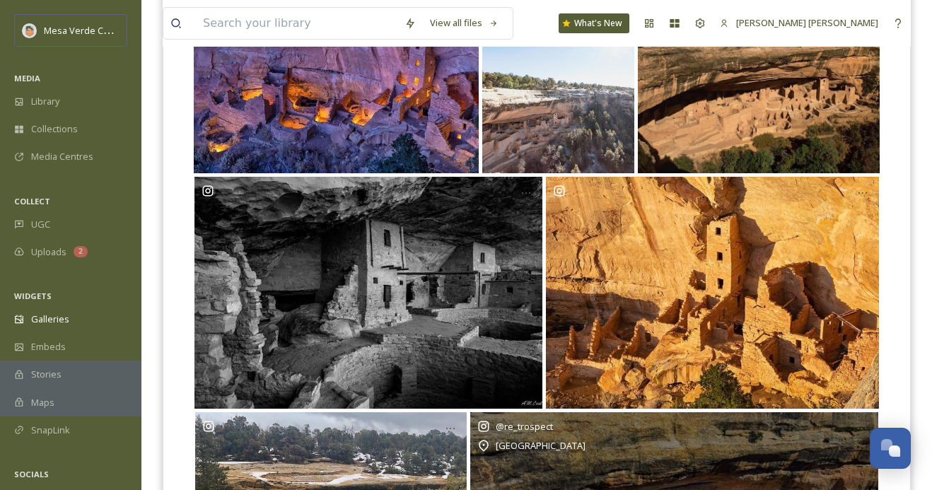
scroll to position [700, 0]
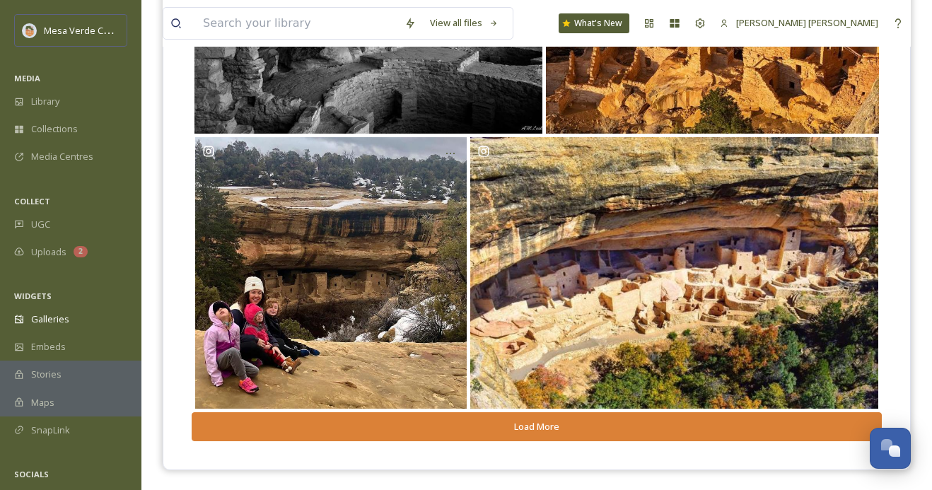
click at [539, 435] on button "Load More" at bounding box center [537, 426] width 690 height 29
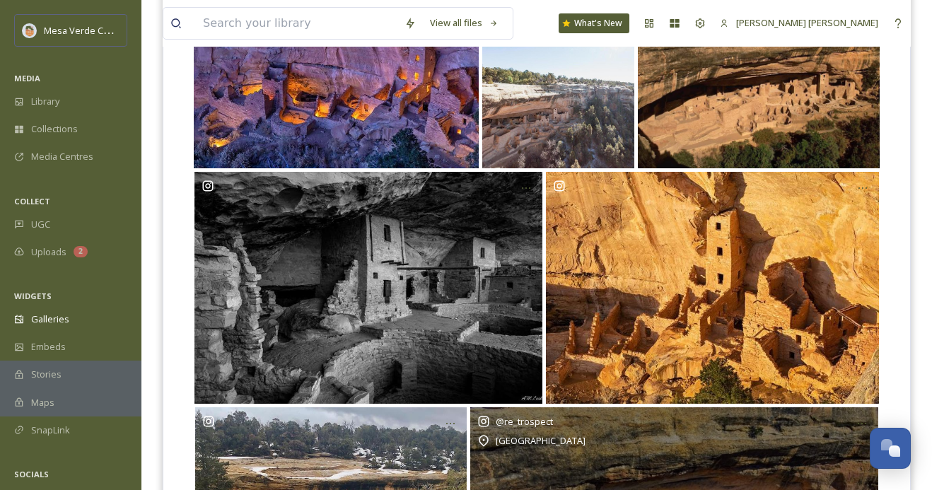
scroll to position [377, 0]
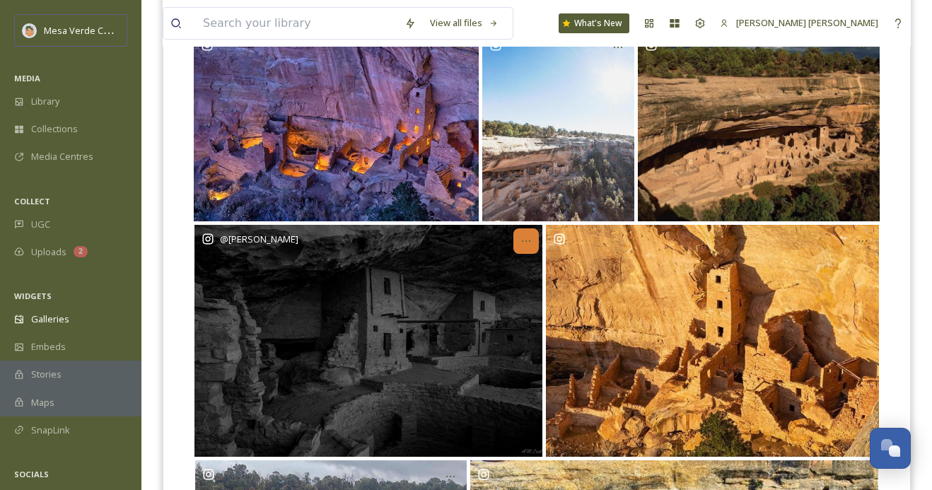
click at [522, 240] on icon "Opens media popup. Media description: Rights approved at 2022-04-04T18:02:20.56…" at bounding box center [526, 240] width 8 height 1
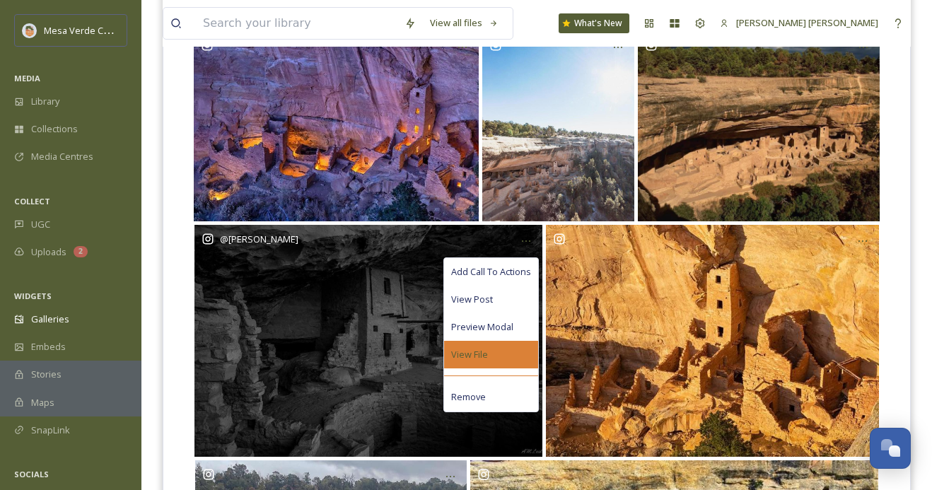
click at [493, 354] on div "View File" at bounding box center [491, 355] width 94 height 28
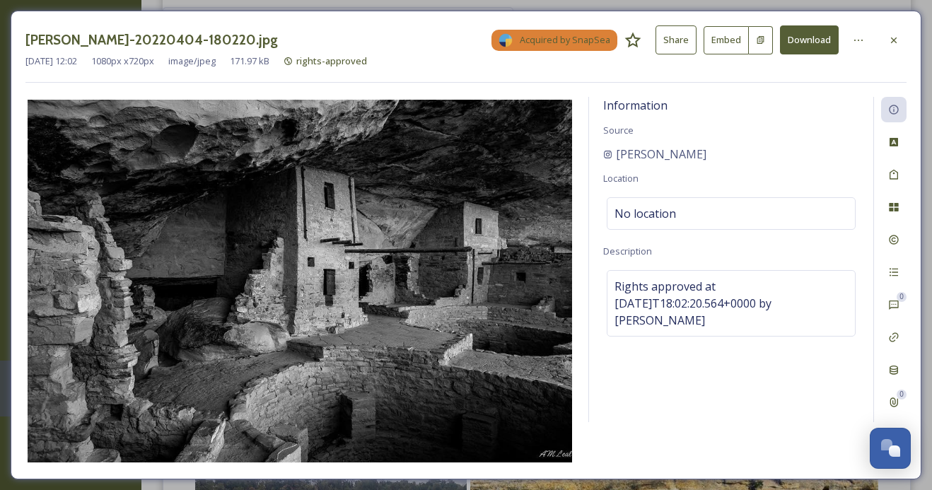
click at [679, 41] on button "Share" at bounding box center [675, 39] width 41 height 29
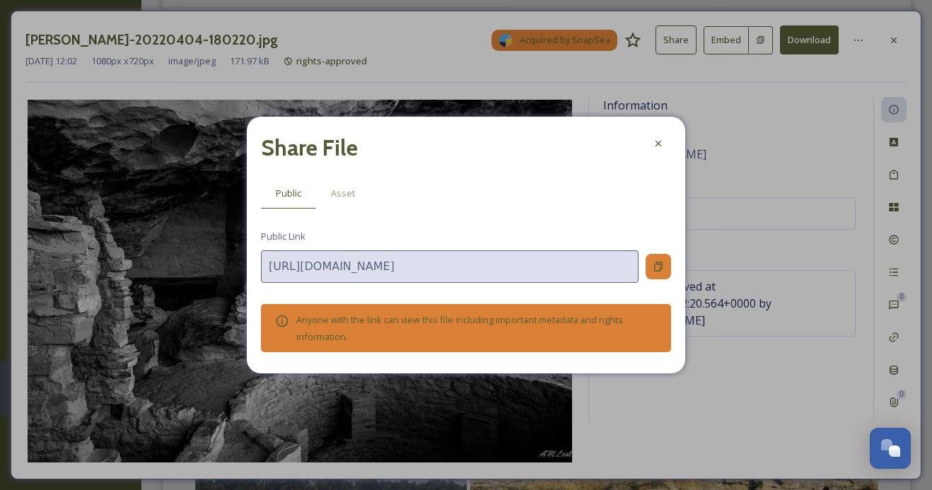
click at [663, 269] on icon at bounding box center [658, 266] width 11 height 11
click at [662, 151] on div at bounding box center [658, 143] width 25 height 25
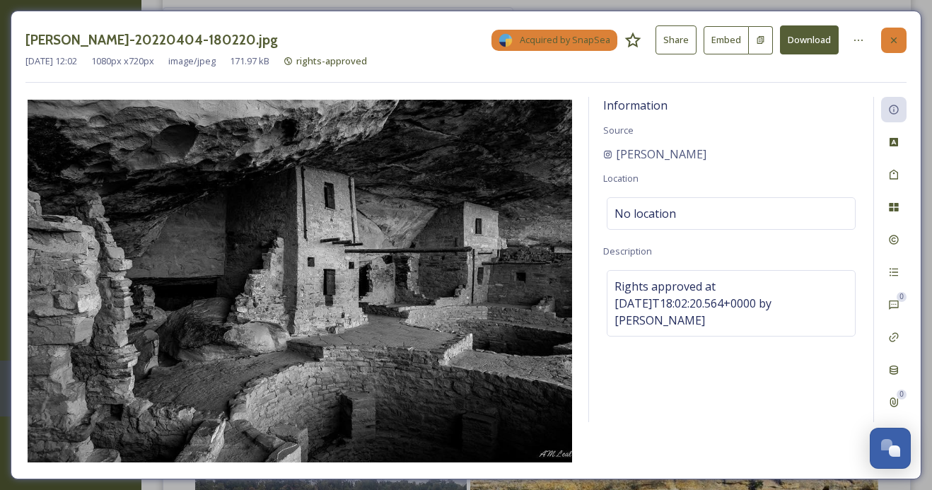
click at [903, 33] on div at bounding box center [893, 40] width 25 height 25
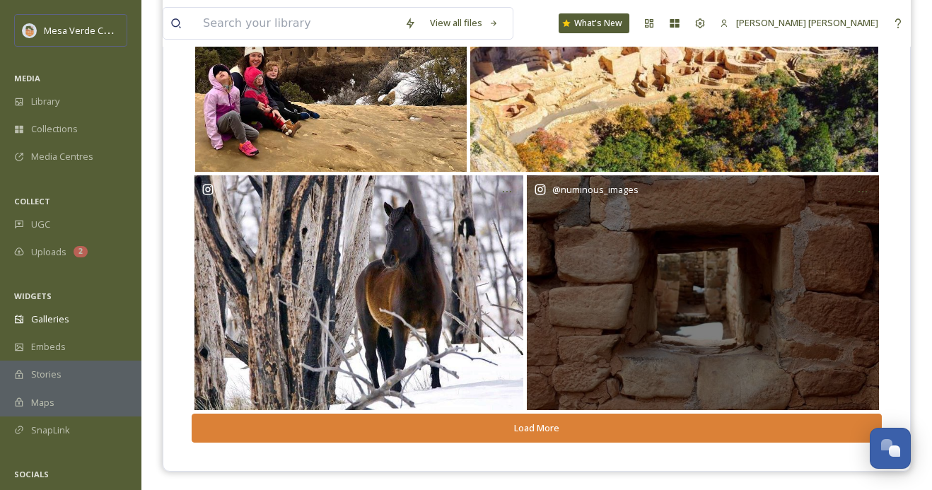
scroll to position [938, 0]
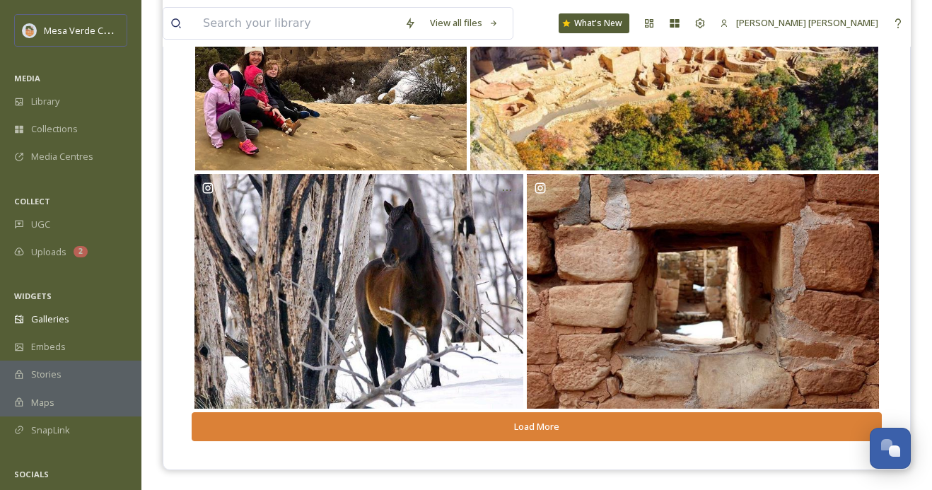
click at [573, 429] on button "Load More" at bounding box center [537, 426] width 690 height 29
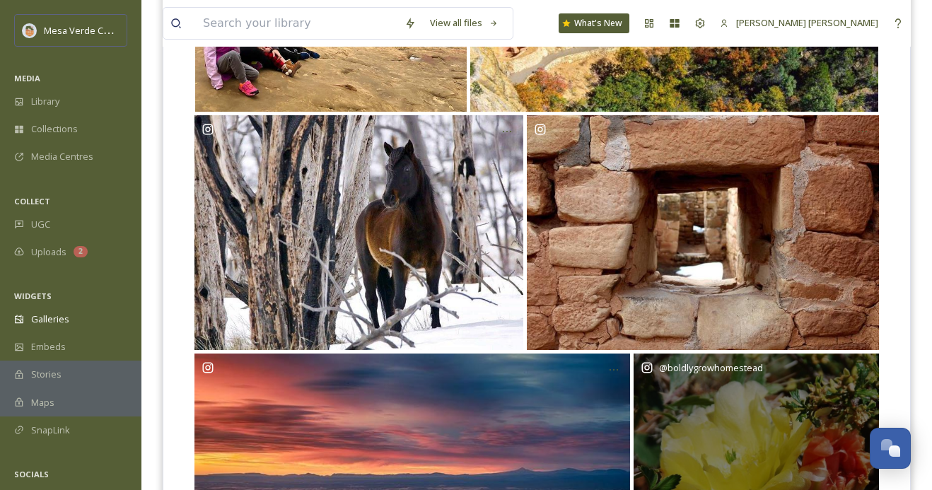
scroll to position [996, 0]
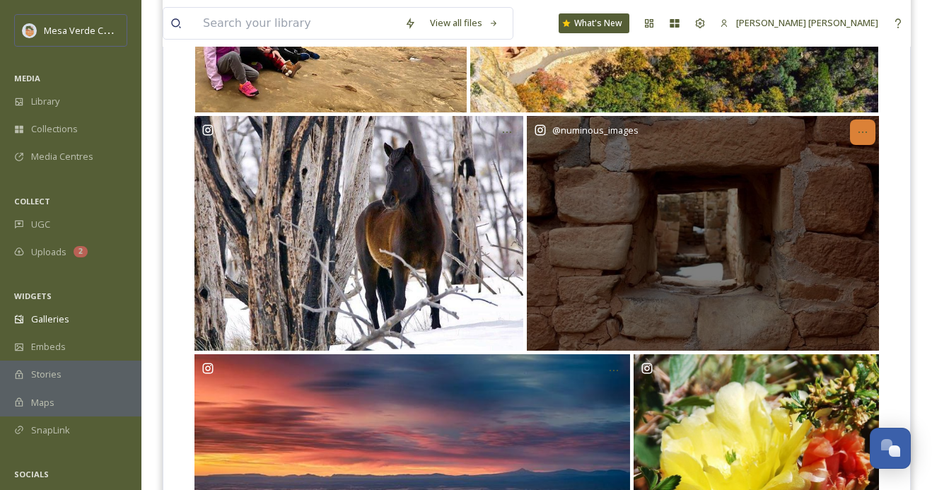
click at [861, 129] on icon "Opens media popup. Media description: Rights approved at 2019-03-11T19:30:45.82…" at bounding box center [862, 132] width 11 height 11
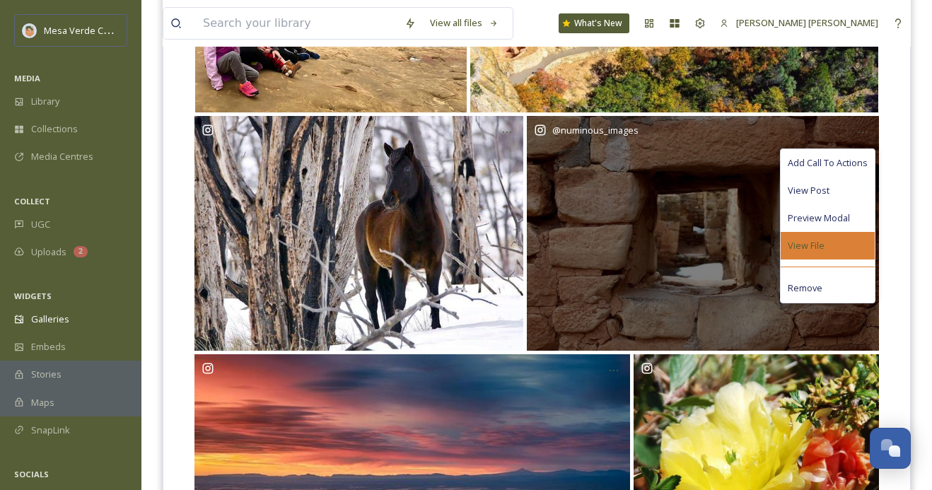
click at [817, 235] on div "View File" at bounding box center [828, 246] width 94 height 28
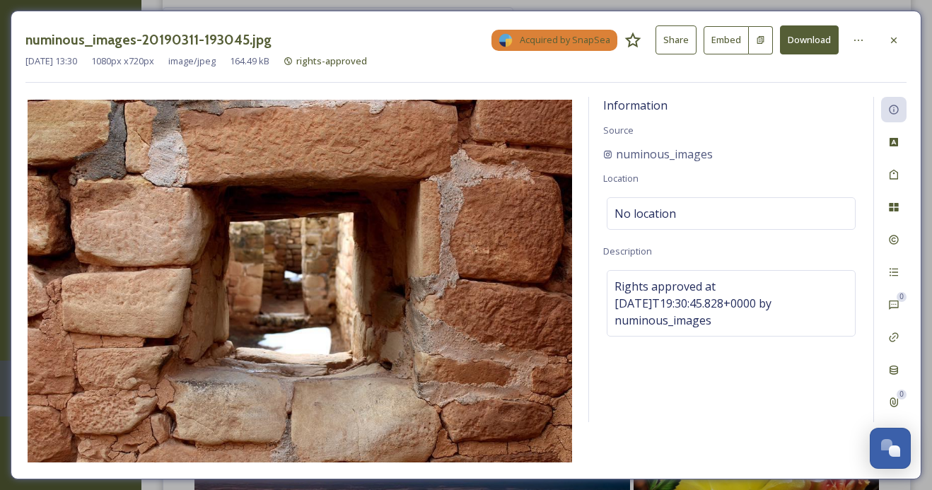
click at [679, 39] on button "Share" at bounding box center [675, 39] width 41 height 29
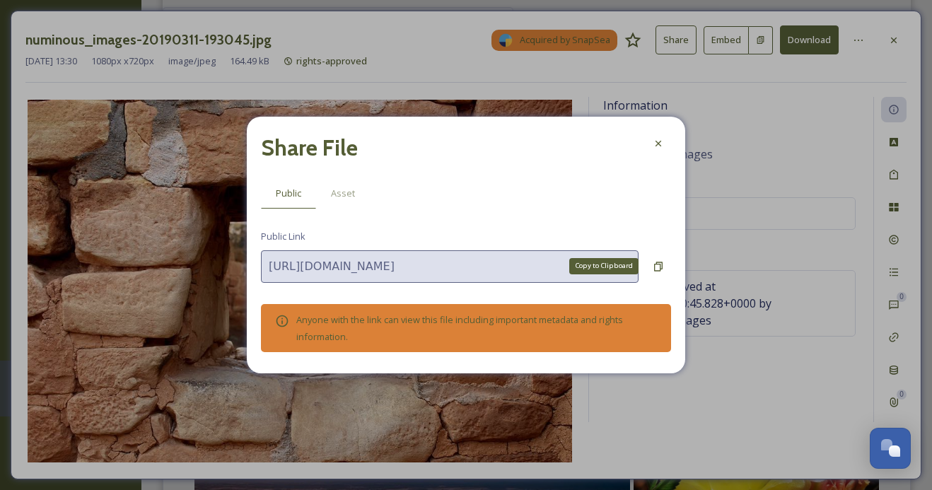
click at [661, 280] on div "https://app.snapsea.io/p/file/675a0b7f-eec8-4368-8752-118752daa0d3 Copy to Clip…" at bounding box center [466, 266] width 410 height 33
click at [661, 270] on icon at bounding box center [658, 266] width 11 height 11
click at [653, 144] on icon at bounding box center [658, 143] width 11 height 11
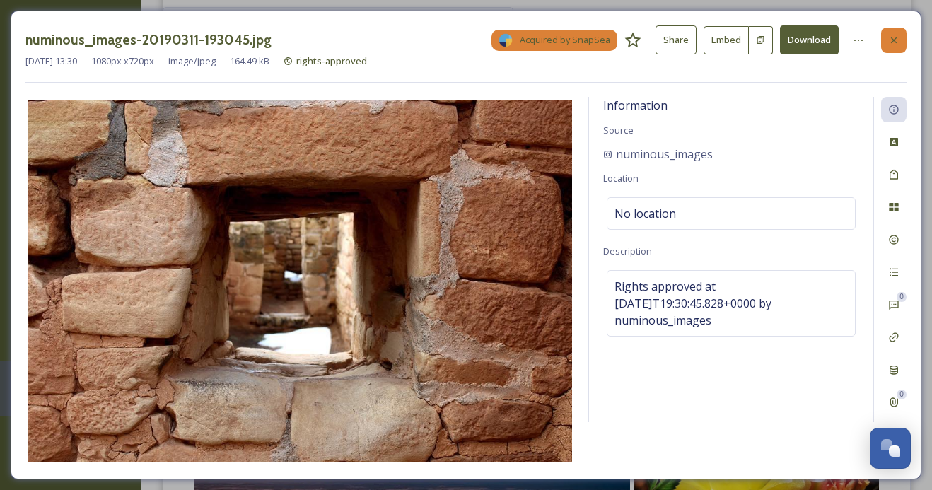
click at [887, 44] on div at bounding box center [893, 40] width 25 height 25
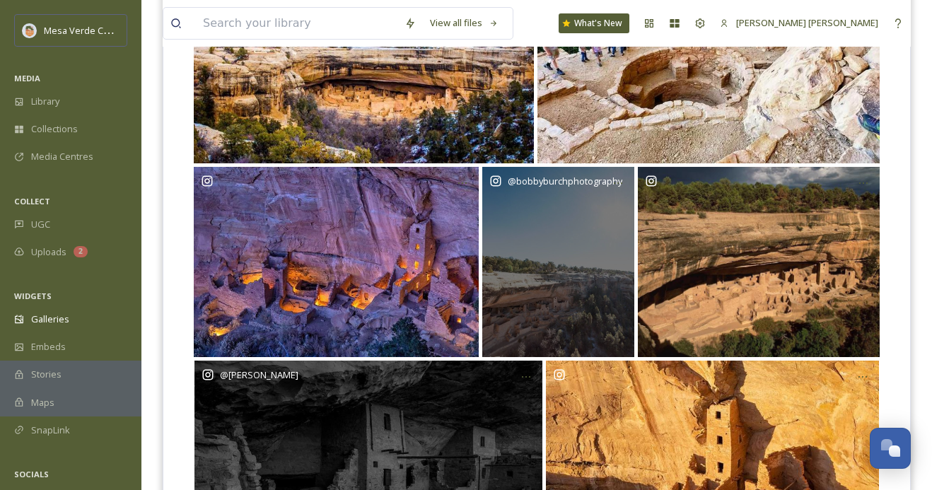
scroll to position [117, 0]
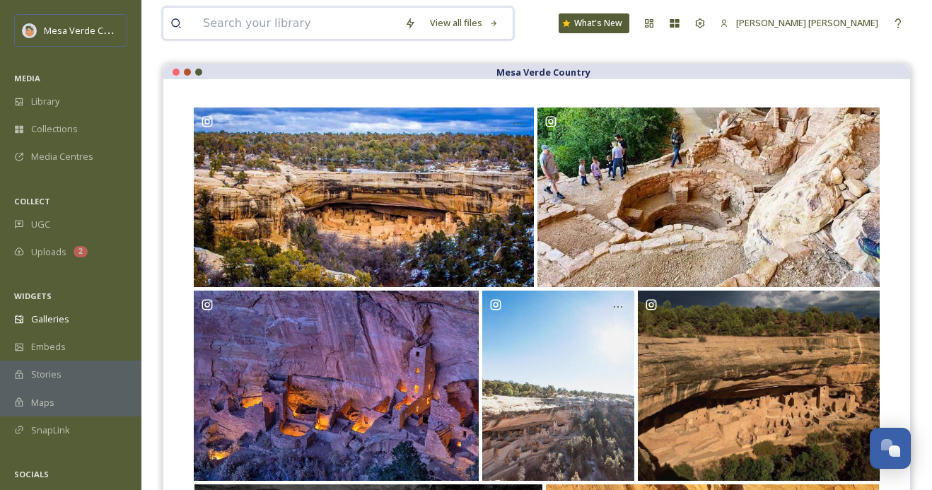
click at [293, 28] on input at bounding box center [297, 23] width 202 height 31
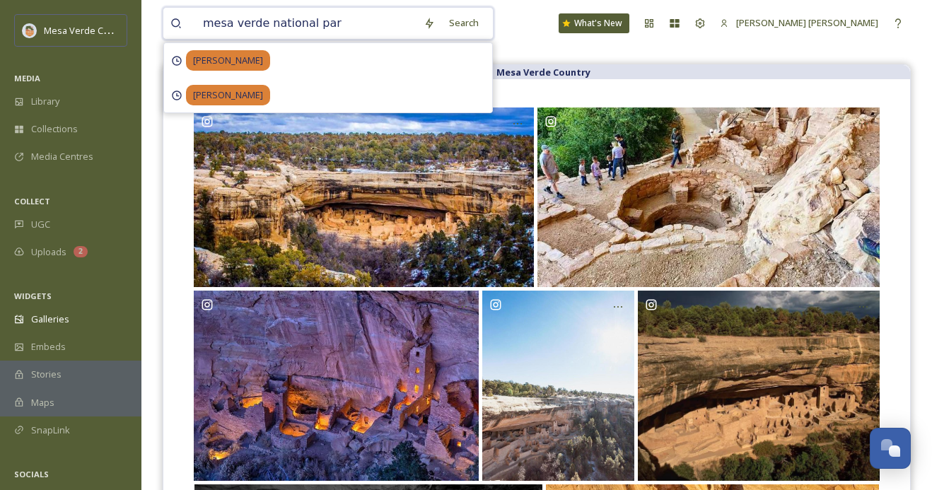
type input "mesa verde national park"
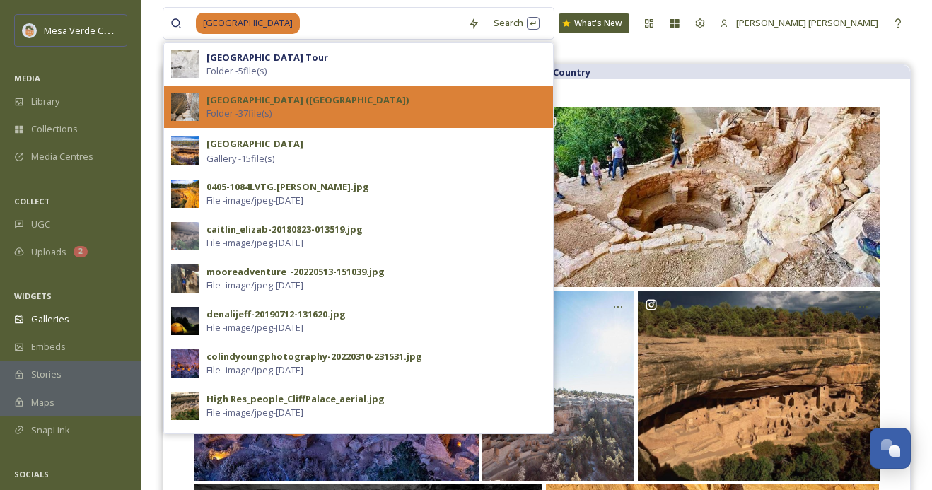
click at [310, 109] on div "Cliff Palace (Mesa Verde National Park) Folder - 37 file(s)" at bounding box center [375, 106] width 339 height 27
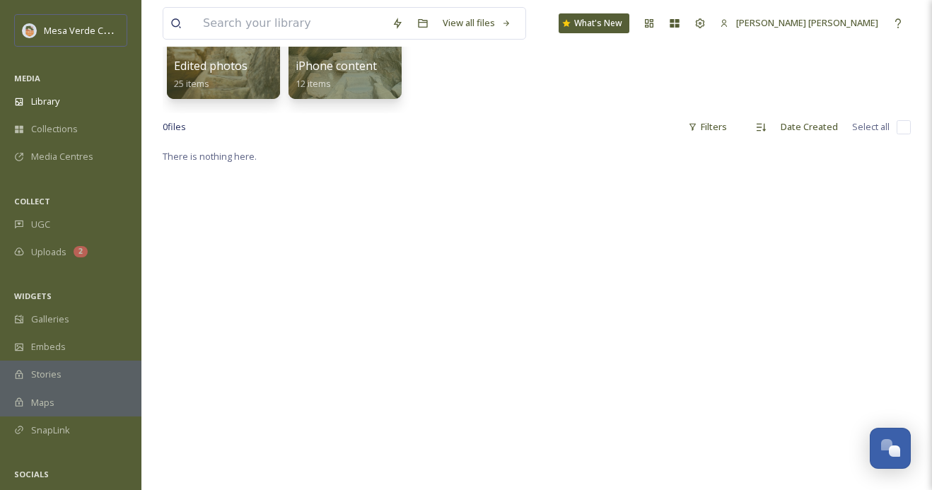
scroll to position [194, 0]
click at [243, 58] on span "Edited photos" at bounding box center [210, 66] width 75 height 16
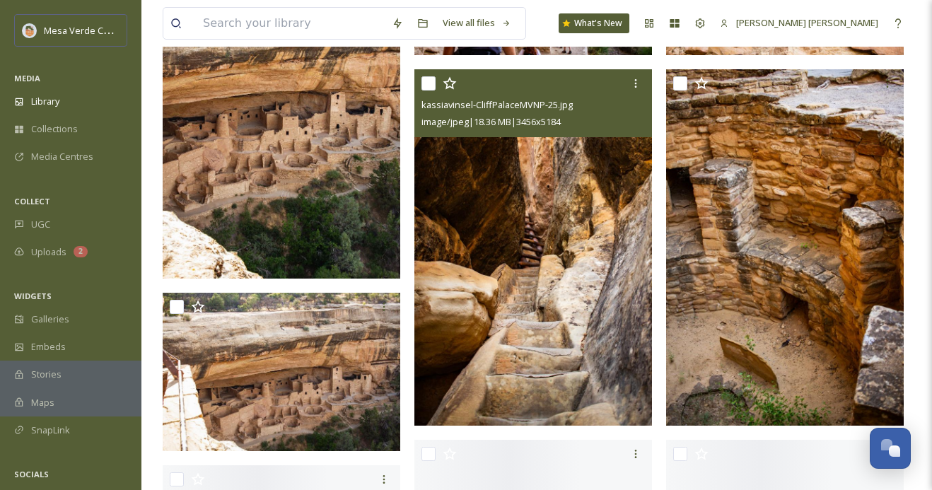
scroll to position [1185, 0]
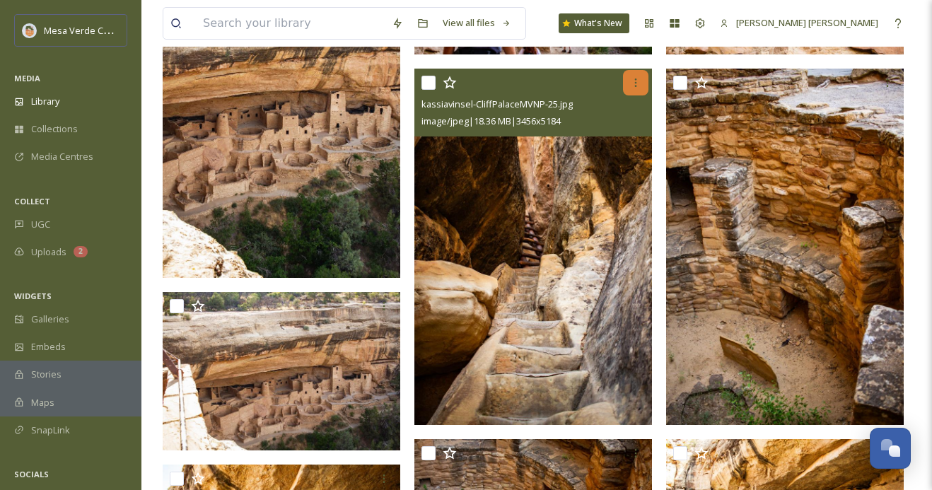
click at [635, 86] on icon at bounding box center [636, 82] width 2 height 8
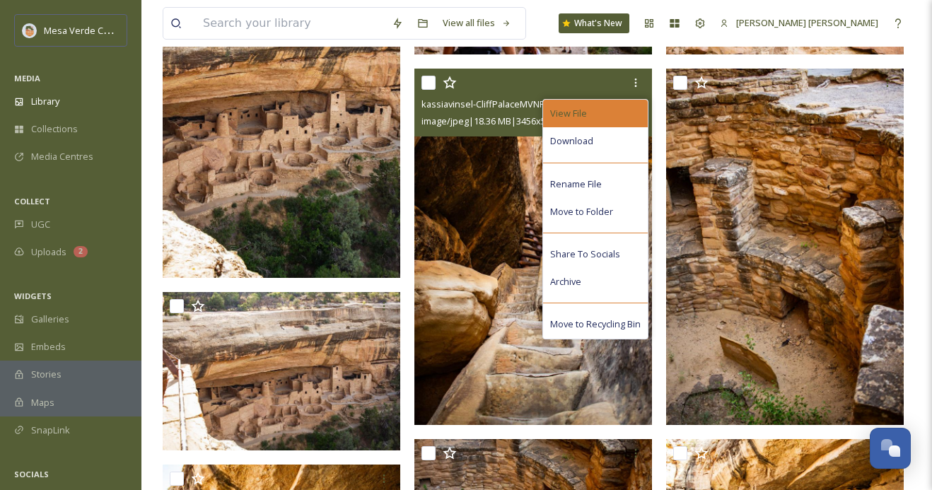
click at [594, 117] on div "View File" at bounding box center [595, 114] width 105 height 28
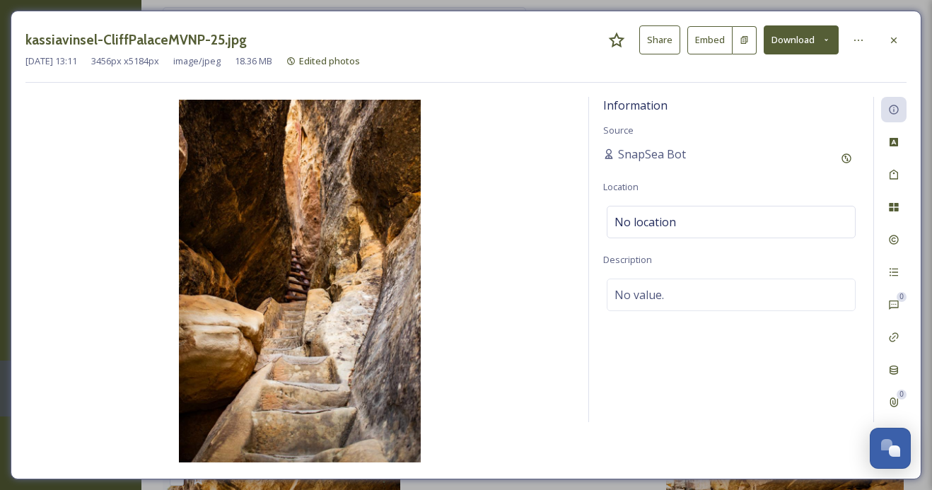
click at [643, 52] on button "Share" at bounding box center [659, 39] width 41 height 29
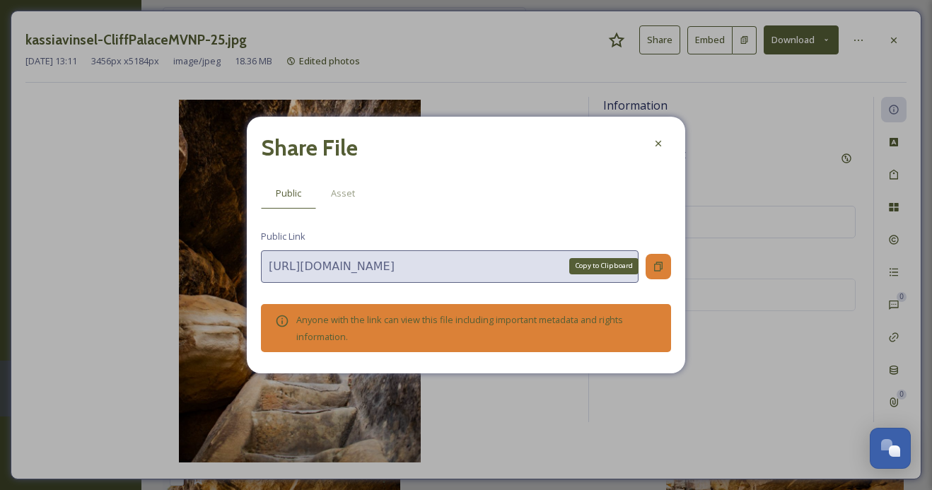
click at [655, 276] on div "Copy to Clipboard" at bounding box center [658, 266] width 25 height 25
click at [654, 156] on div at bounding box center [658, 143] width 25 height 25
